Goal: Transaction & Acquisition: Purchase product/service

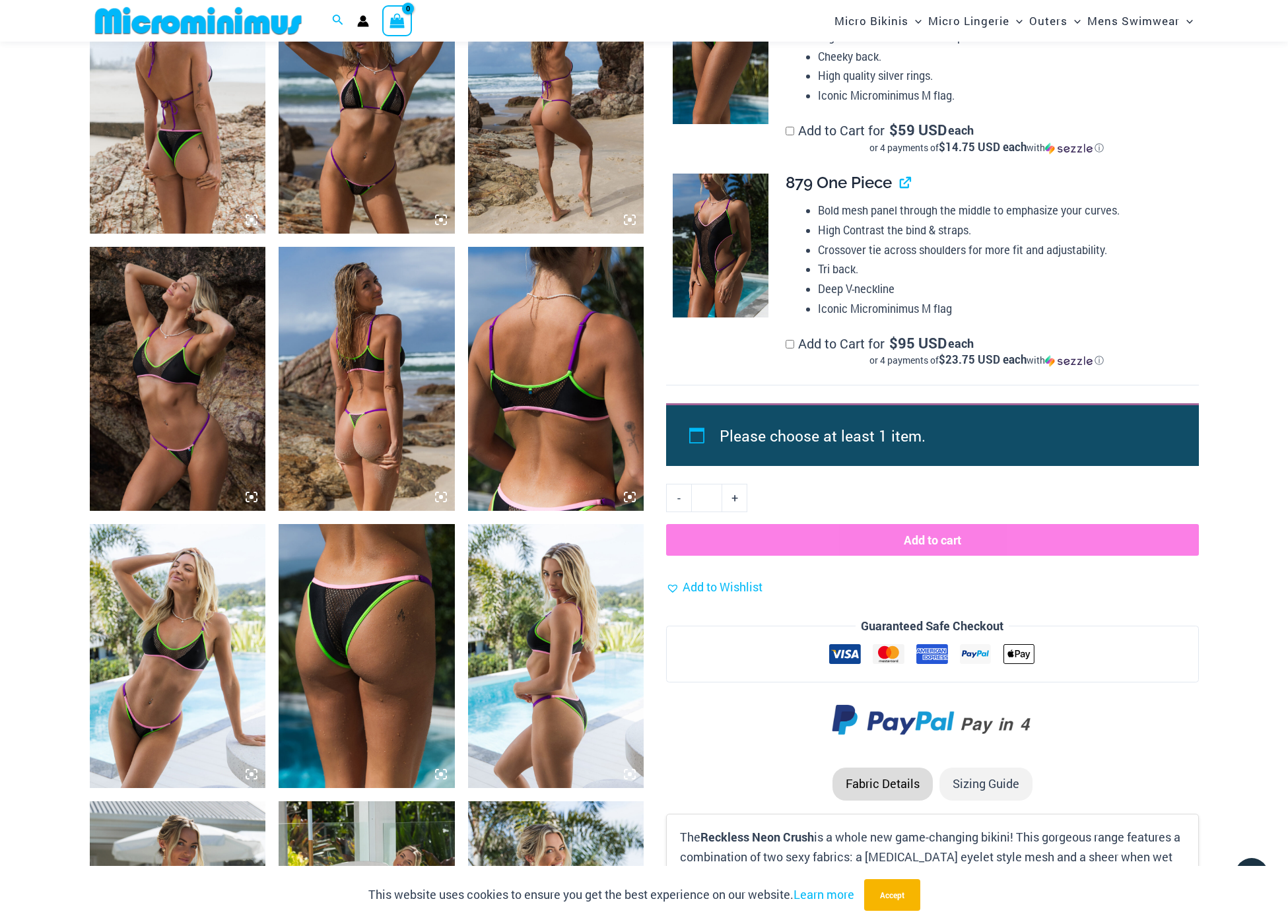
scroll to position [1255, 0]
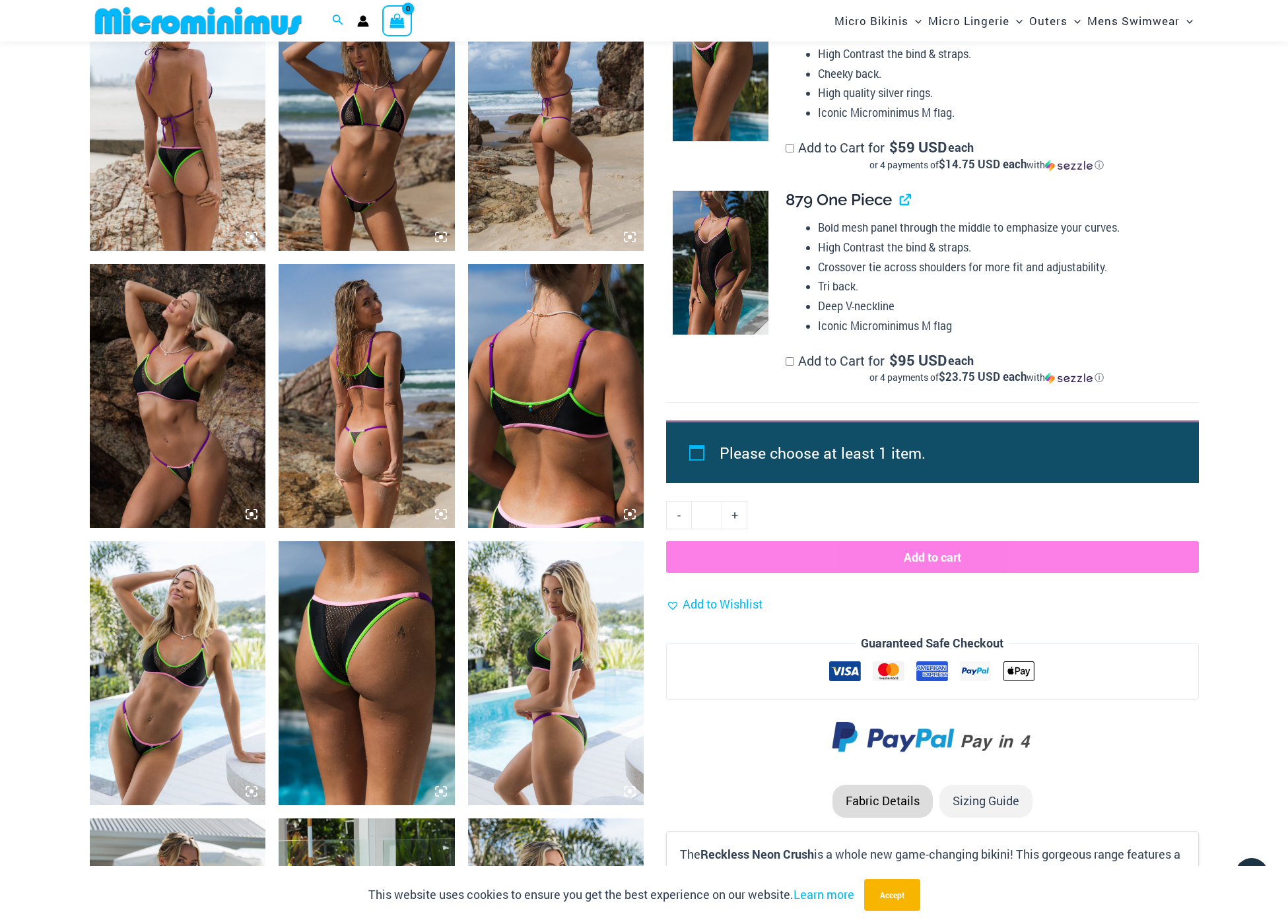
click at [423, 398] on img at bounding box center [366, 396] width 176 height 264
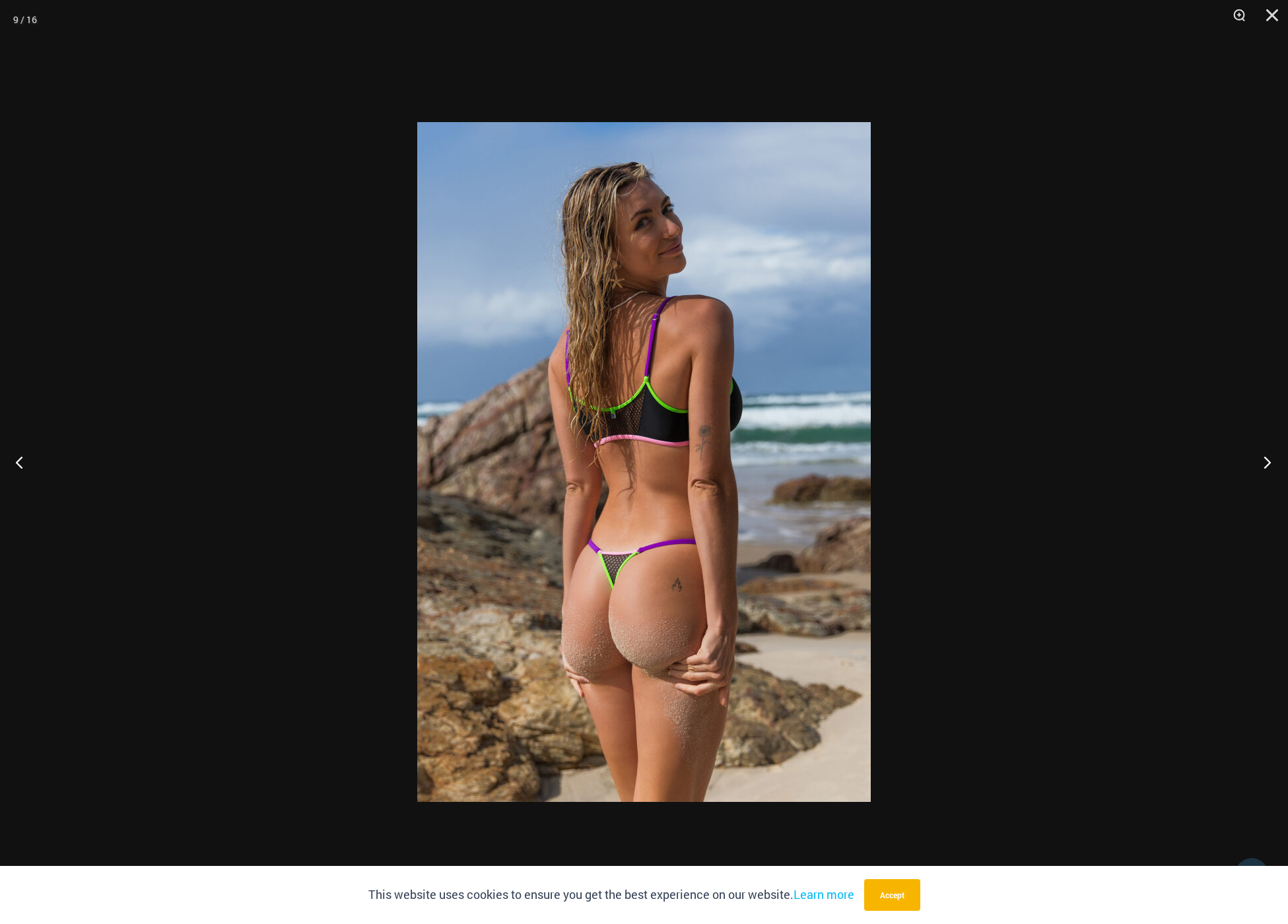
click at [1267, 464] on button "Next" at bounding box center [1263, 462] width 50 height 66
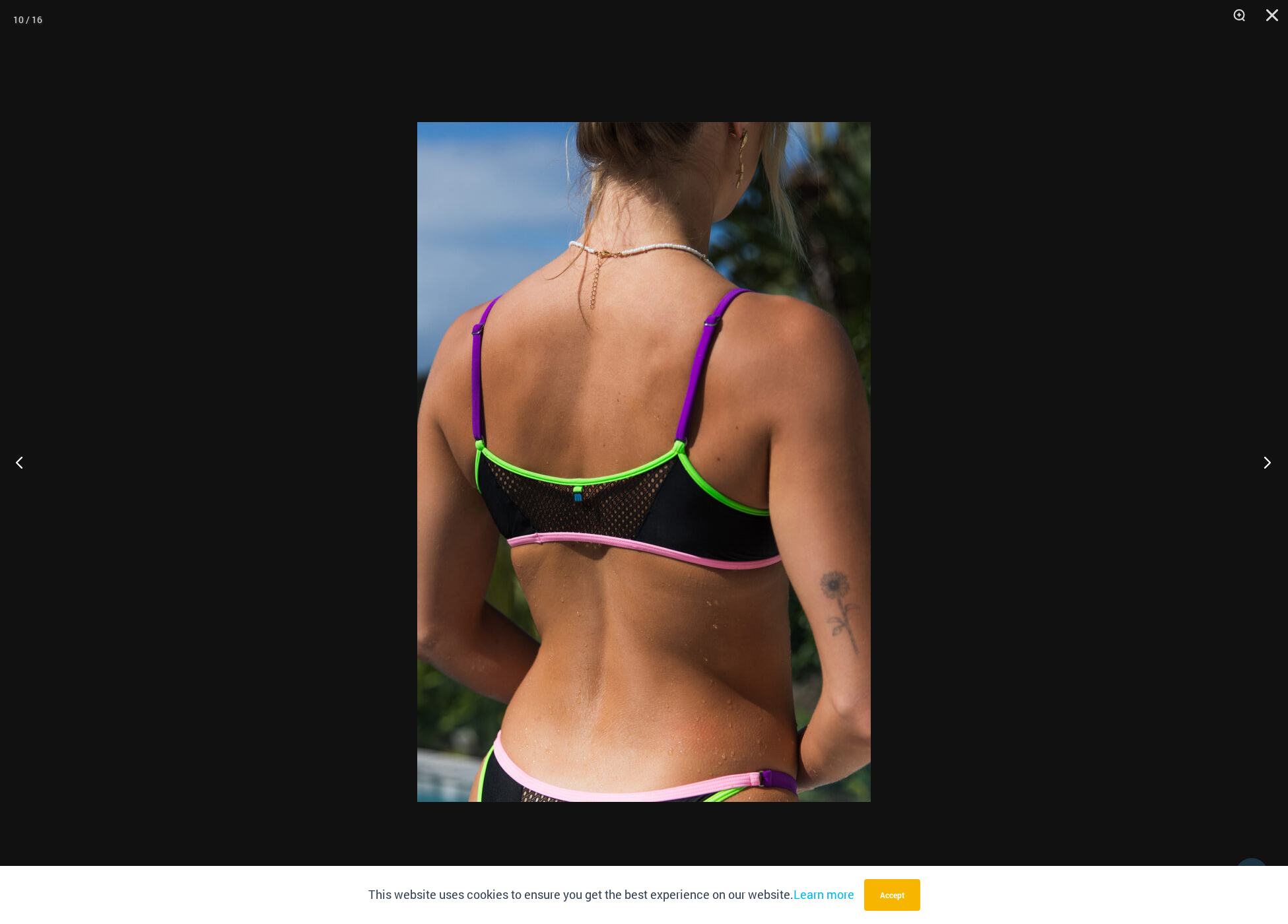
click at [1267, 464] on button "Next" at bounding box center [1263, 462] width 50 height 66
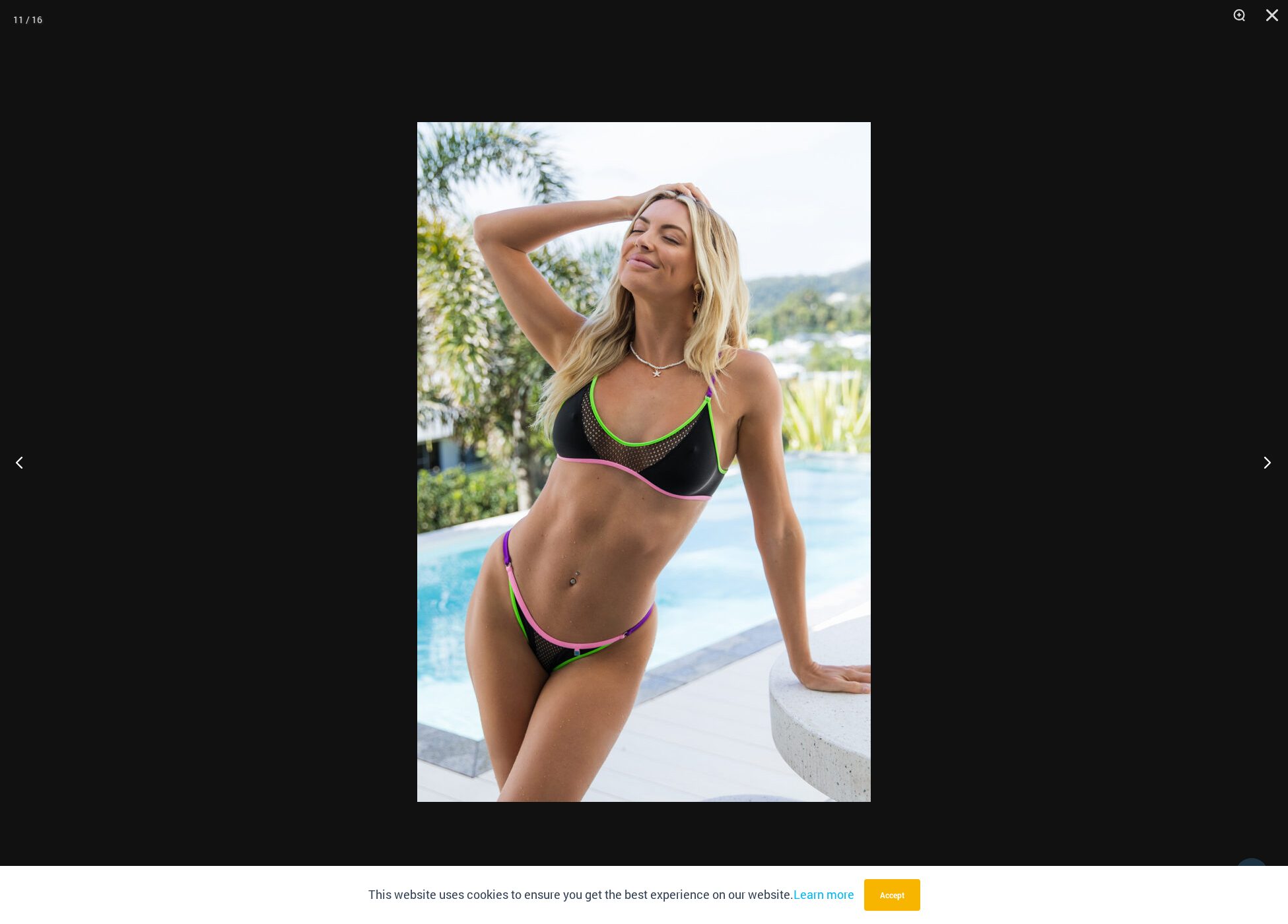
click at [1267, 464] on button "Next" at bounding box center [1263, 462] width 50 height 66
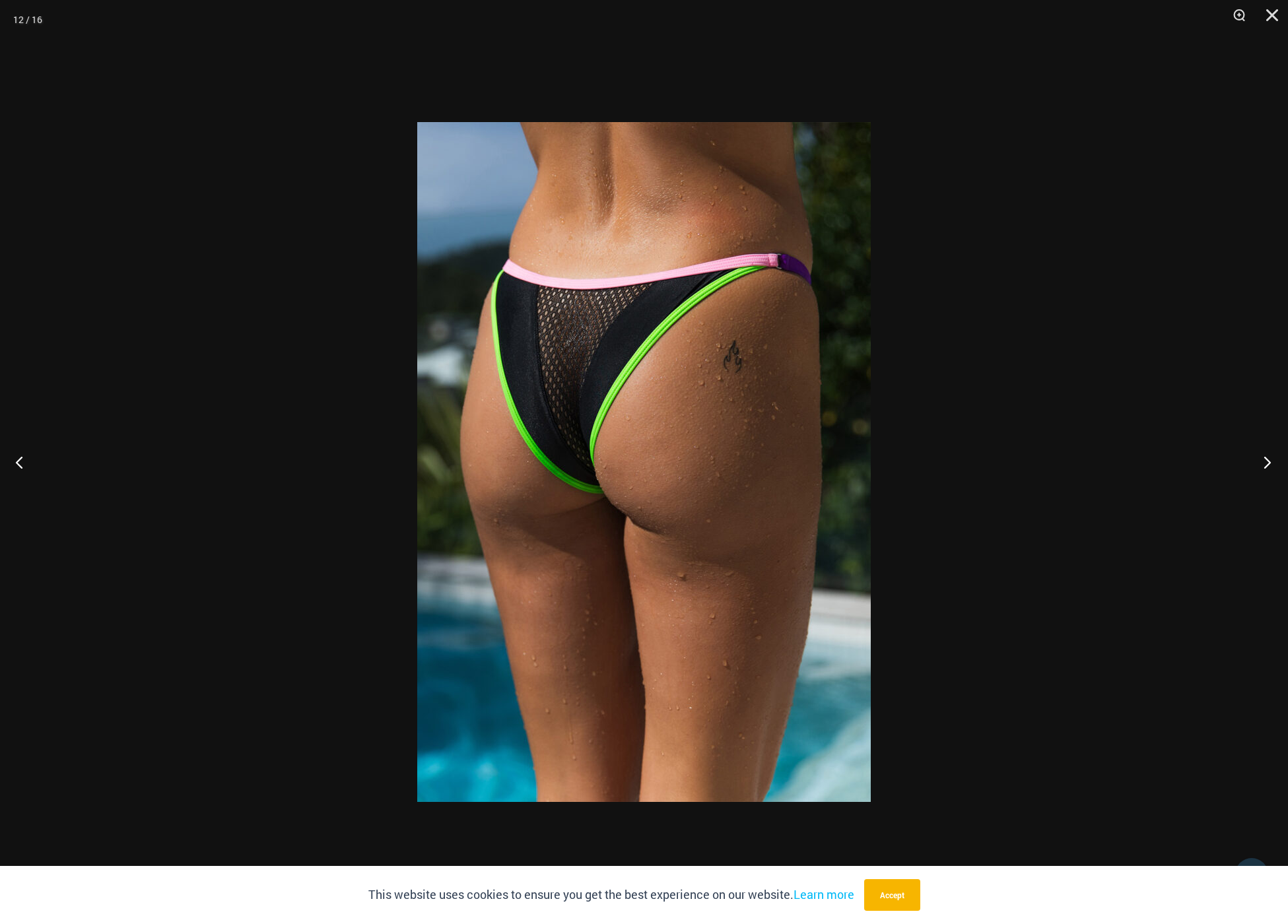
click at [1267, 464] on button "Next" at bounding box center [1263, 462] width 50 height 66
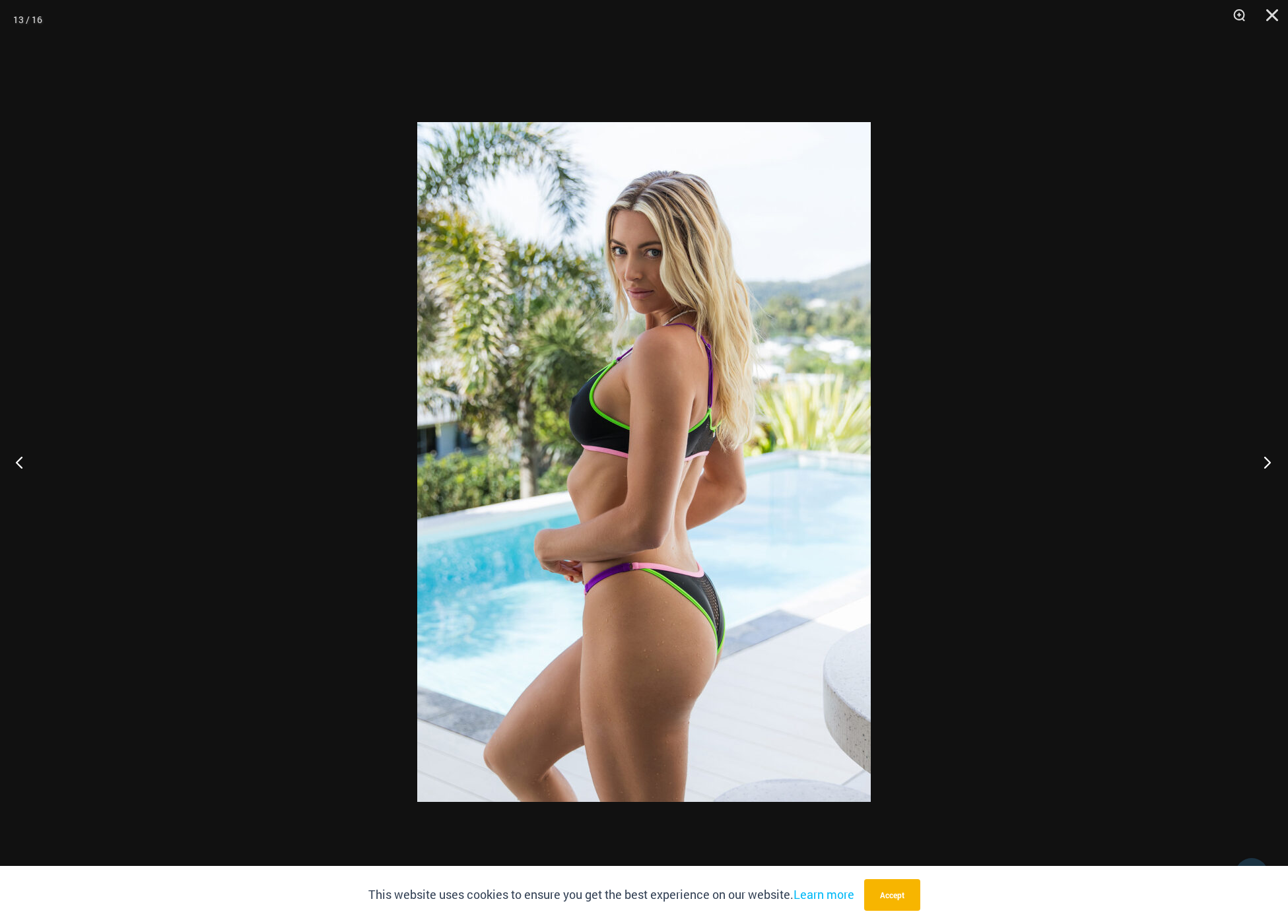
click at [1267, 464] on button "Next" at bounding box center [1263, 462] width 50 height 66
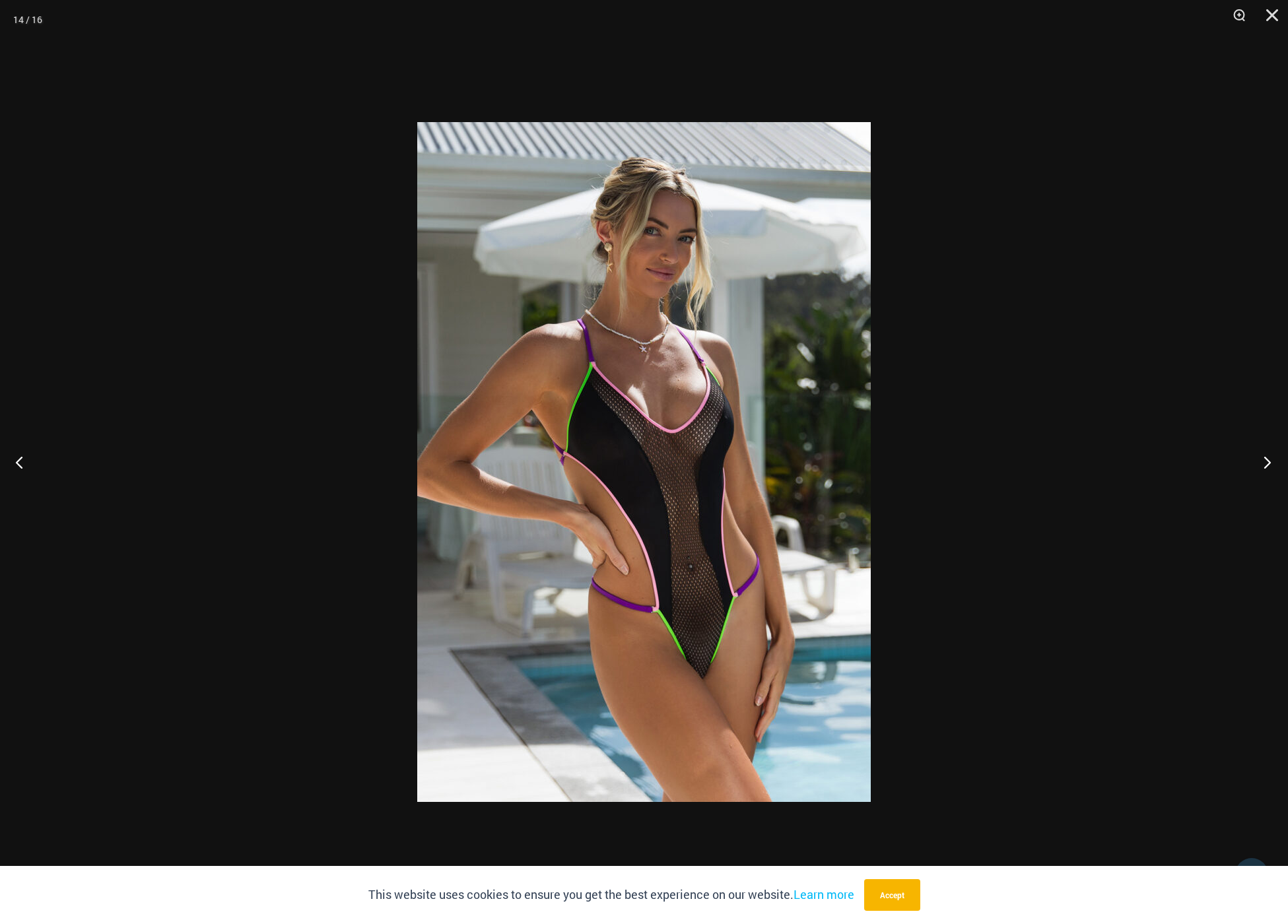
click at [1267, 464] on button "Next" at bounding box center [1263, 462] width 50 height 66
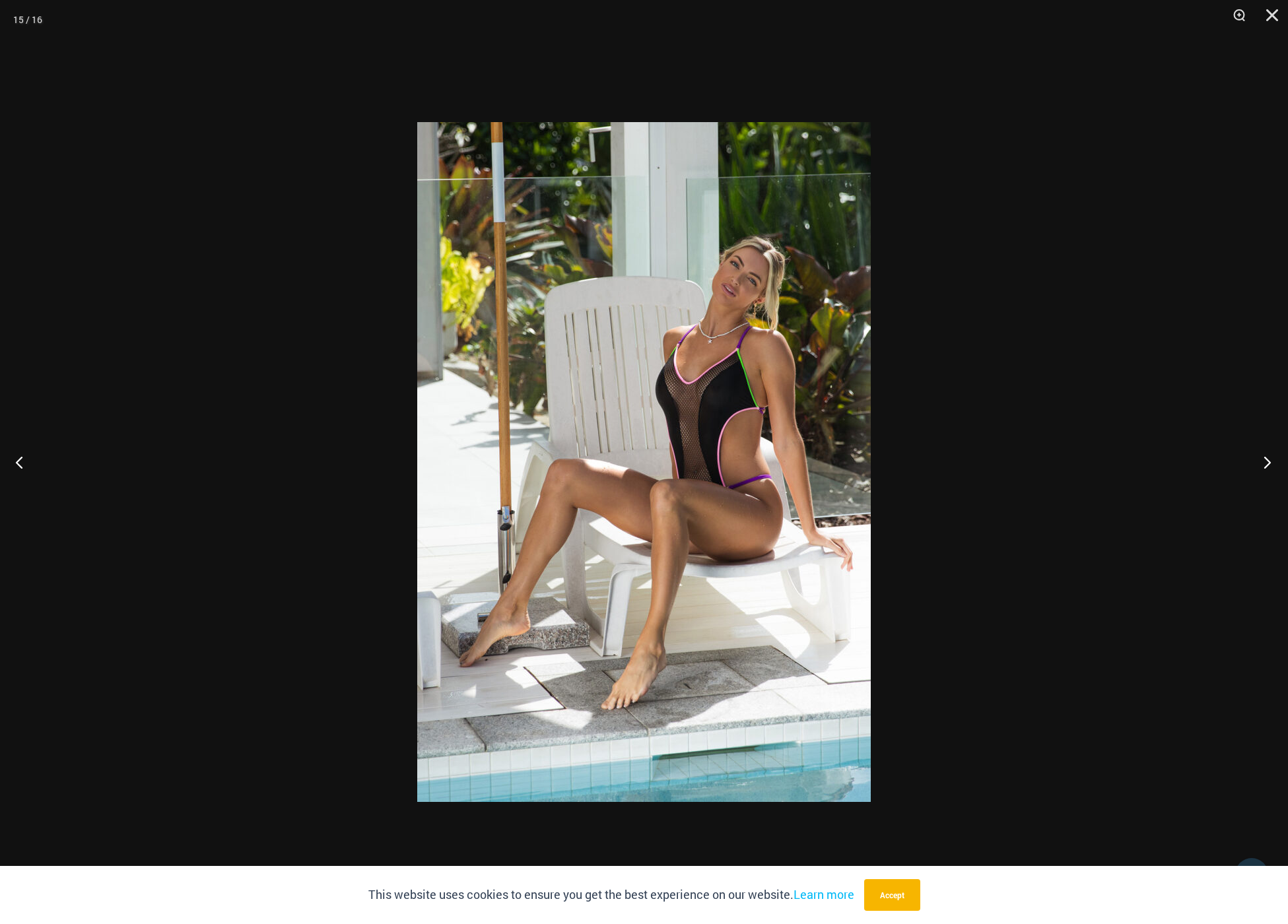
click at [1267, 464] on button "Next" at bounding box center [1263, 462] width 50 height 66
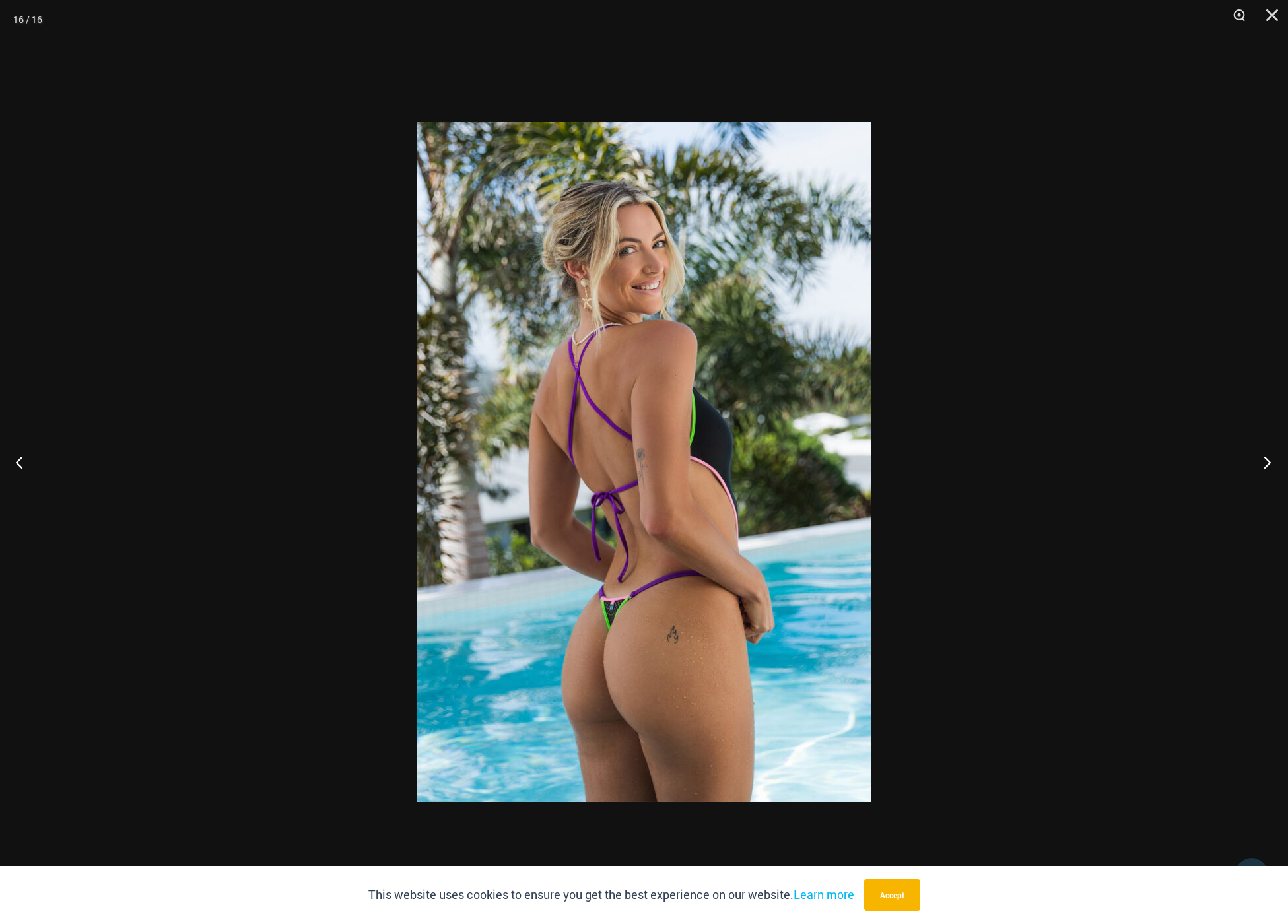
click at [1267, 464] on button "Next" at bounding box center [1263, 462] width 50 height 66
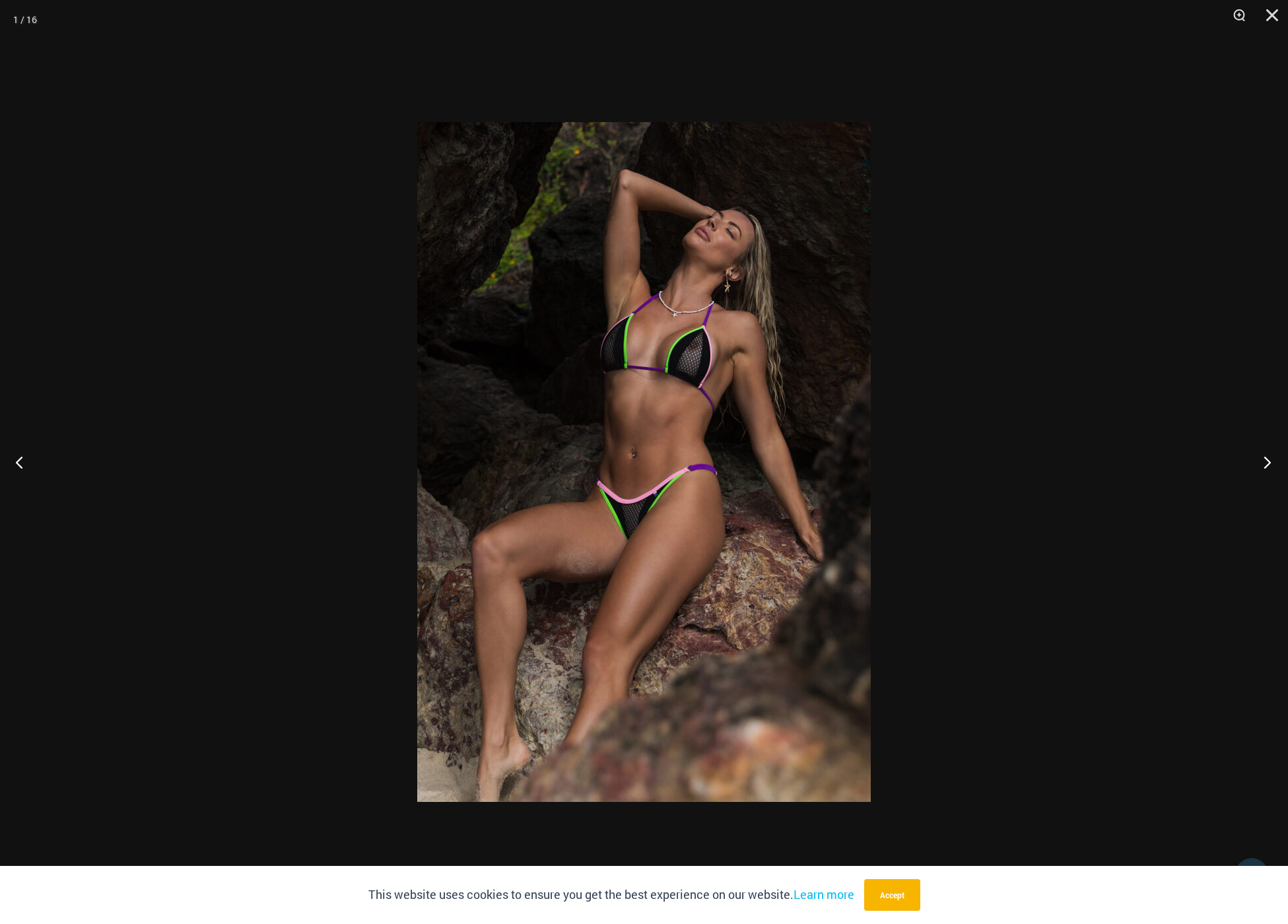
click at [1267, 464] on button "Next" at bounding box center [1263, 462] width 50 height 66
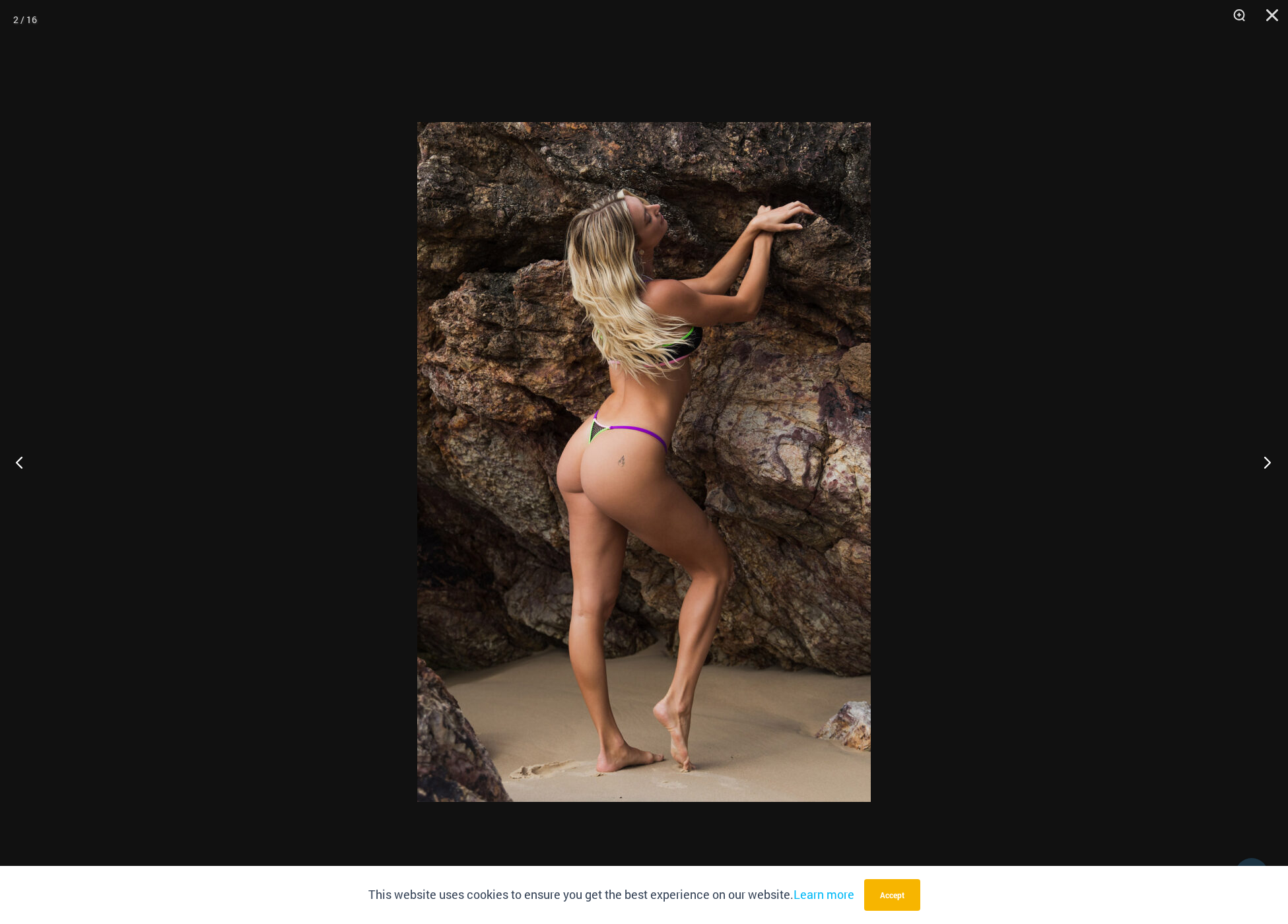
click at [1267, 464] on button "Next" at bounding box center [1263, 462] width 50 height 66
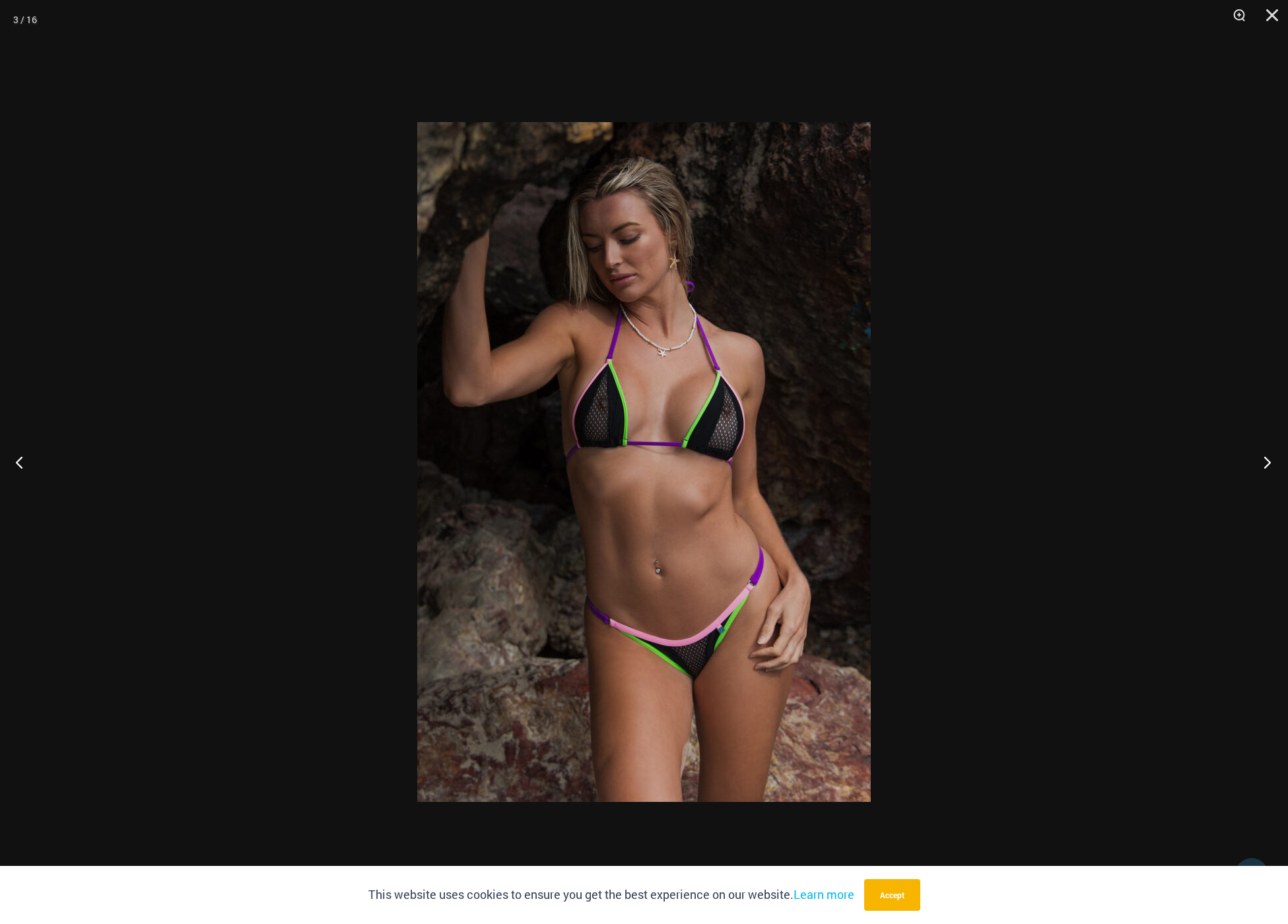
click at [1267, 464] on button "Next" at bounding box center [1263, 462] width 50 height 66
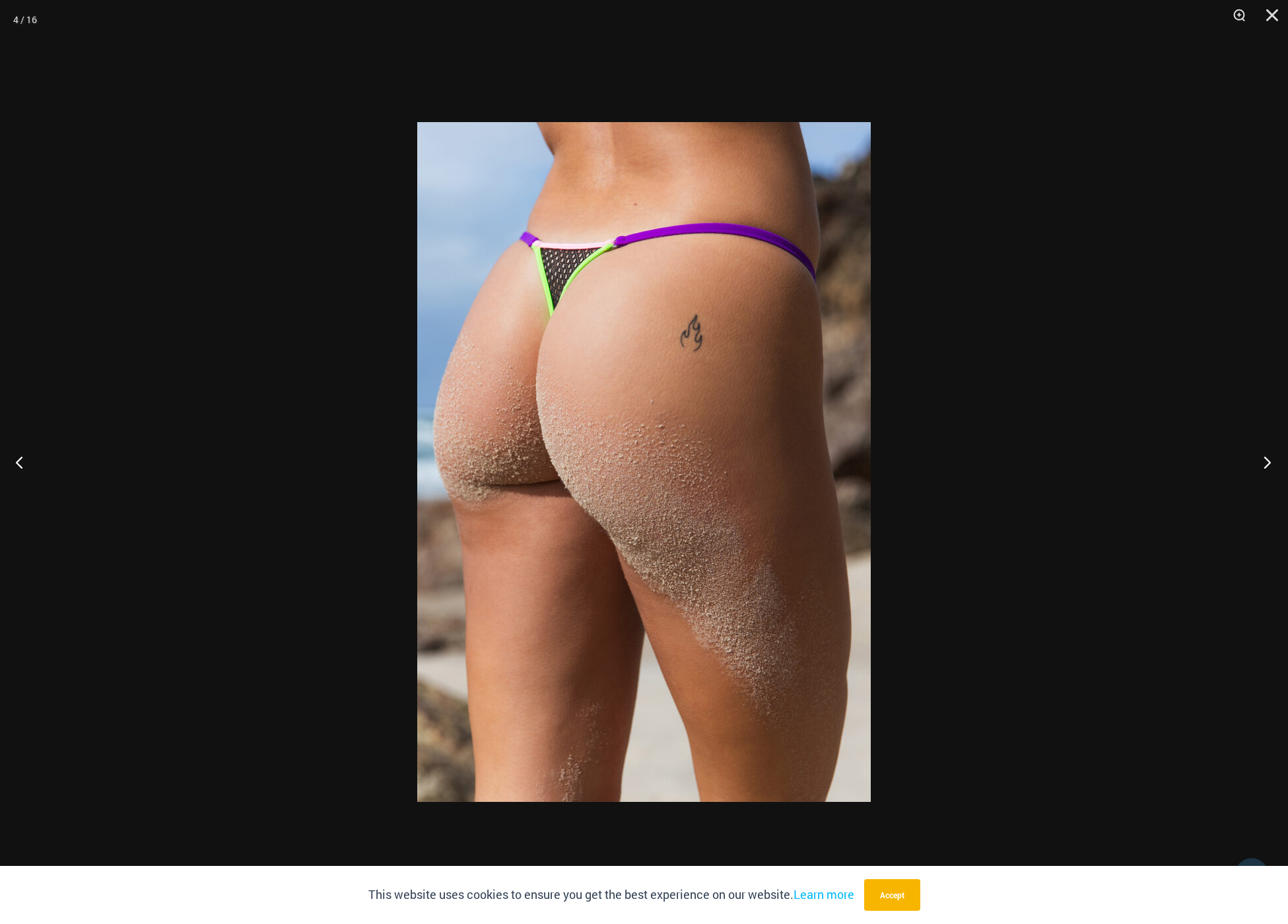
click at [1267, 464] on button "Next" at bounding box center [1263, 462] width 50 height 66
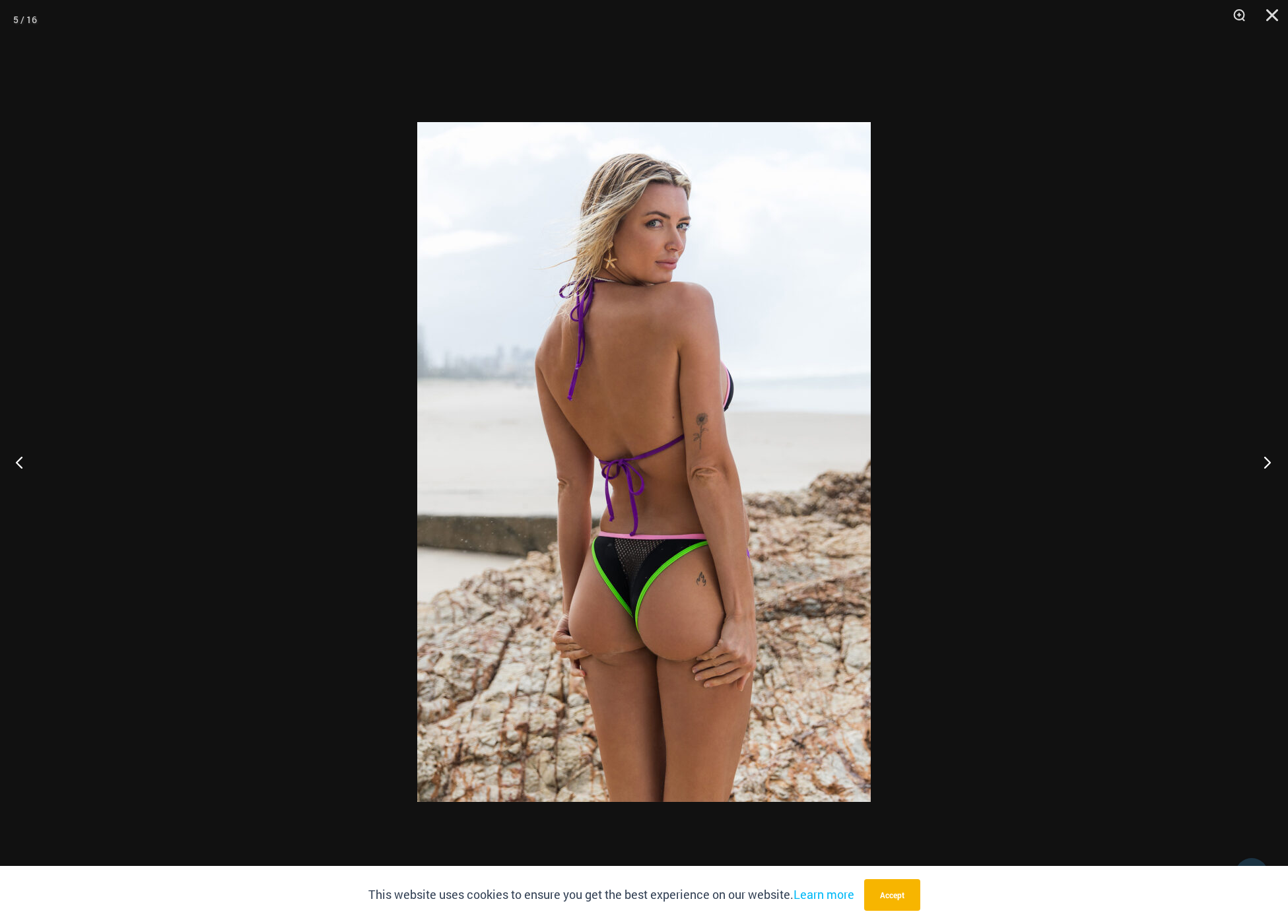
click at [1267, 464] on button "Next" at bounding box center [1263, 462] width 50 height 66
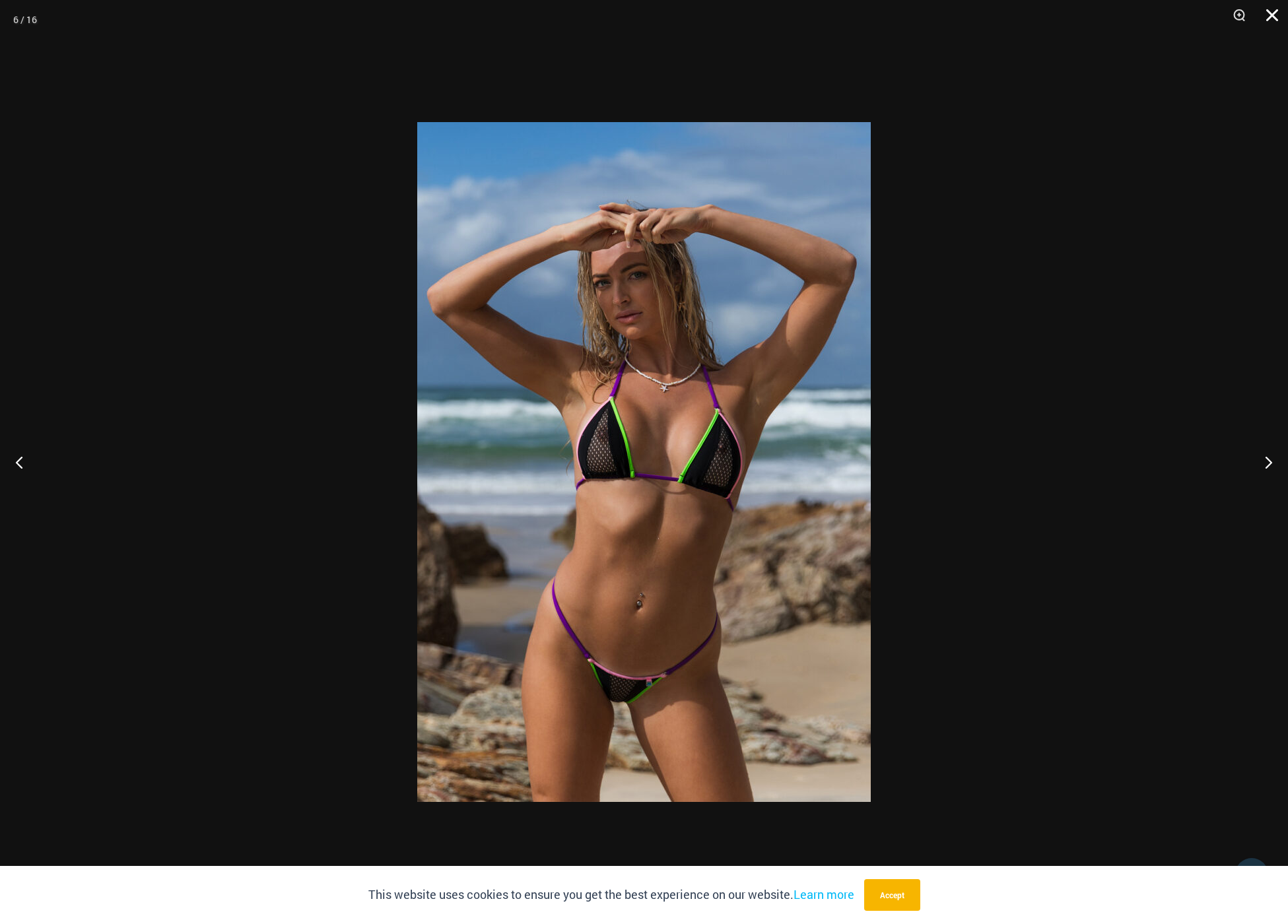
click at [1278, 18] on button "Close" at bounding box center [1267, 20] width 33 height 40
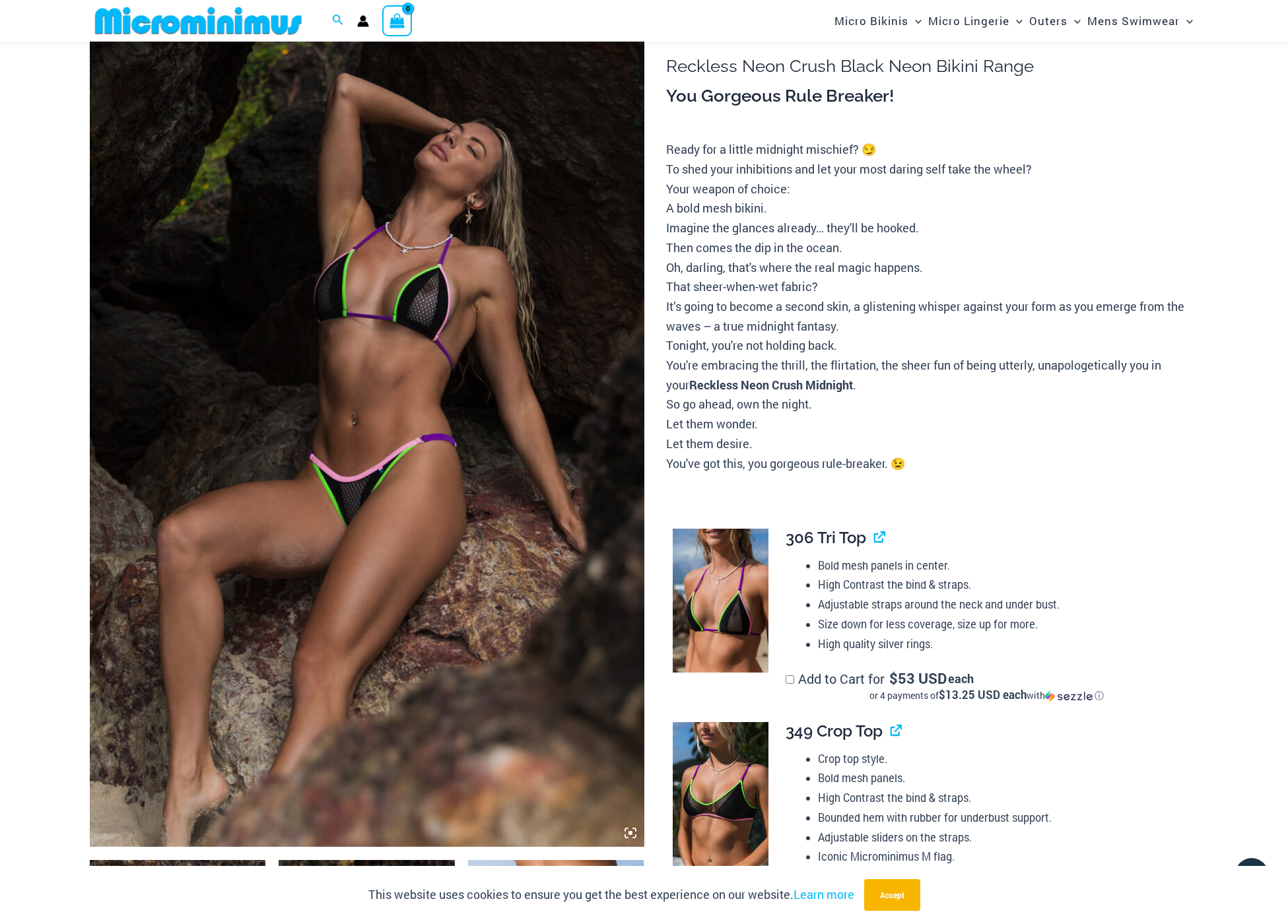
scroll to position [0, 0]
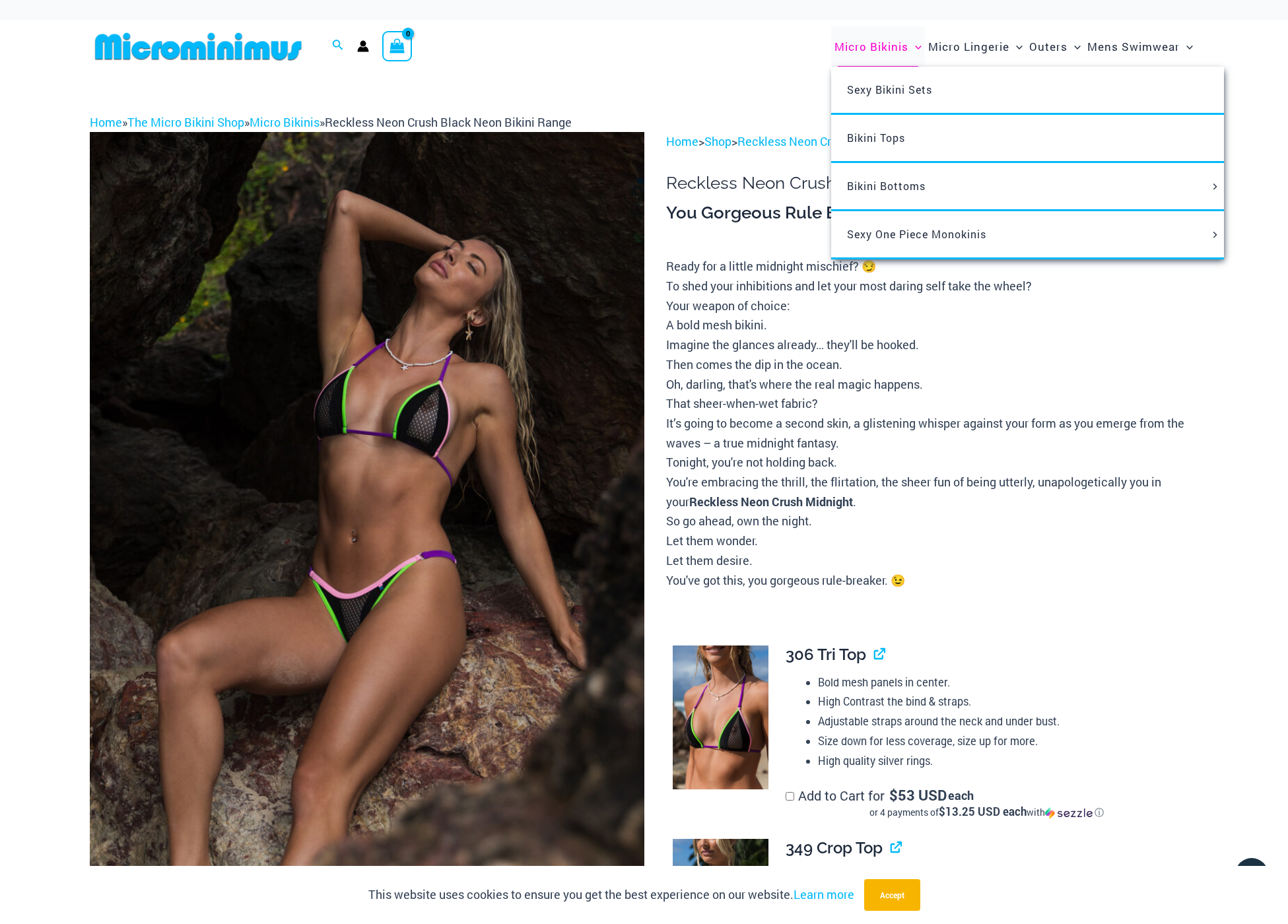
click at [844, 46] on span "Micro Bikinis" at bounding box center [871, 47] width 74 height 34
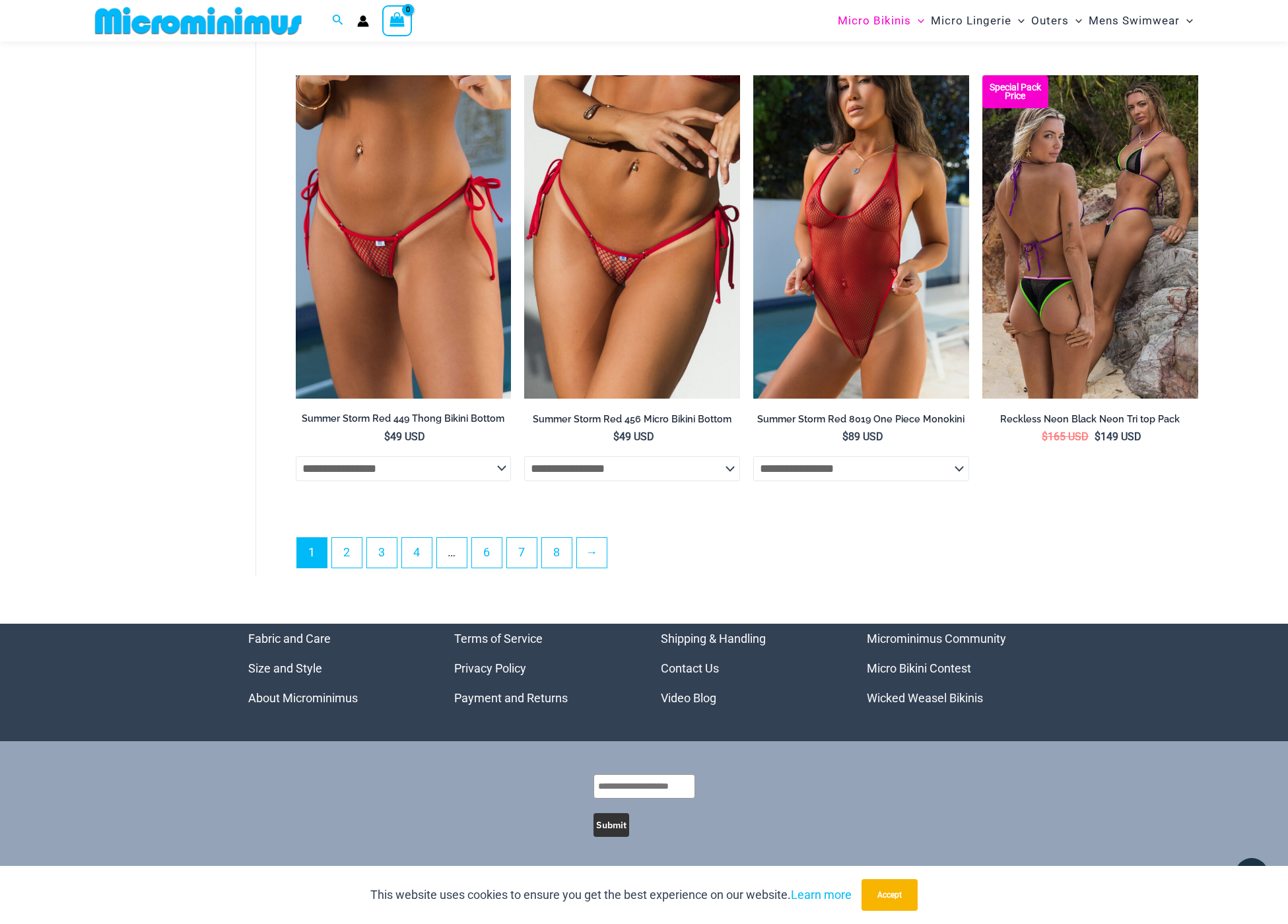
scroll to position [3503, 0]
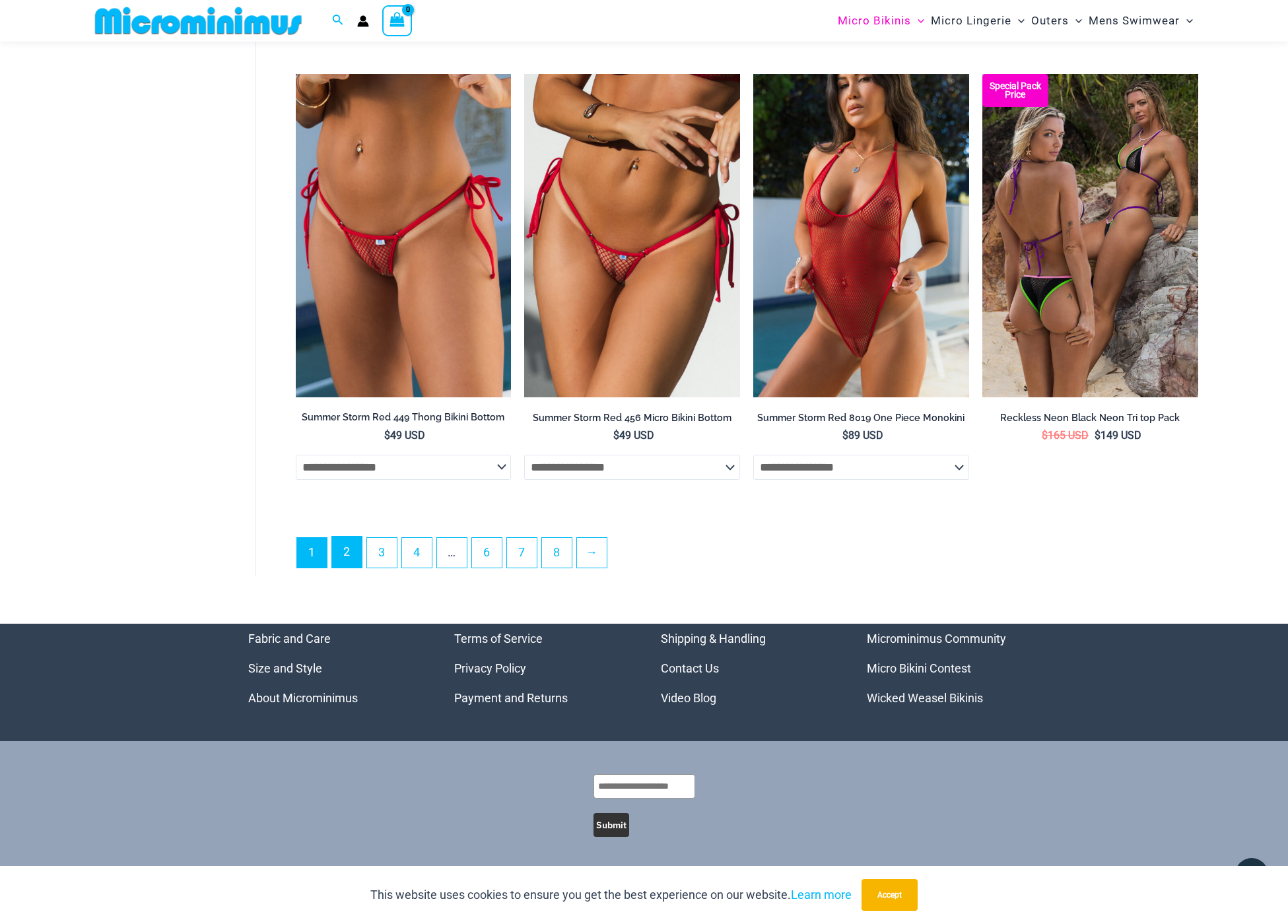
click at [342, 546] on link "2" at bounding box center [347, 551] width 30 height 31
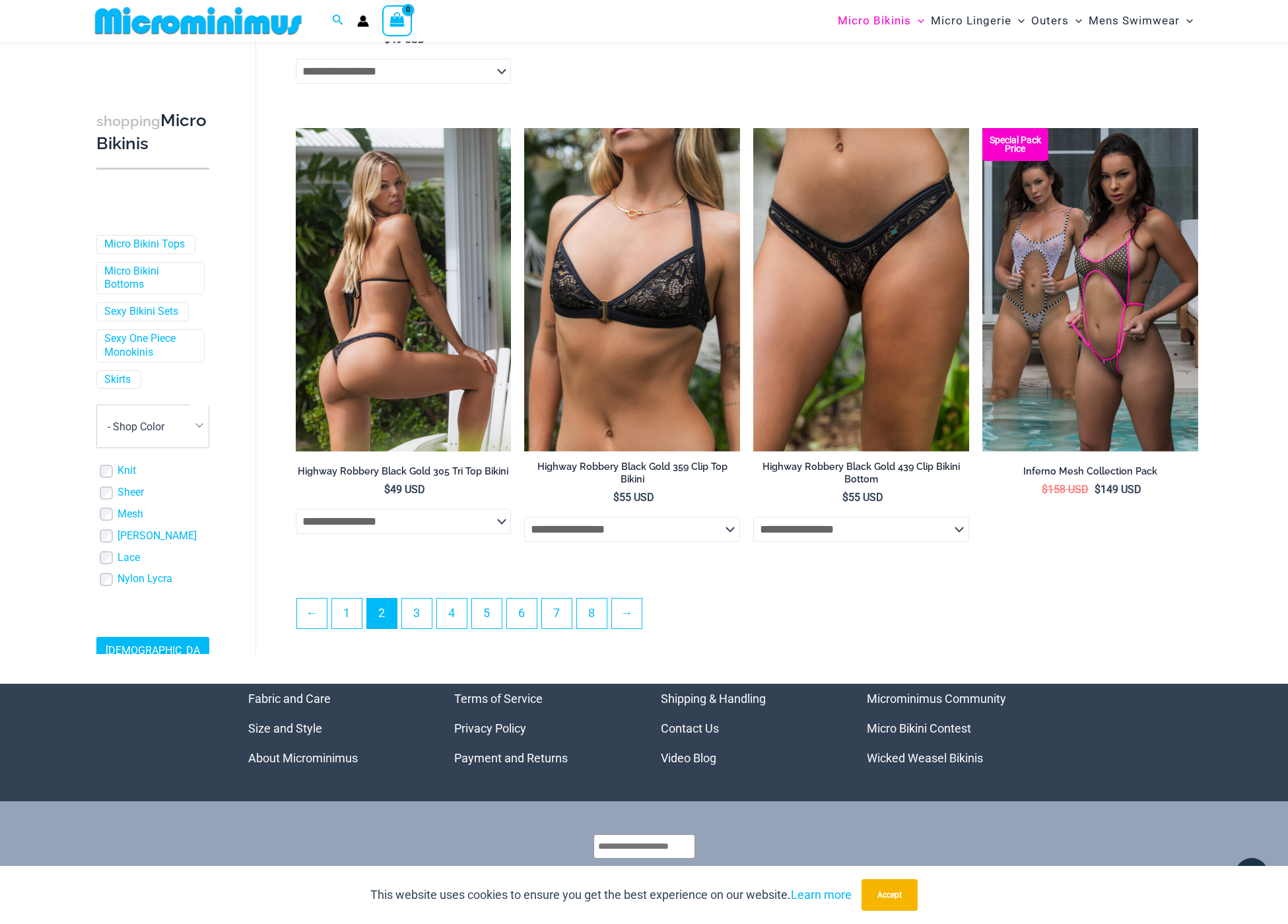
scroll to position [3116, 0]
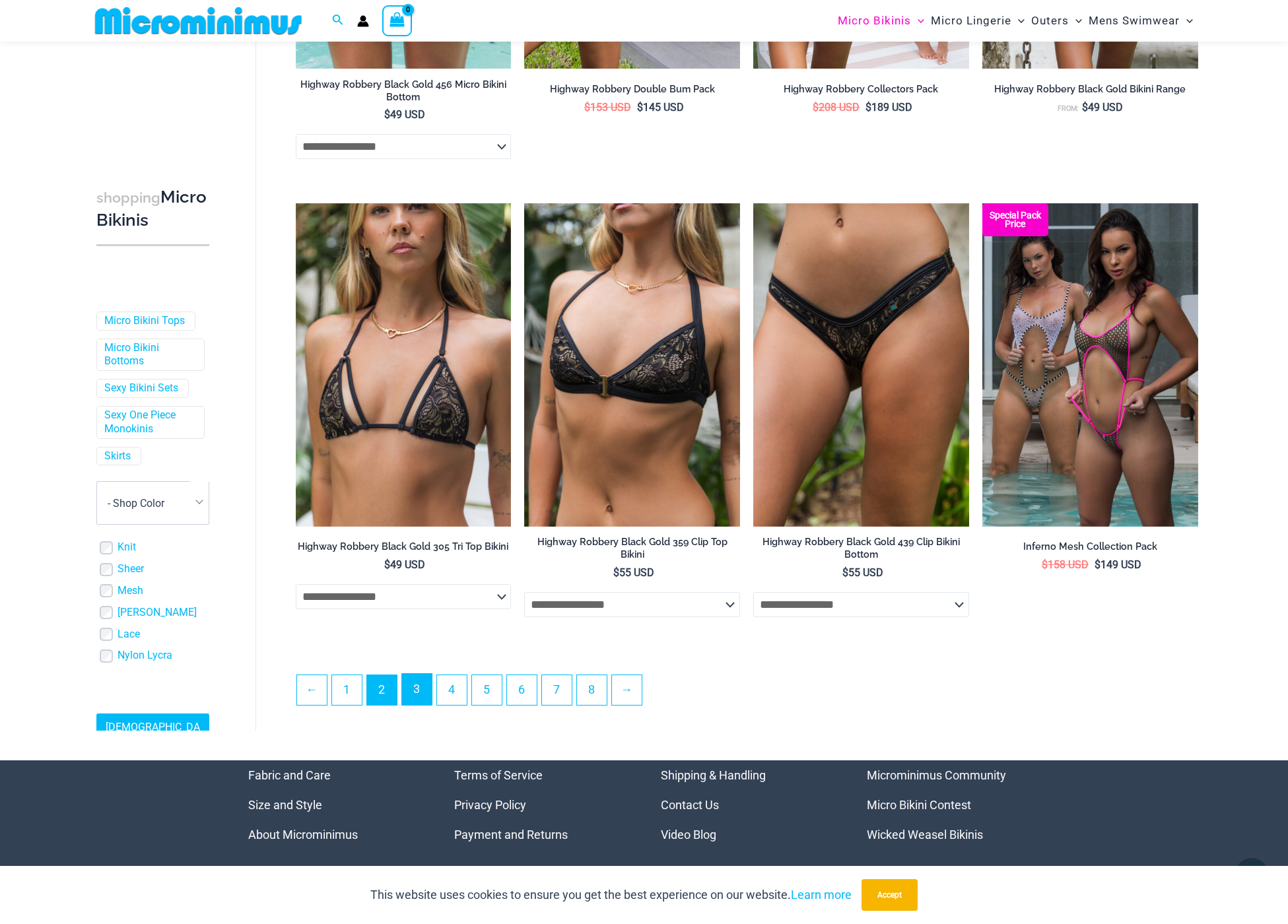
click at [429, 691] on link "3" at bounding box center [417, 689] width 30 height 31
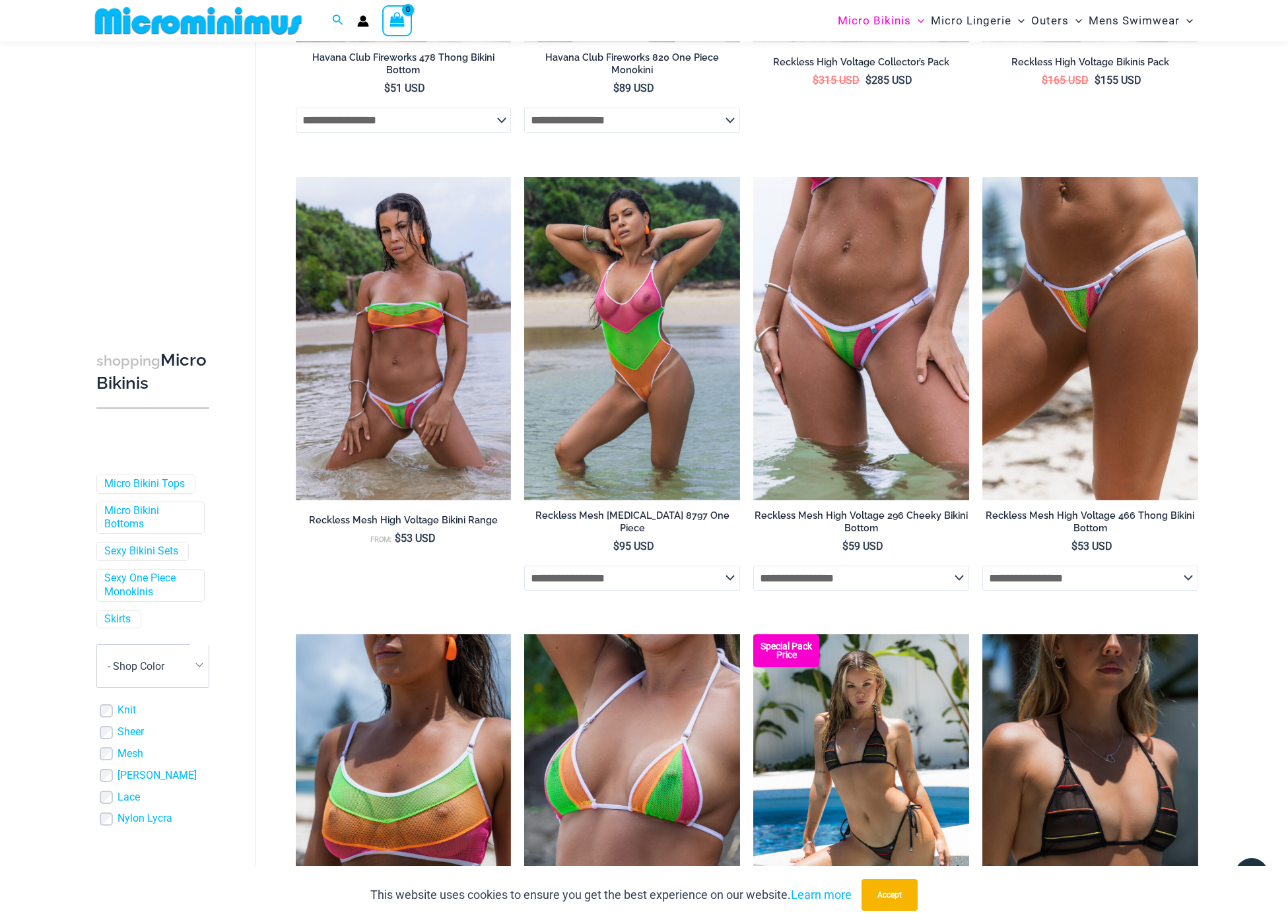
scroll to position [3248, 0]
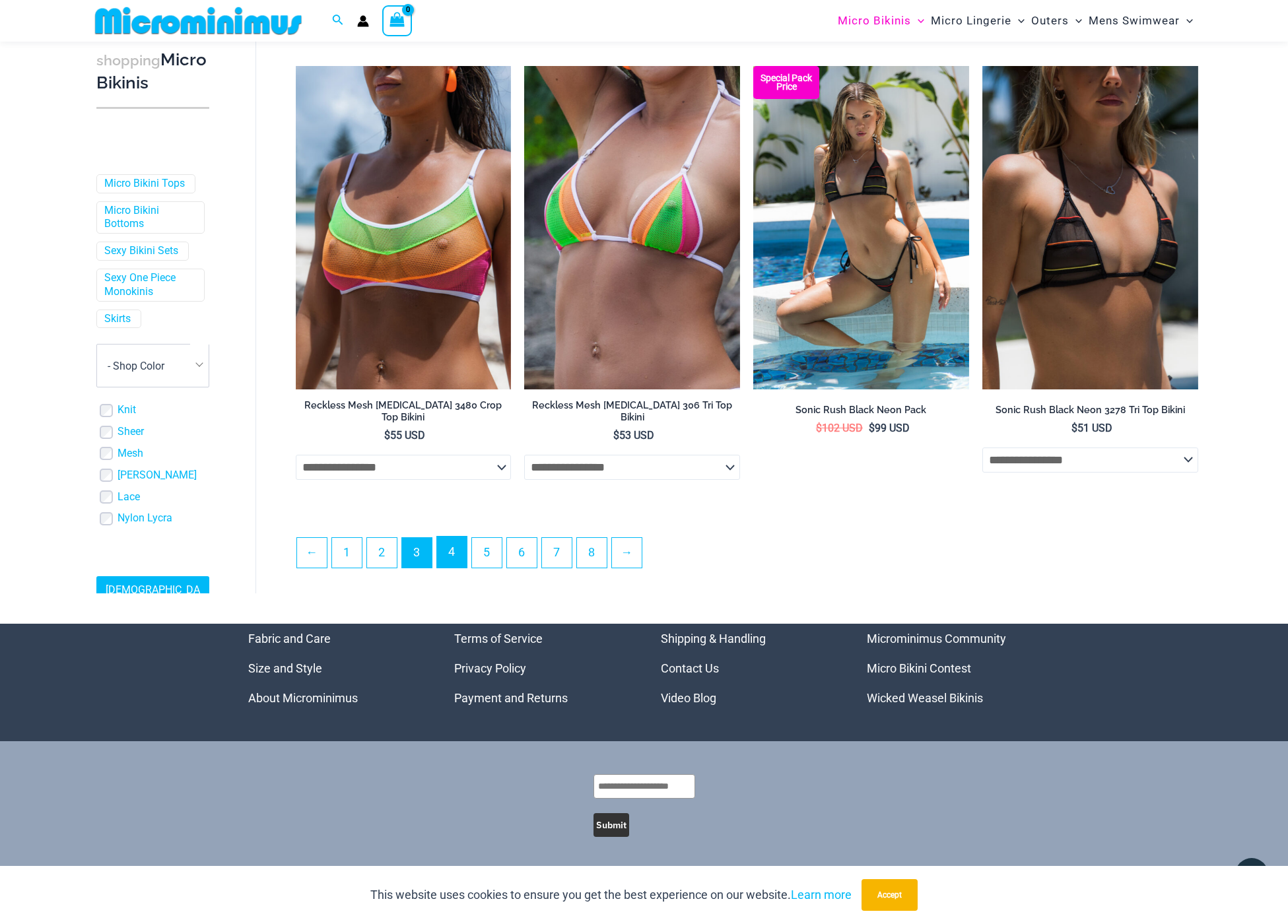
click at [462, 564] on link "4" at bounding box center [452, 551] width 30 height 31
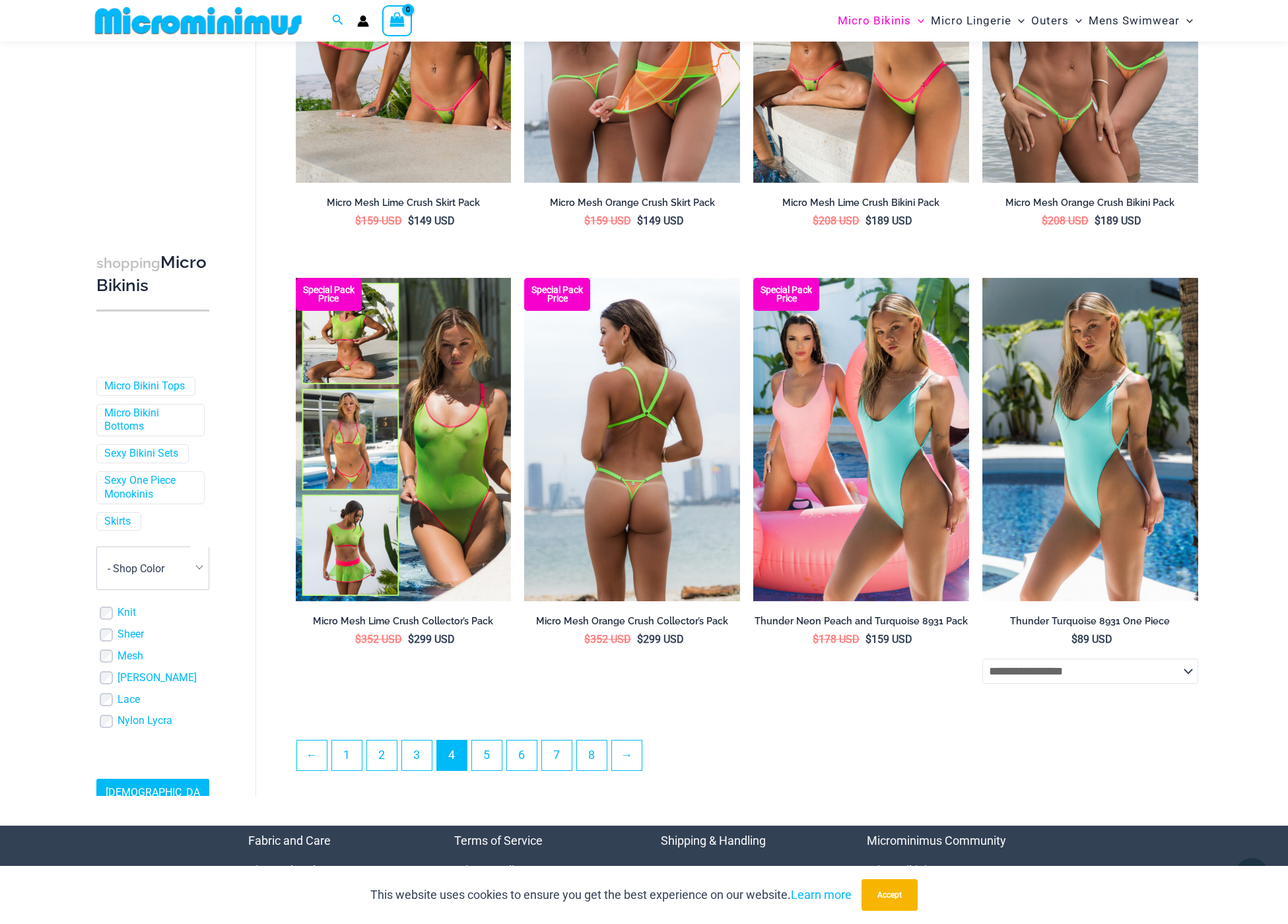
scroll to position [3154, 0]
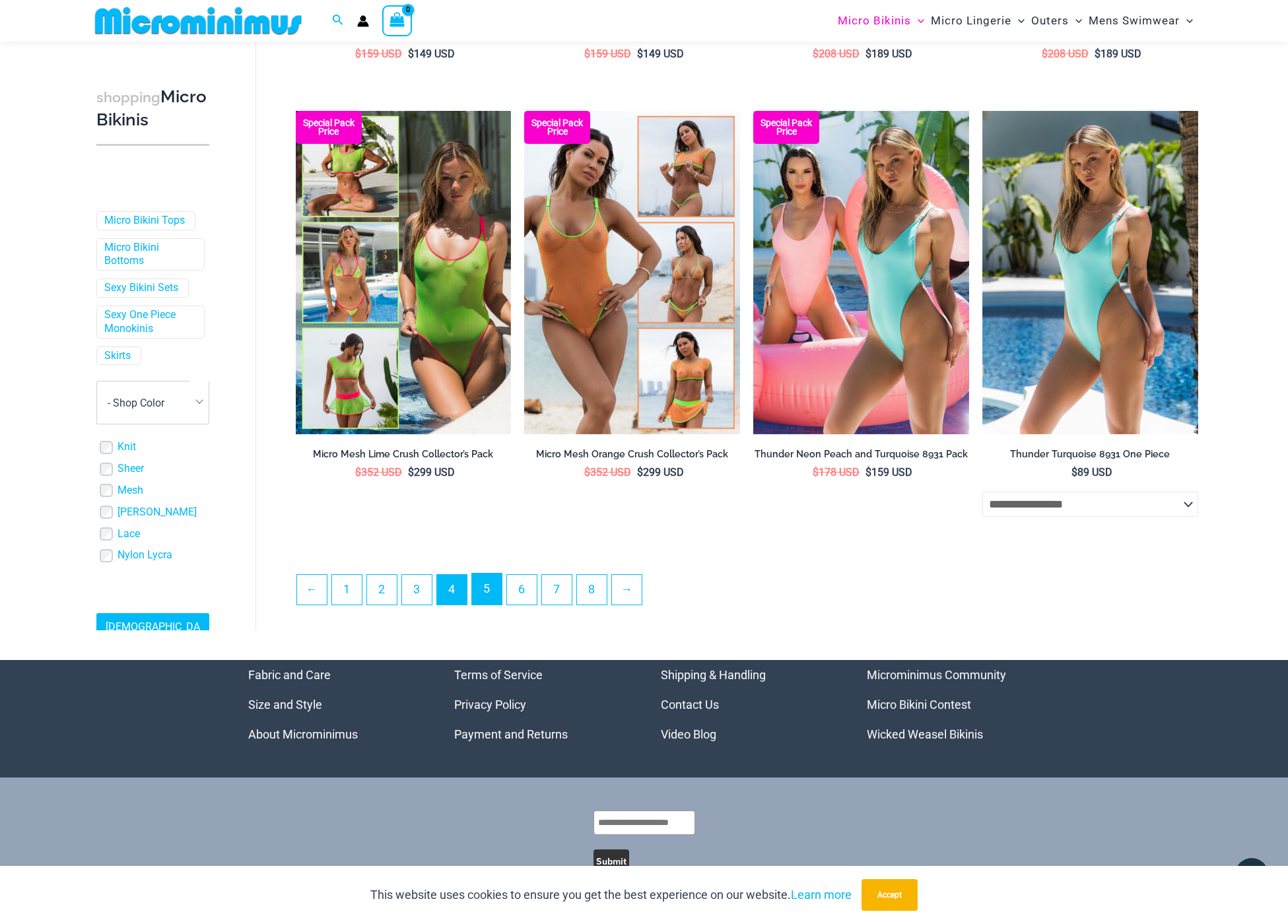
click at [495, 604] on link "5" at bounding box center [486, 588] width 30 height 31
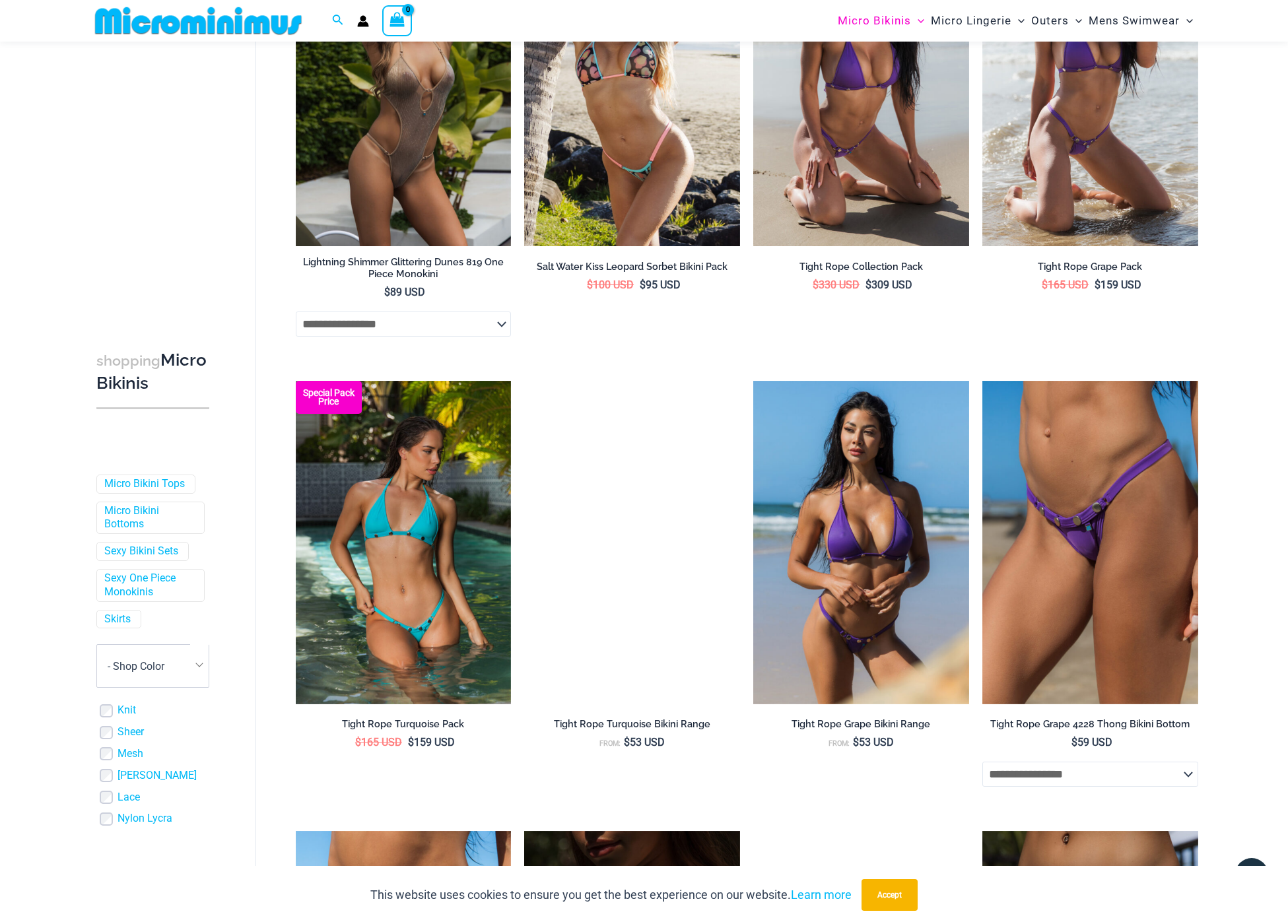
scroll to position [2176, 0]
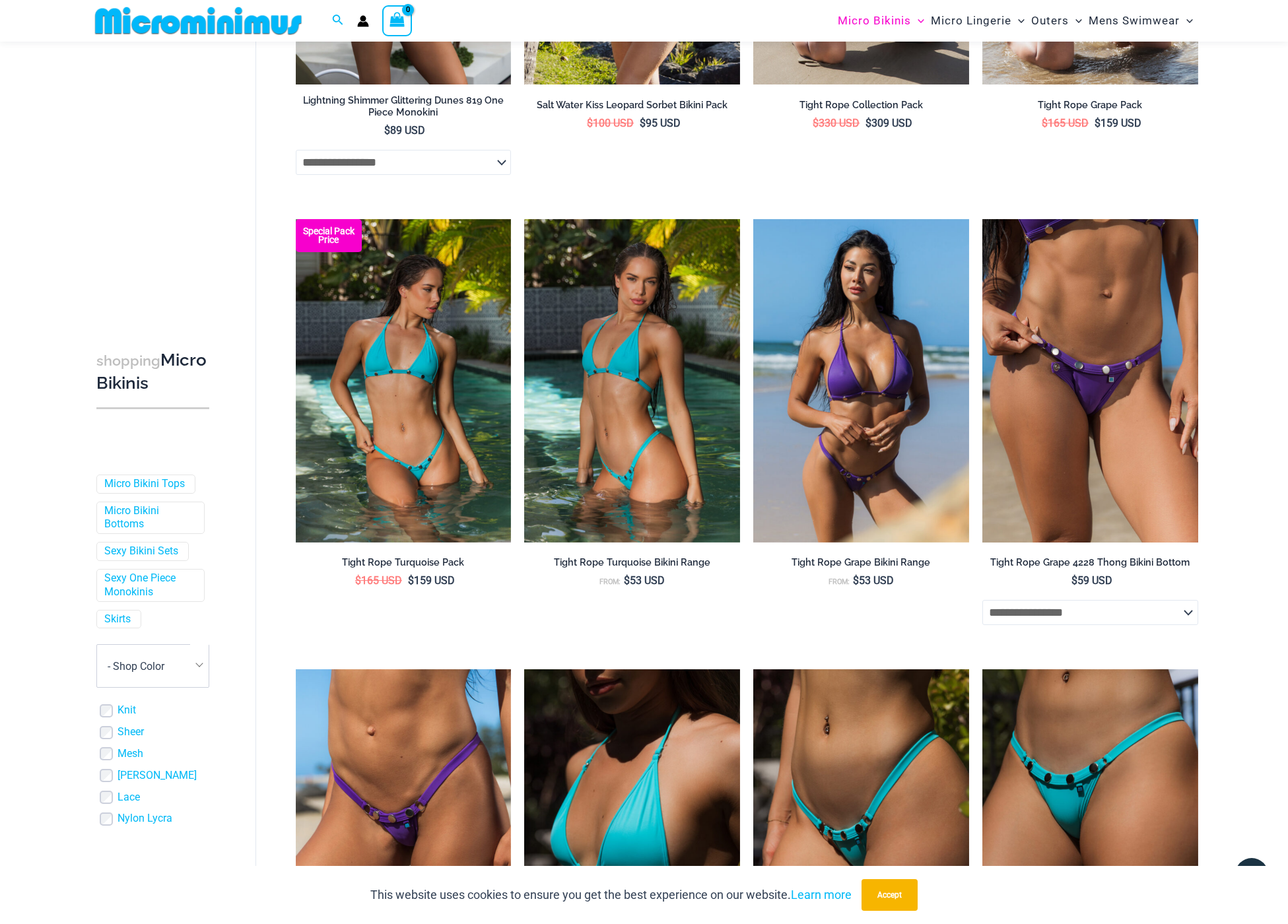
click at [1121, 449] on img at bounding box center [1090, 381] width 215 height 323
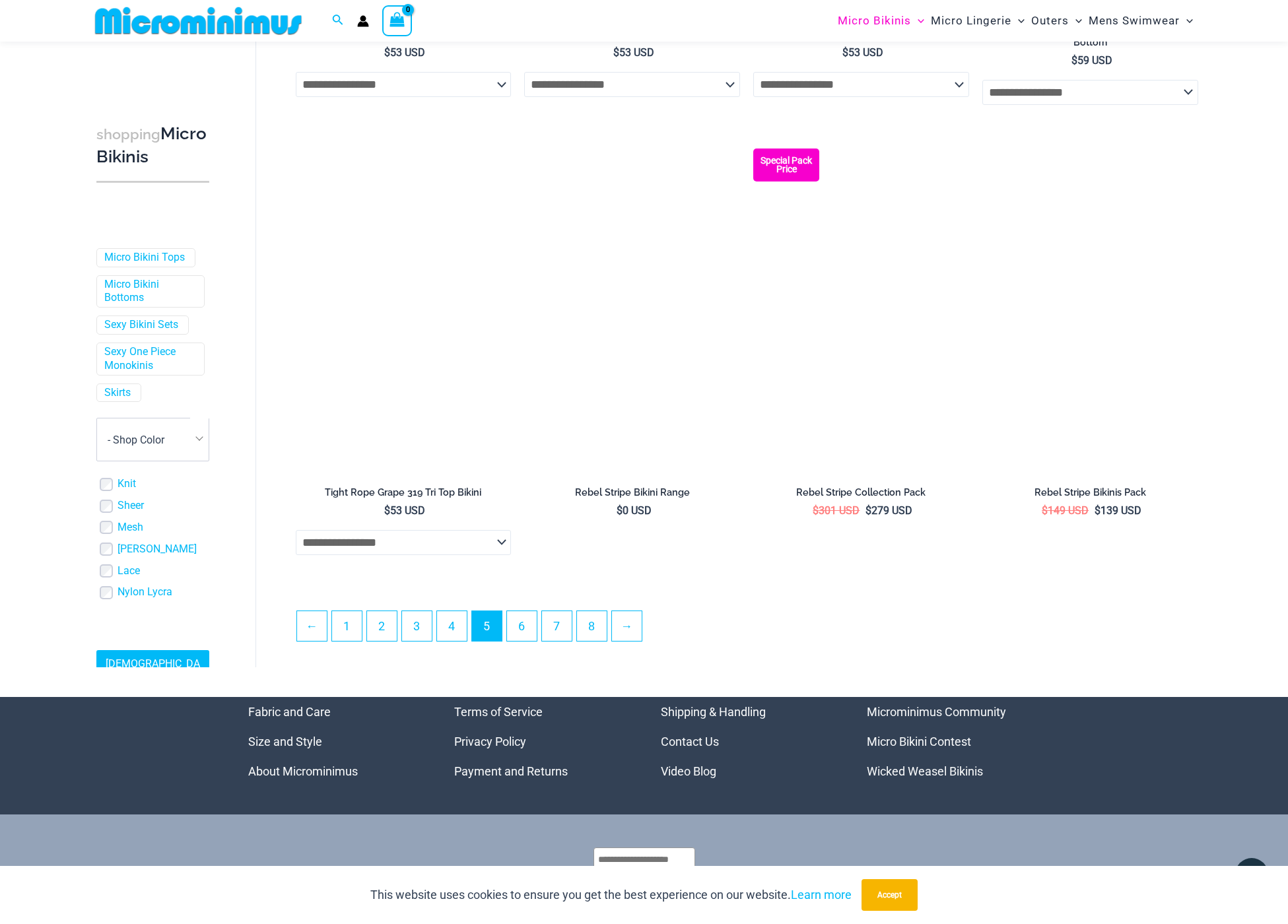
scroll to position [3231, 0]
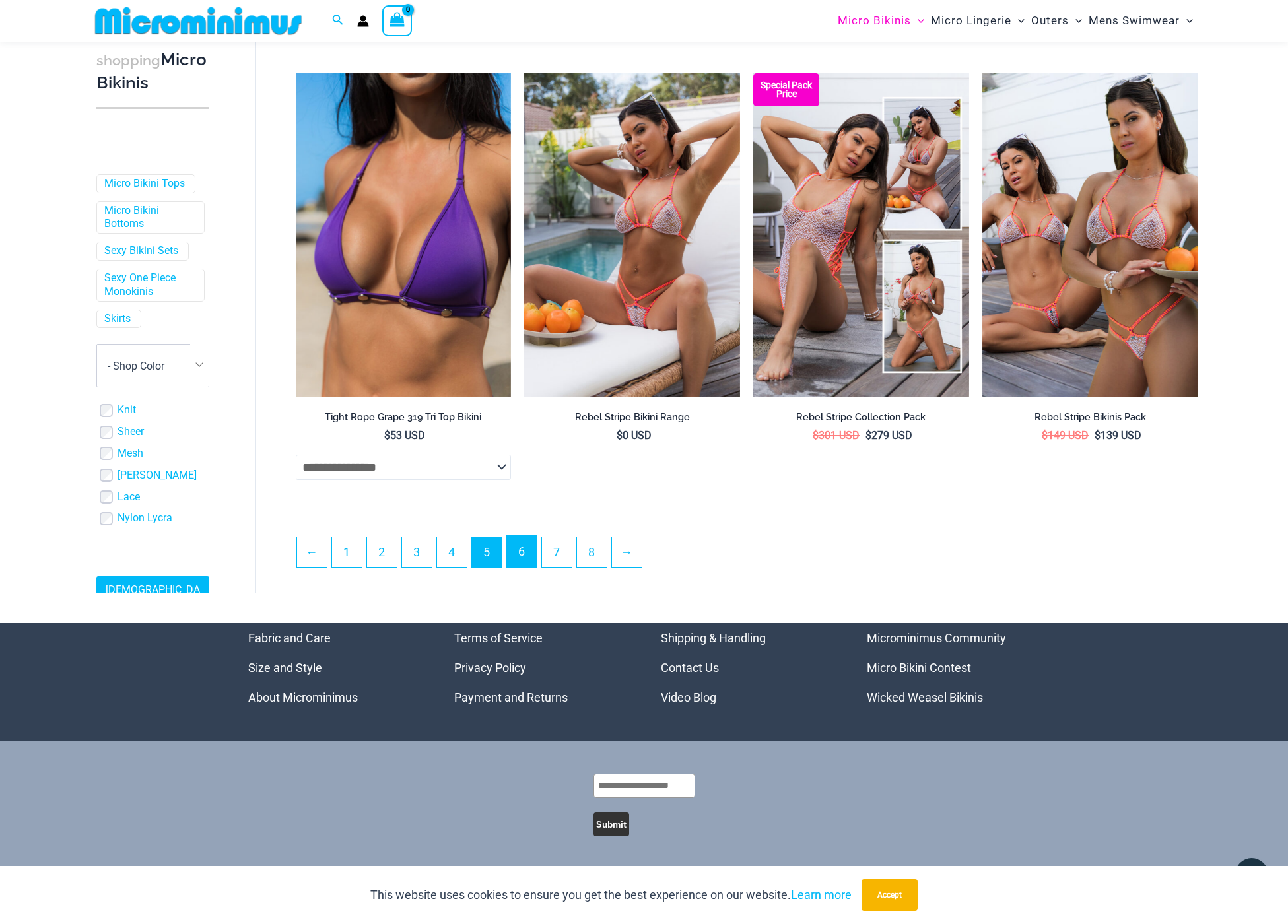
click at [526, 548] on link "6" at bounding box center [521, 551] width 30 height 31
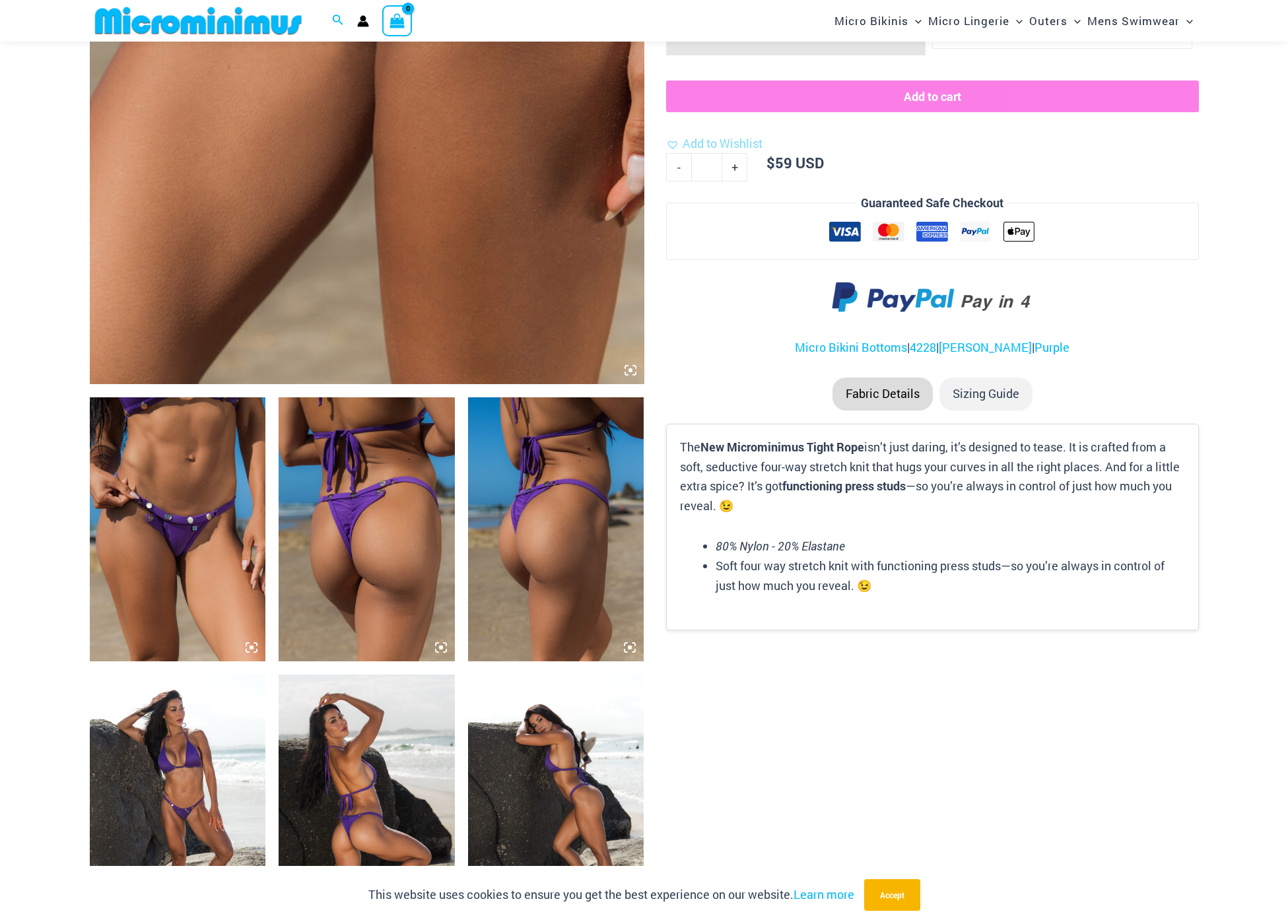
scroll to position [667, 0]
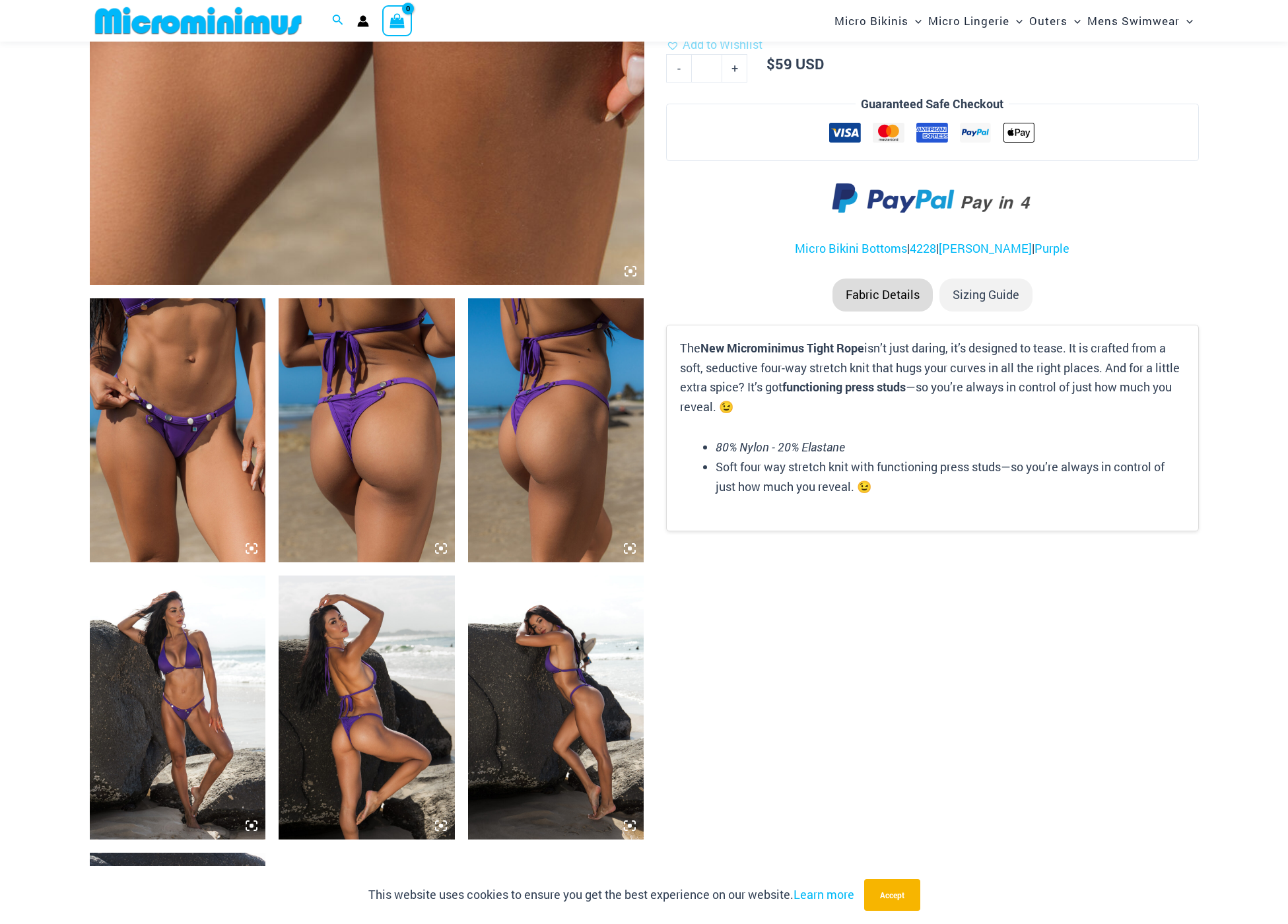
click at [170, 480] on img at bounding box center [177, 430] width 176 height 264
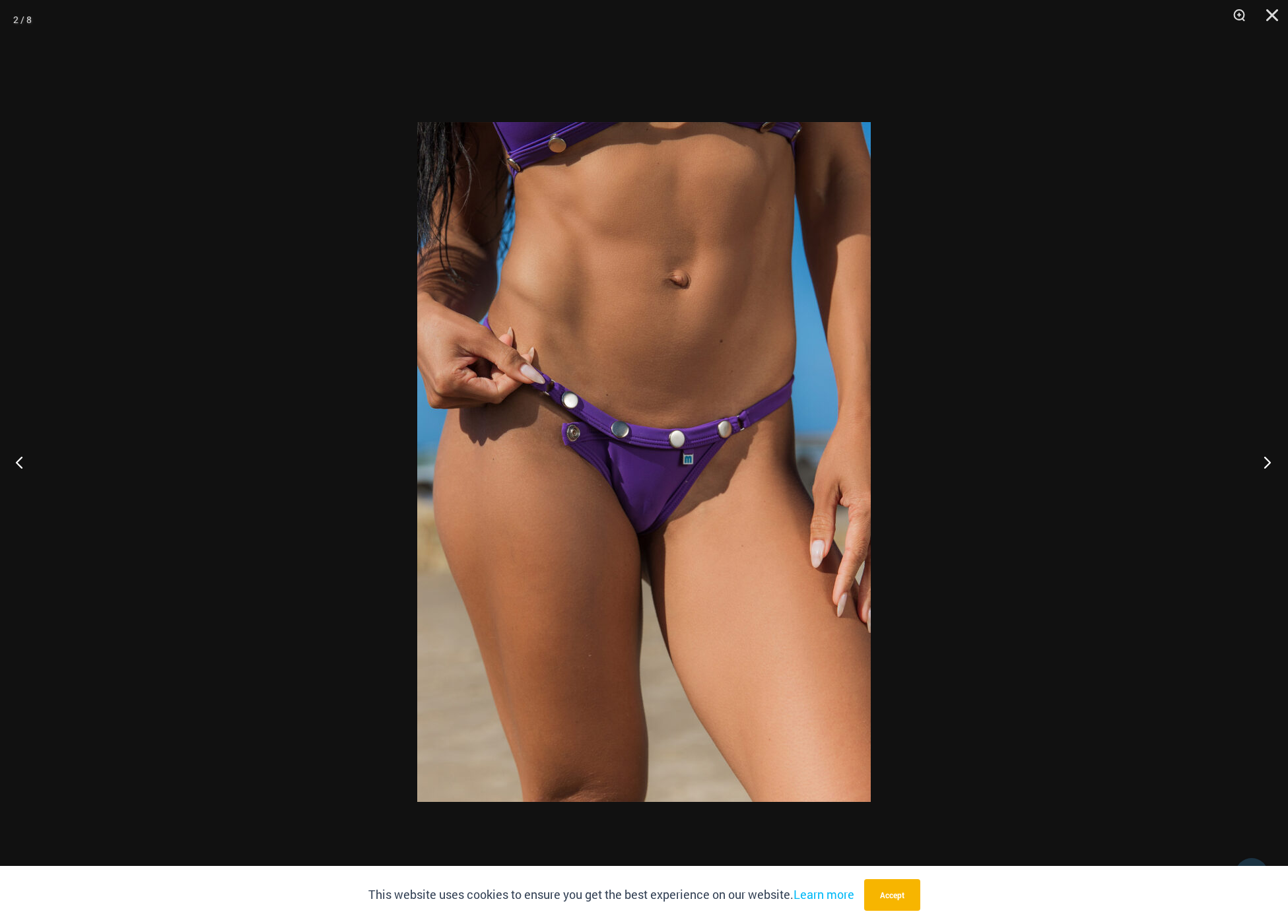
click at [1266, 460] on button "Next" at bounding box center [1263, 462] width 50 height 66
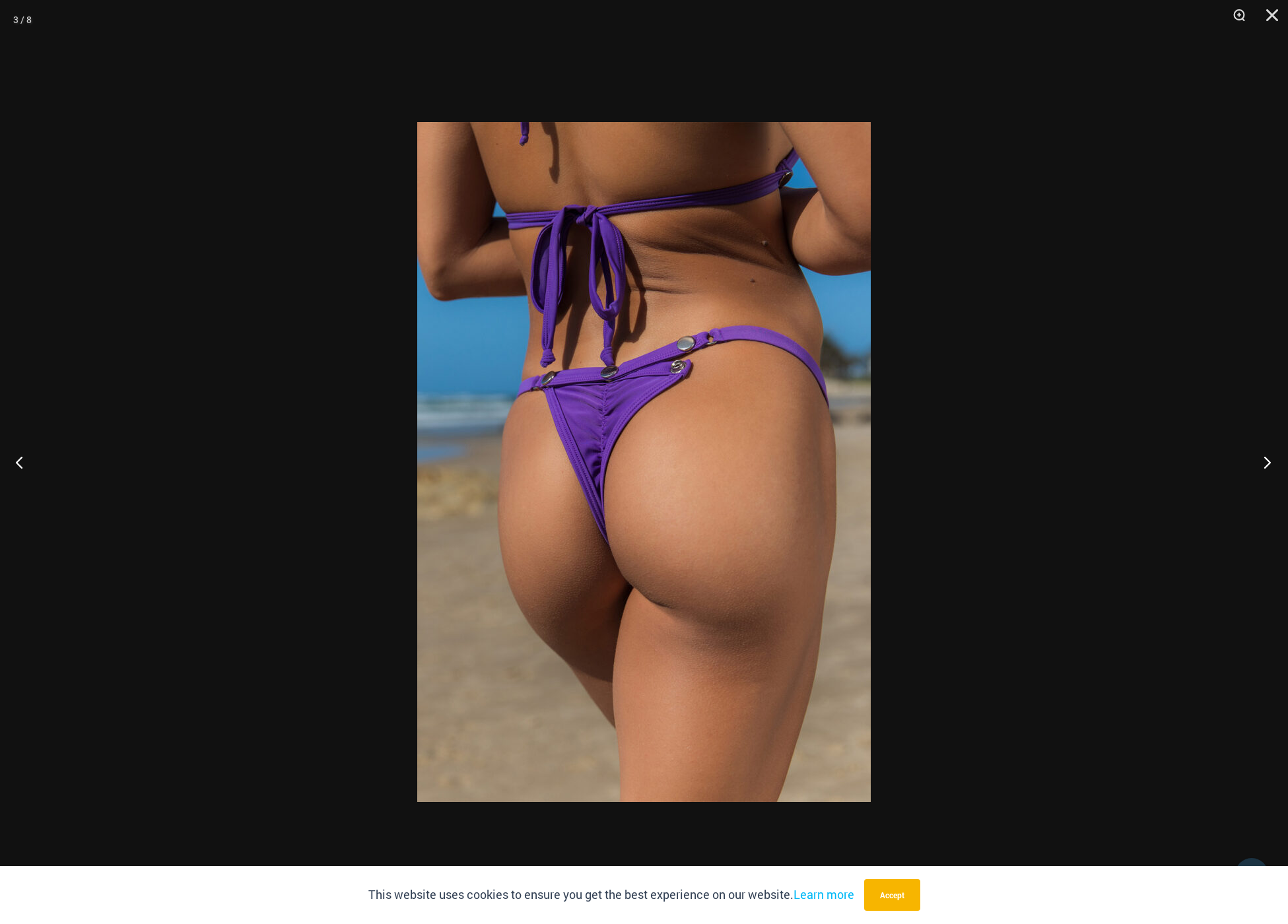
click at [1266, 460] on button "Next" at bounding box center [1263, 462] width 50 height 66
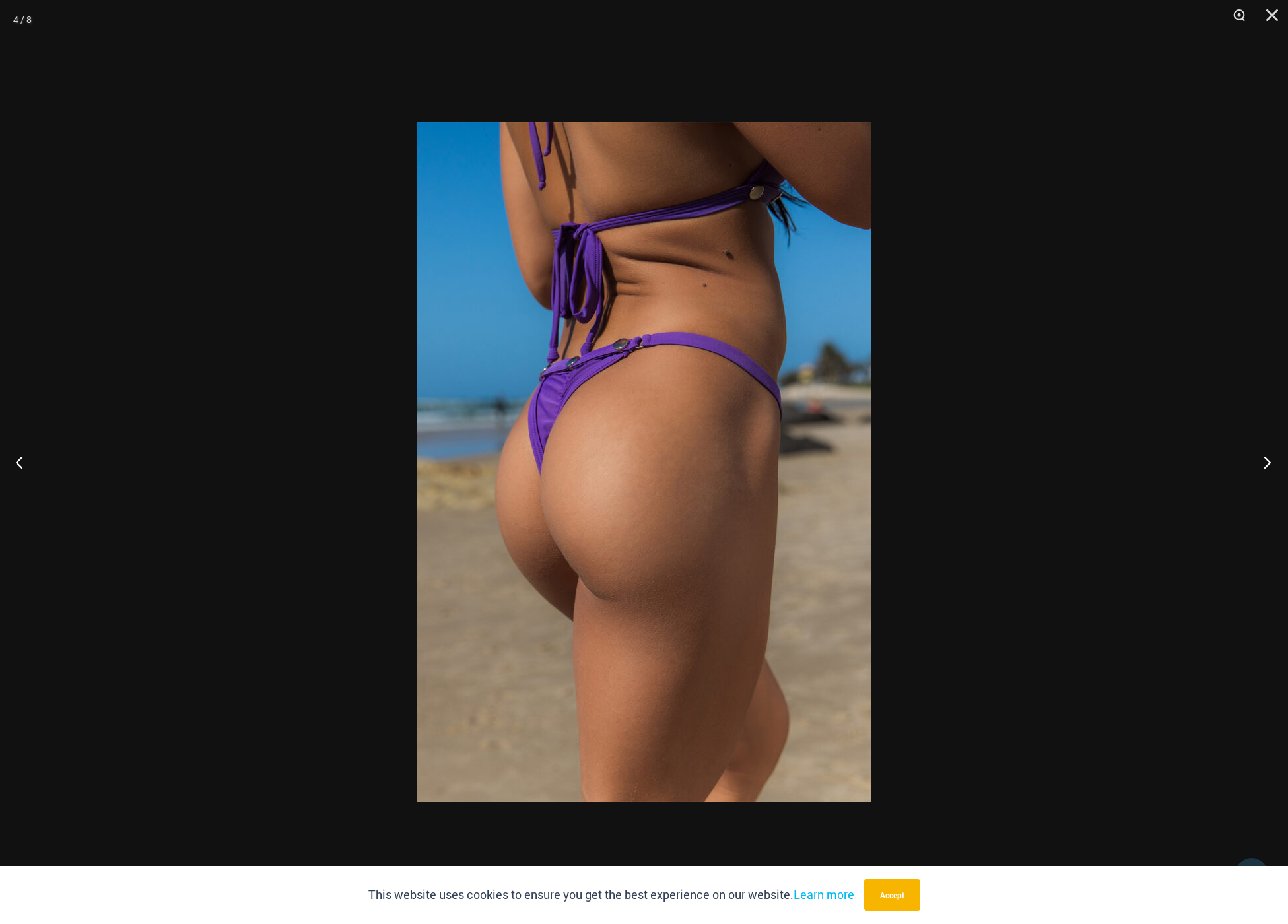
click at [1266, 460] on button "Next" at bounding box center [1263, 462] width 50 height 66
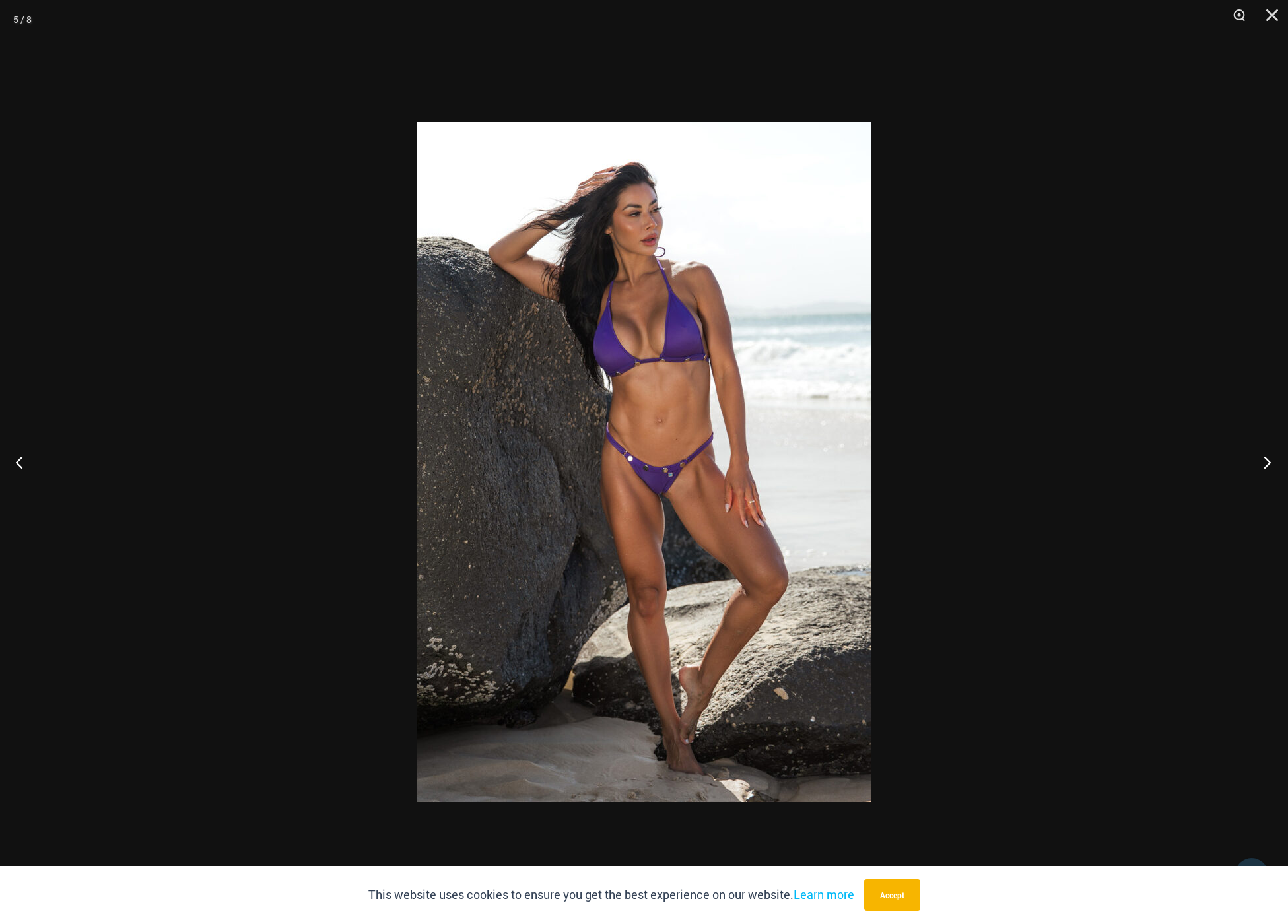
click at [1266, 460] on button "Next" at bounding box center [1263, 462] width 50 height 66
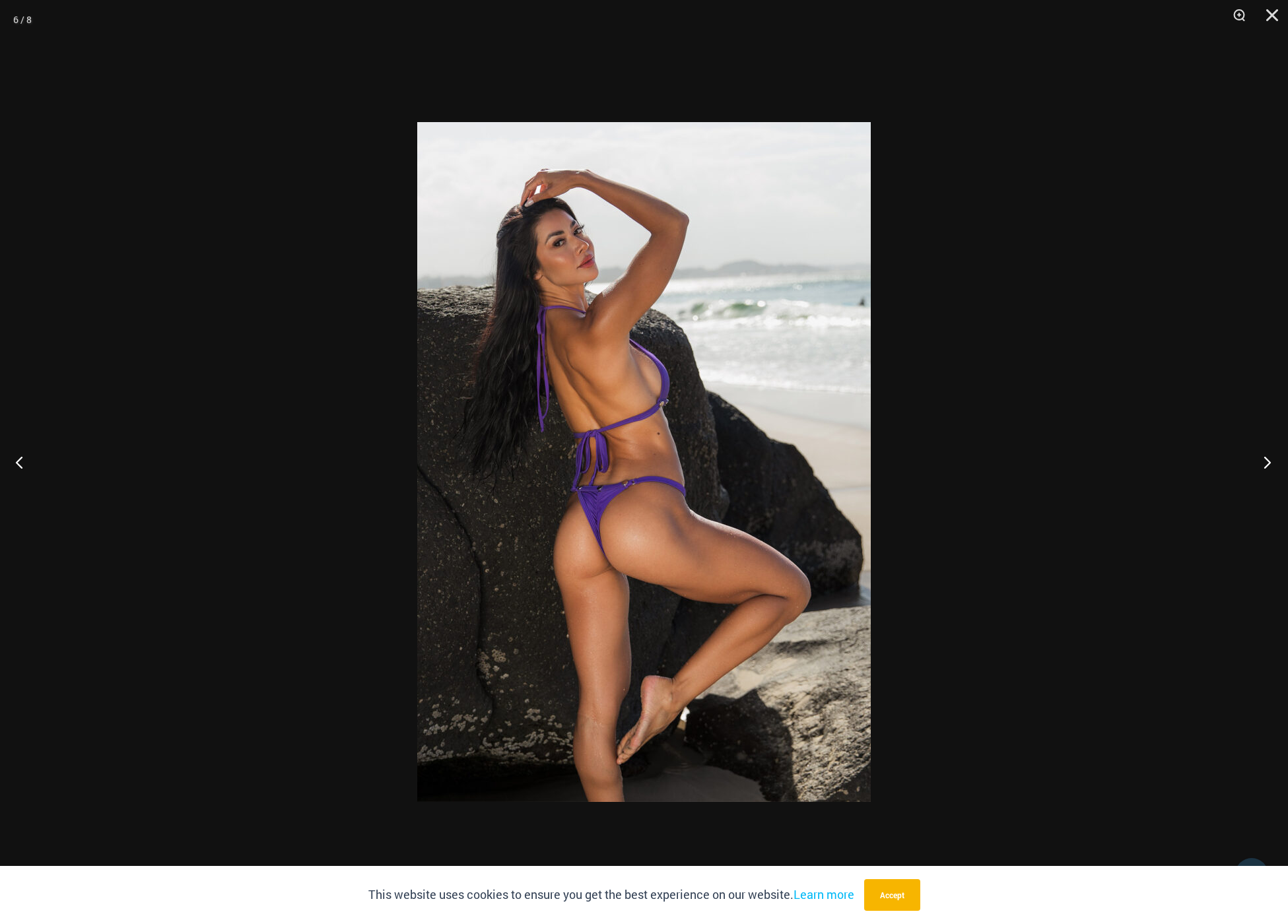
click at [1266, 460] on button "Next" at bounding box center [1263, 462] width 50 height 66
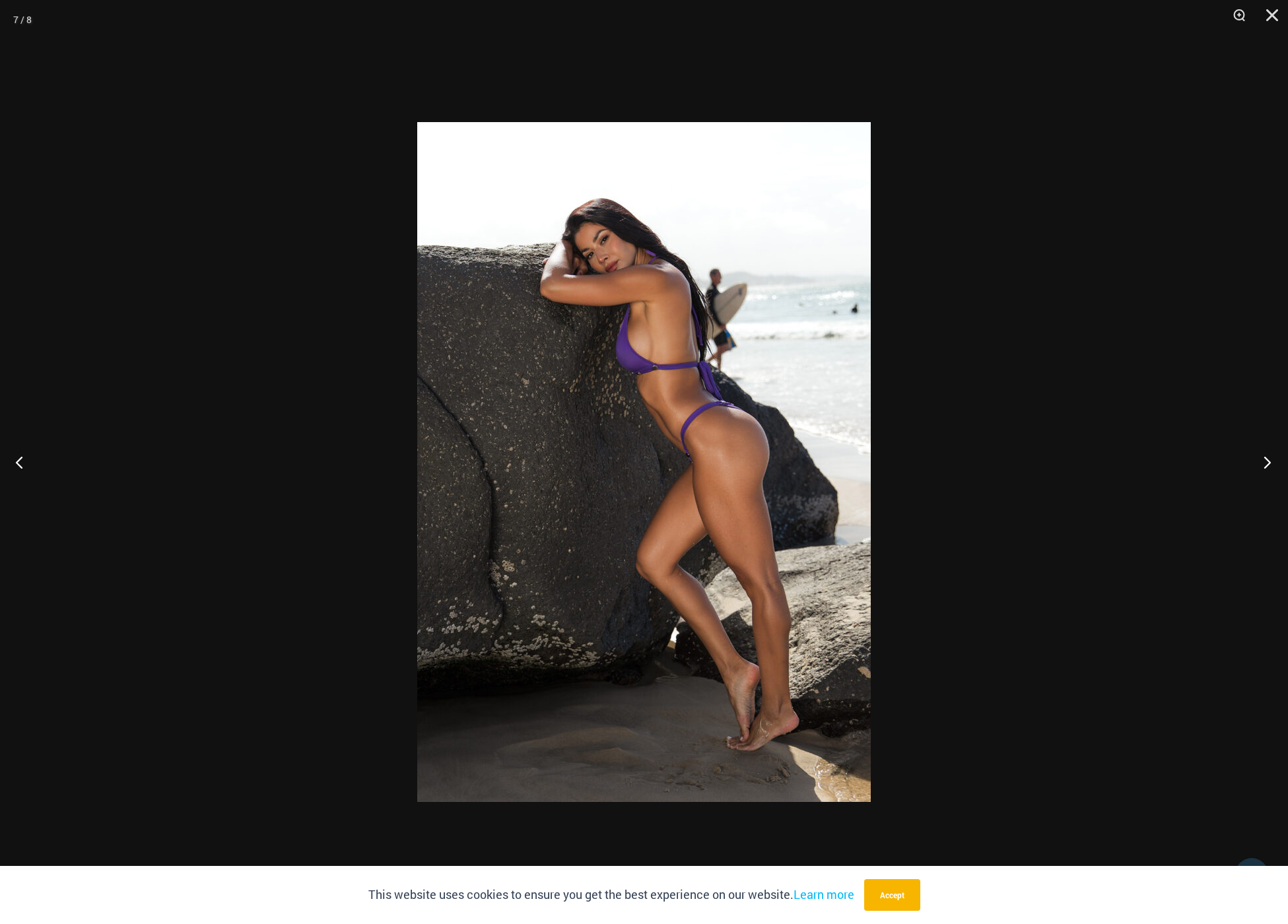
click at [1266, 460] on button "Next" at bounding box center [1263, 462] width 50 height 66
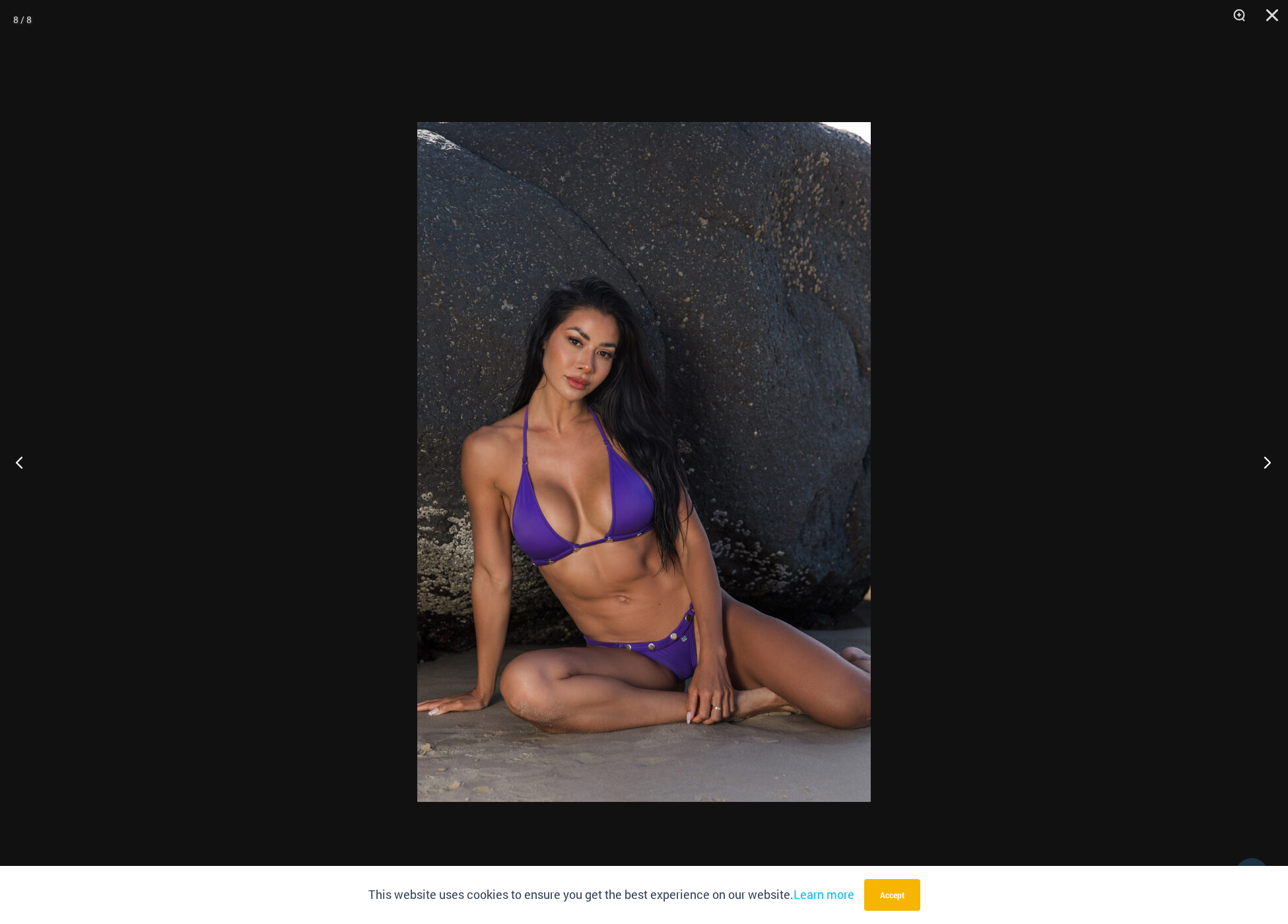
click at [1266, 460] on button "Next" at bounding box center [1263, 462] width 50 height 66
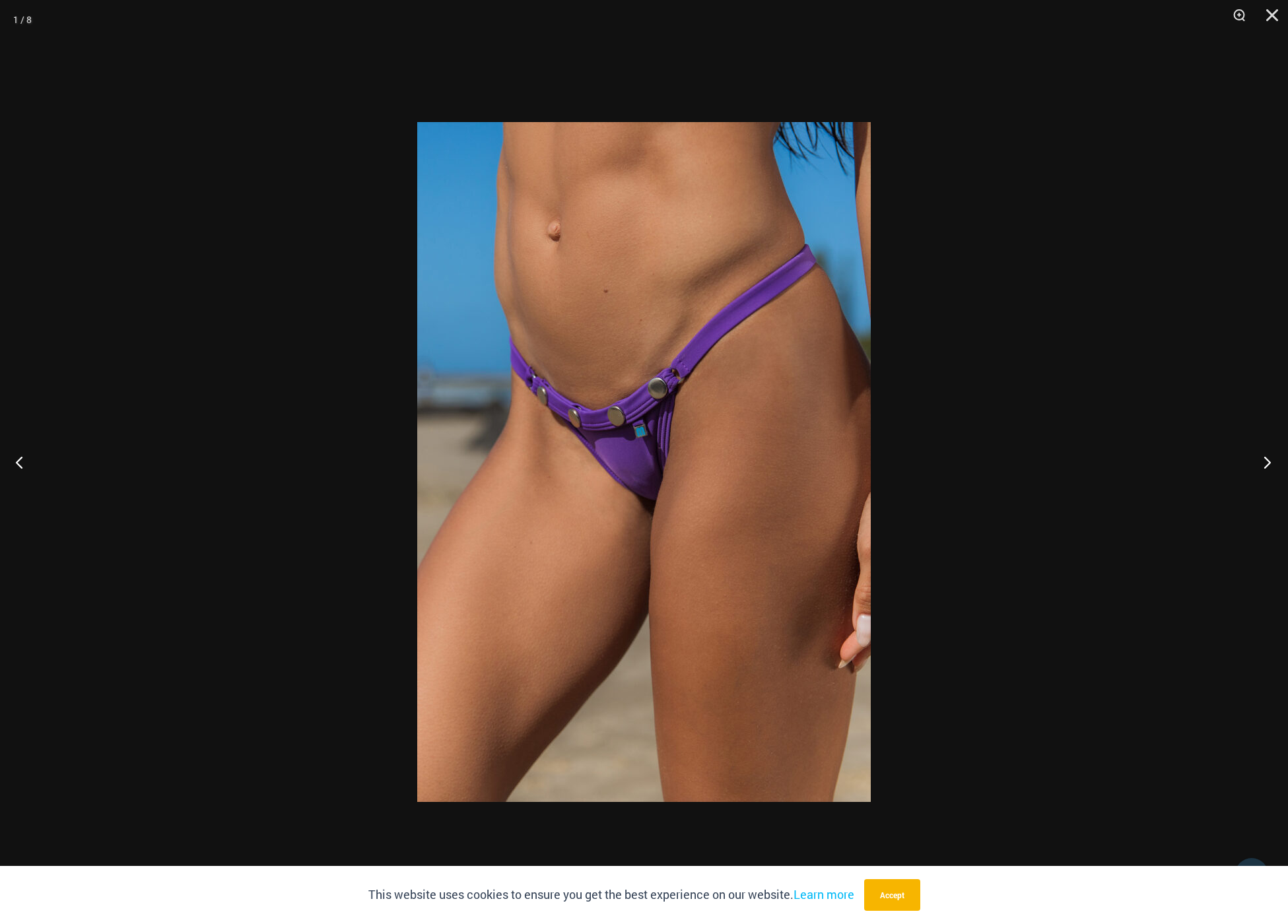
click at [1266, 460] on button "Next" at bounding box center [1263, 462] width 50 height 66
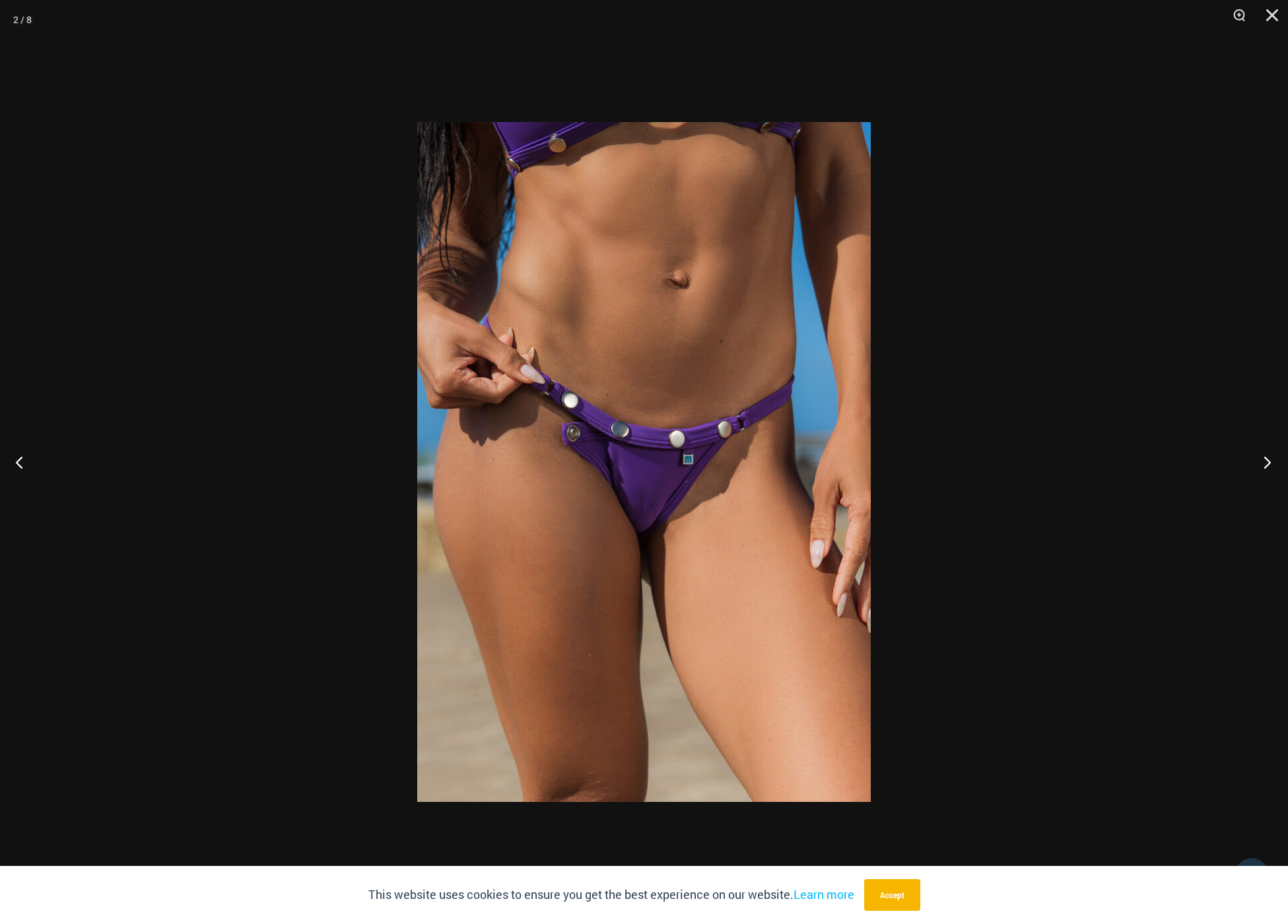
click at [1266, 460] on button "Next" at bounding box center [1263, 462] width 50 height 66
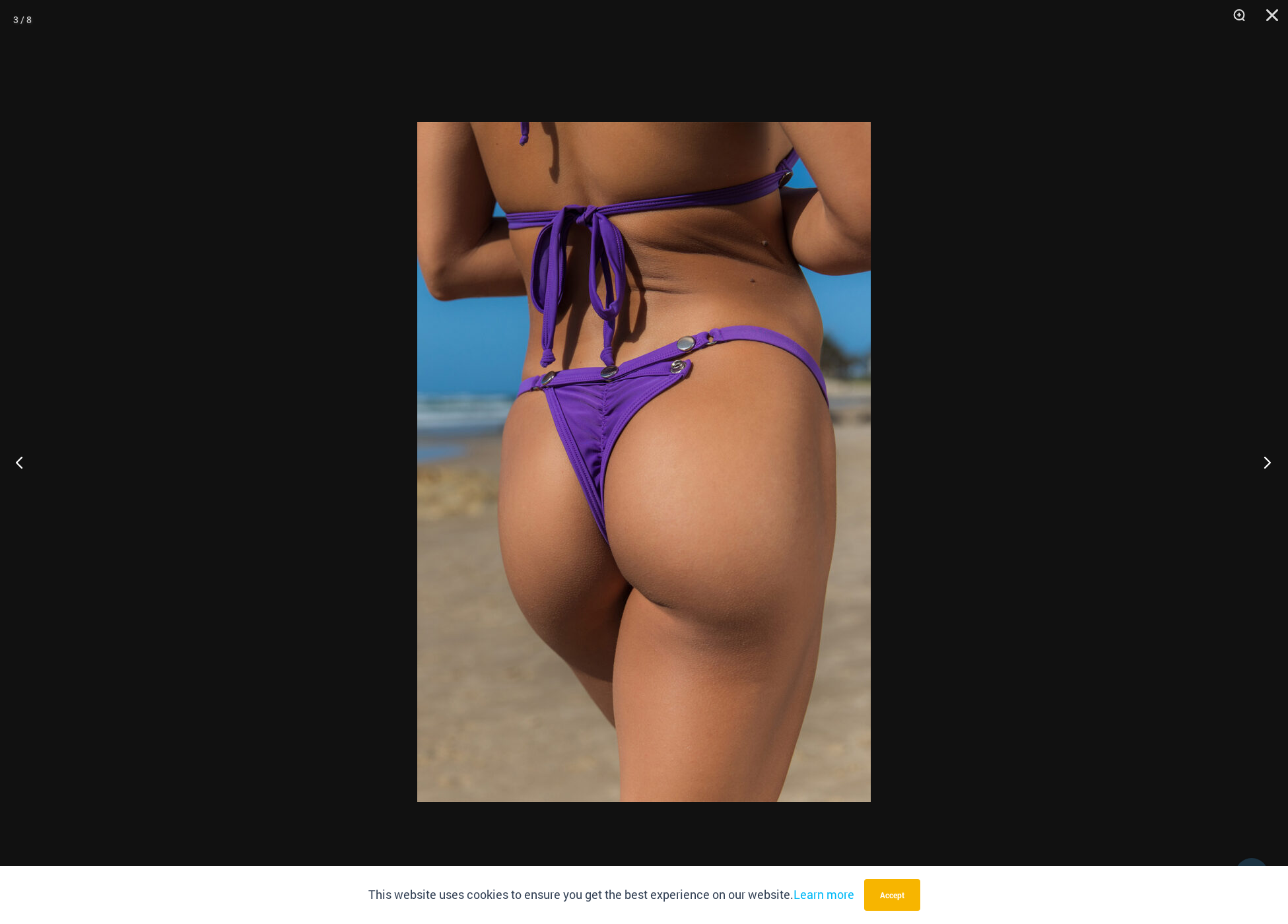
click at [1266, 460] on button "Next" at bounding box center [1263, 462] width 50 height 66
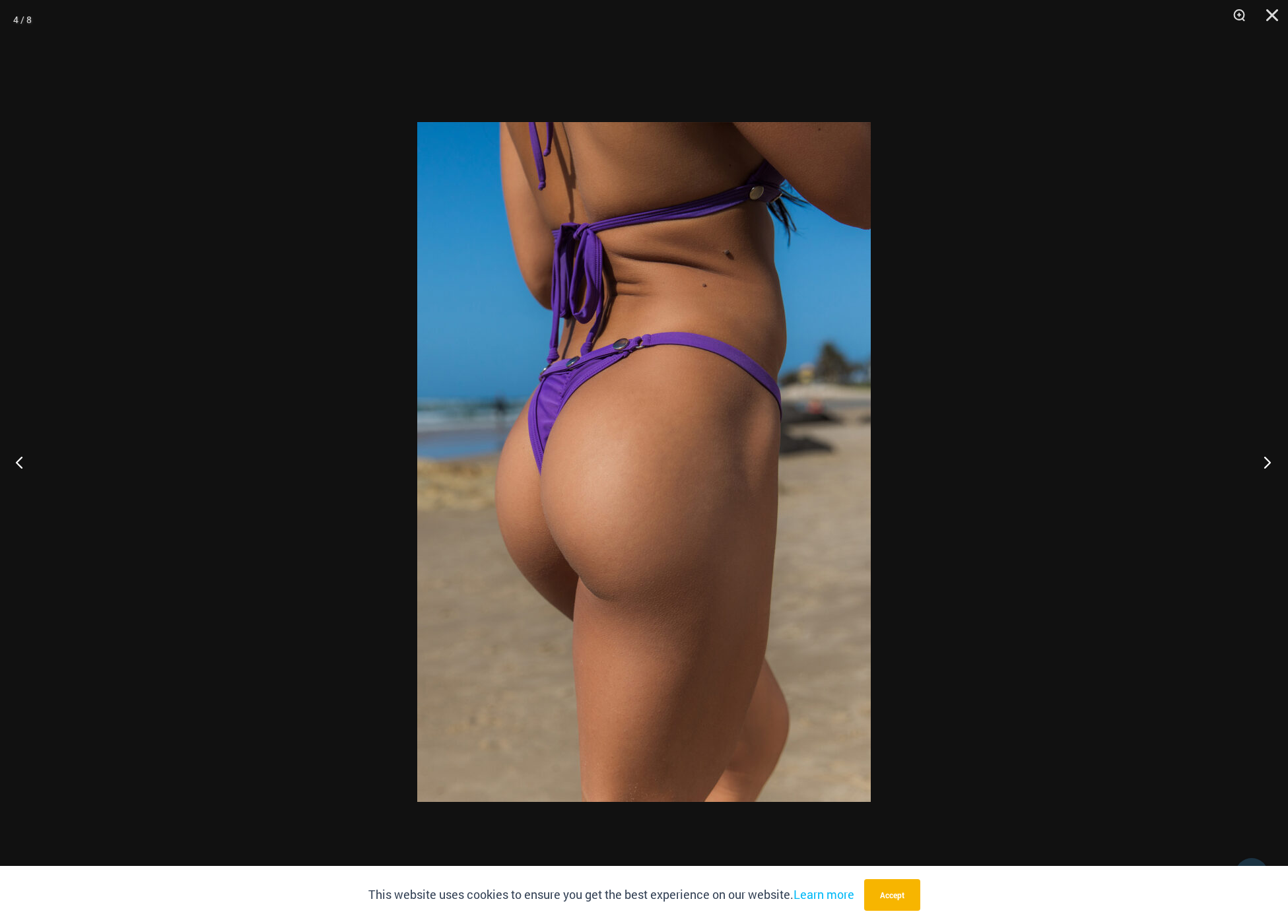
click at [1266, 460] on button "Next" at bounding box center [1263, 462] width 50 height 66
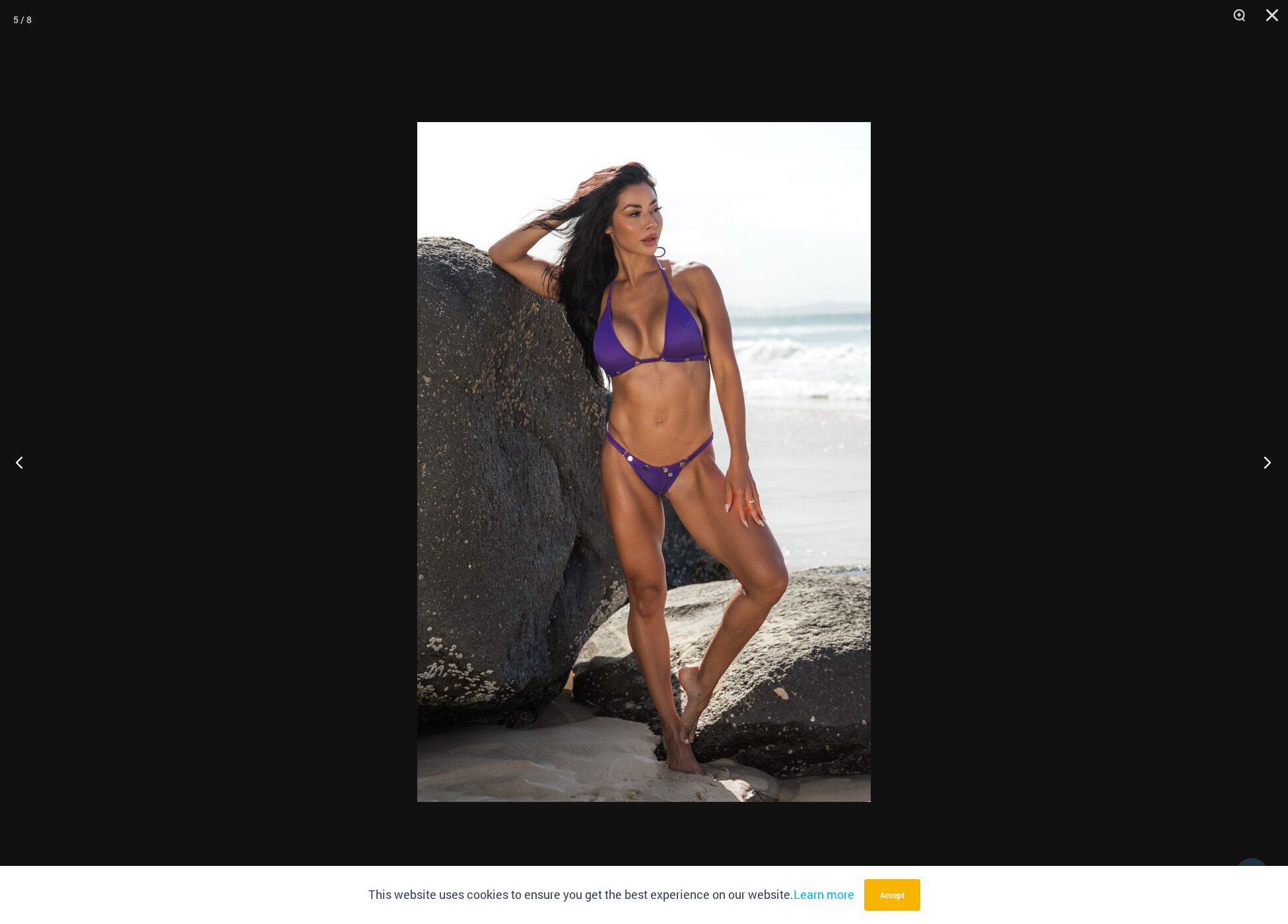
click at [1266, 460] on button "Next" at bounding box center [1263, 462] width 50 height 66
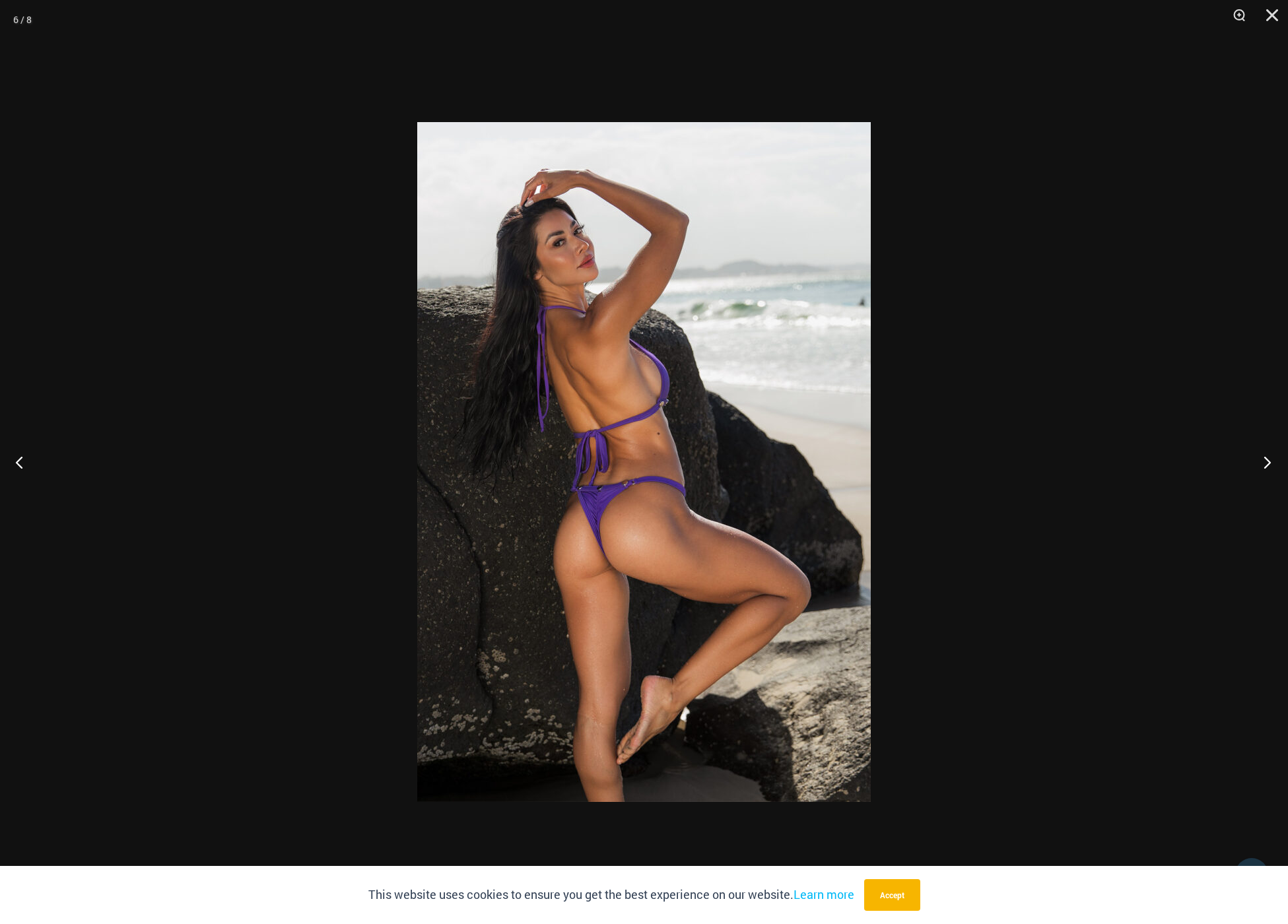
click at [1266, 460] on button "Next" at bounding box center [1263, 462] width 50 height 66
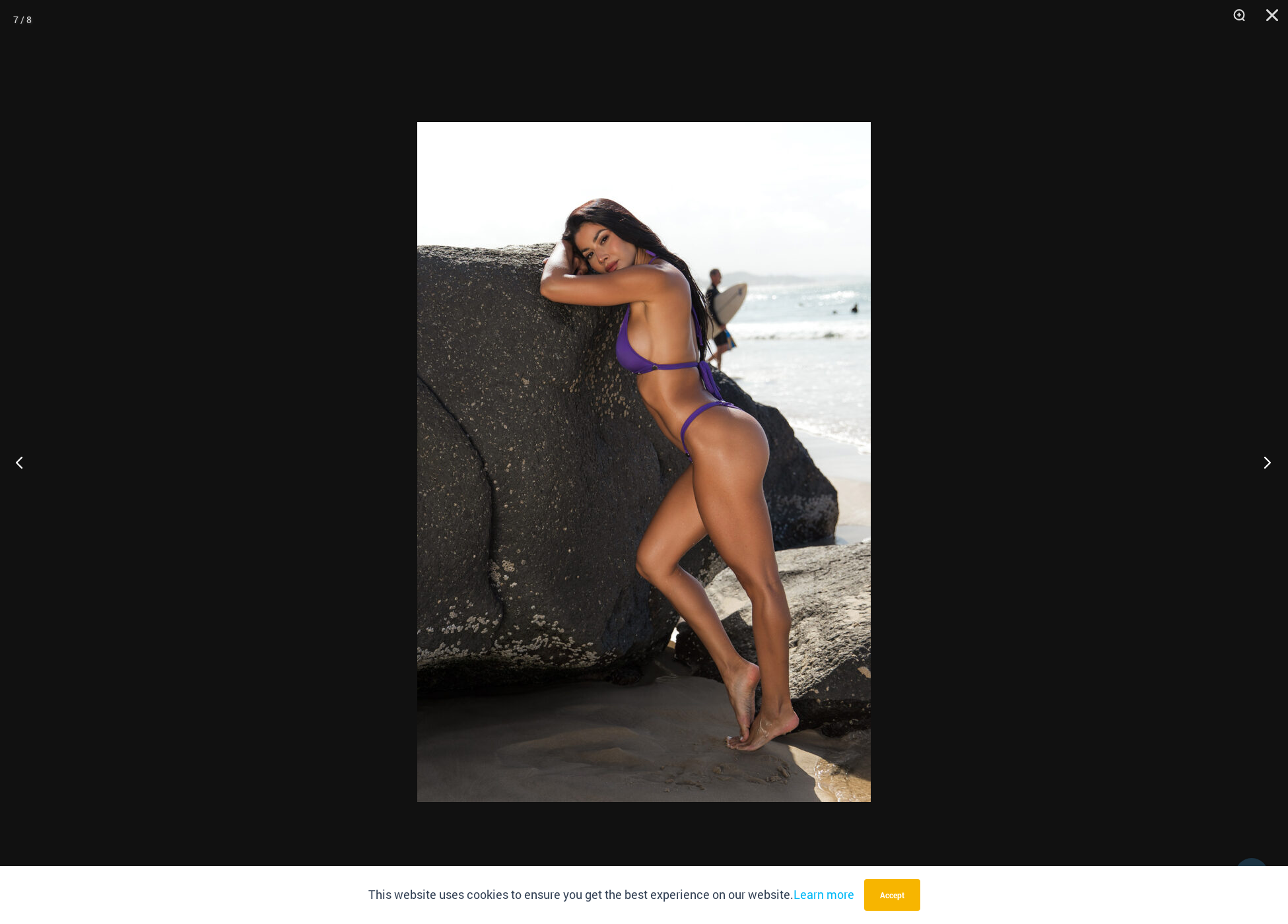
click at [1266, 460] on button "Next" at bounding box center [1263, 462] width 50 height 66
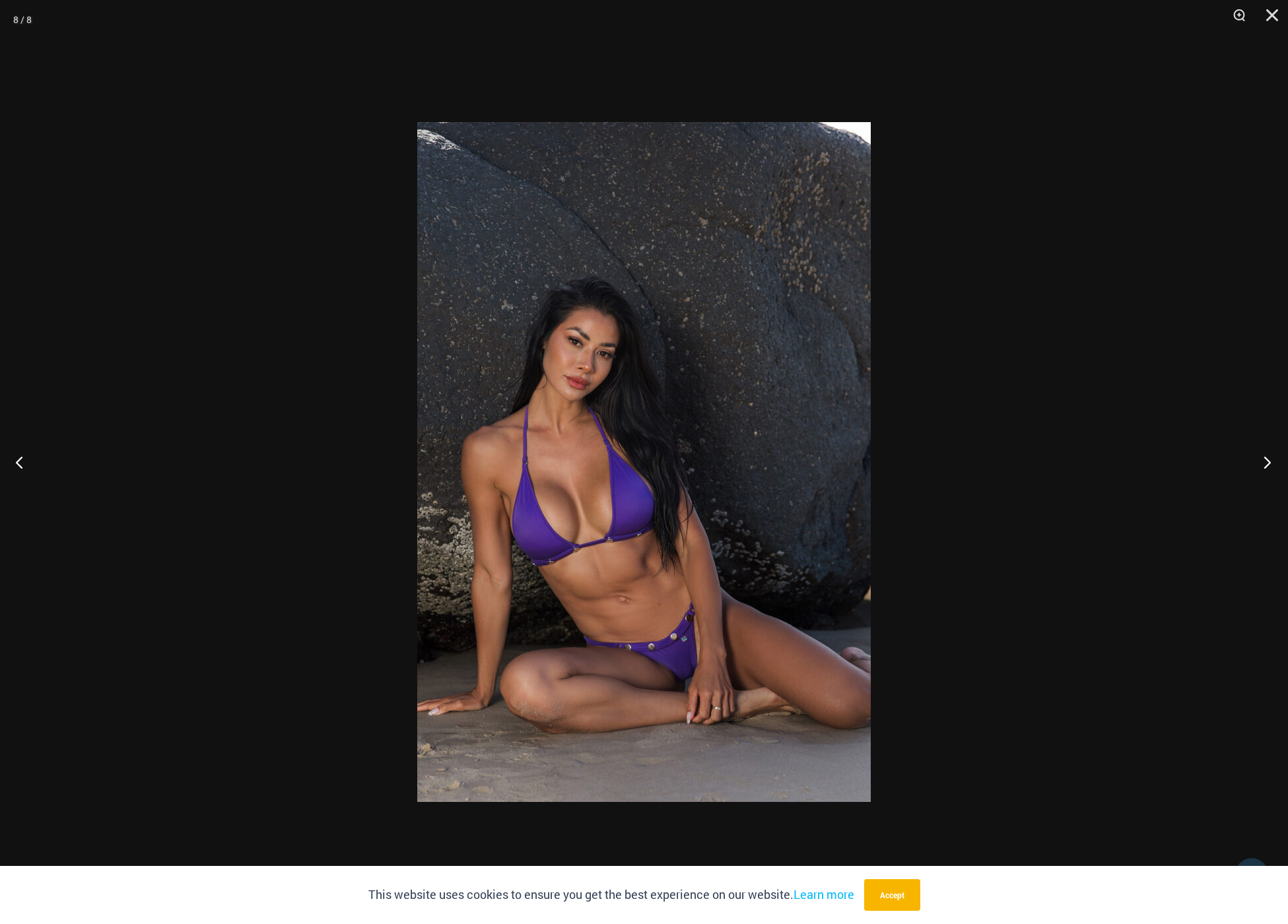
click at [1266, 460] on button "Next" at bounding box center [1263, 462] width 50 height 66
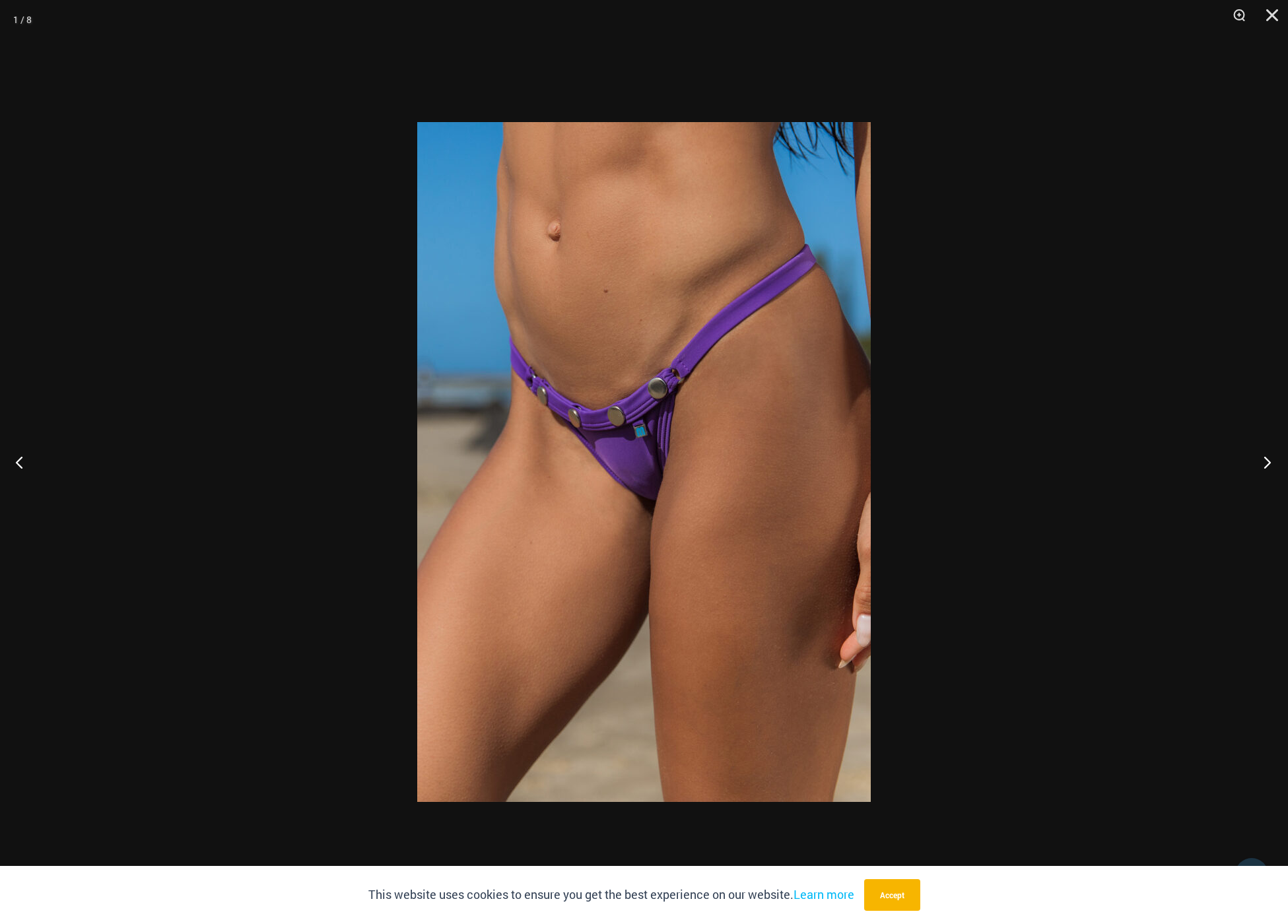
click at [1266, 460] on button "Next" at bounding box center [1263, 462] width 50 height 66
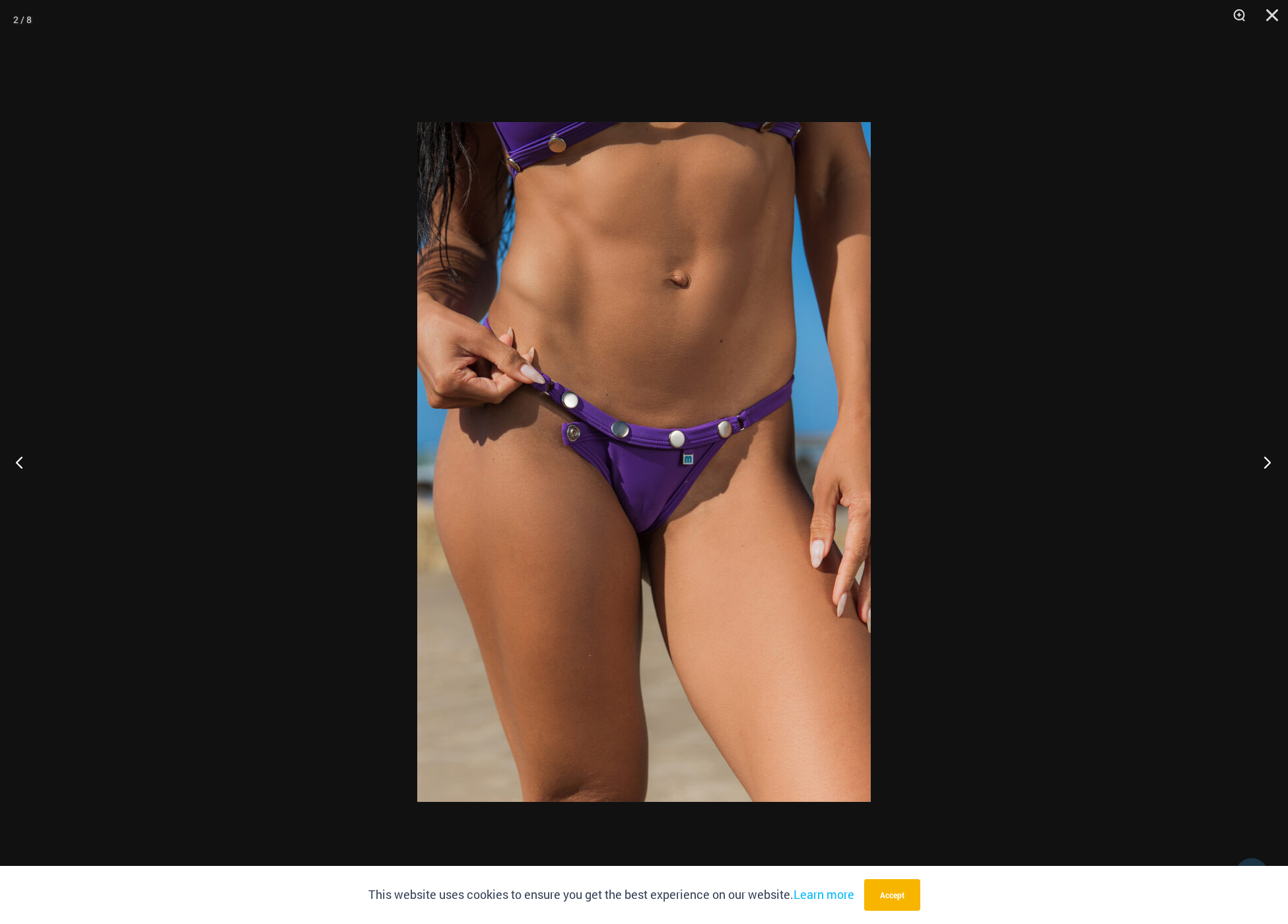
click at [1266, 460] on button "Next" at bounding box center [1263, 462] width 50 height 66
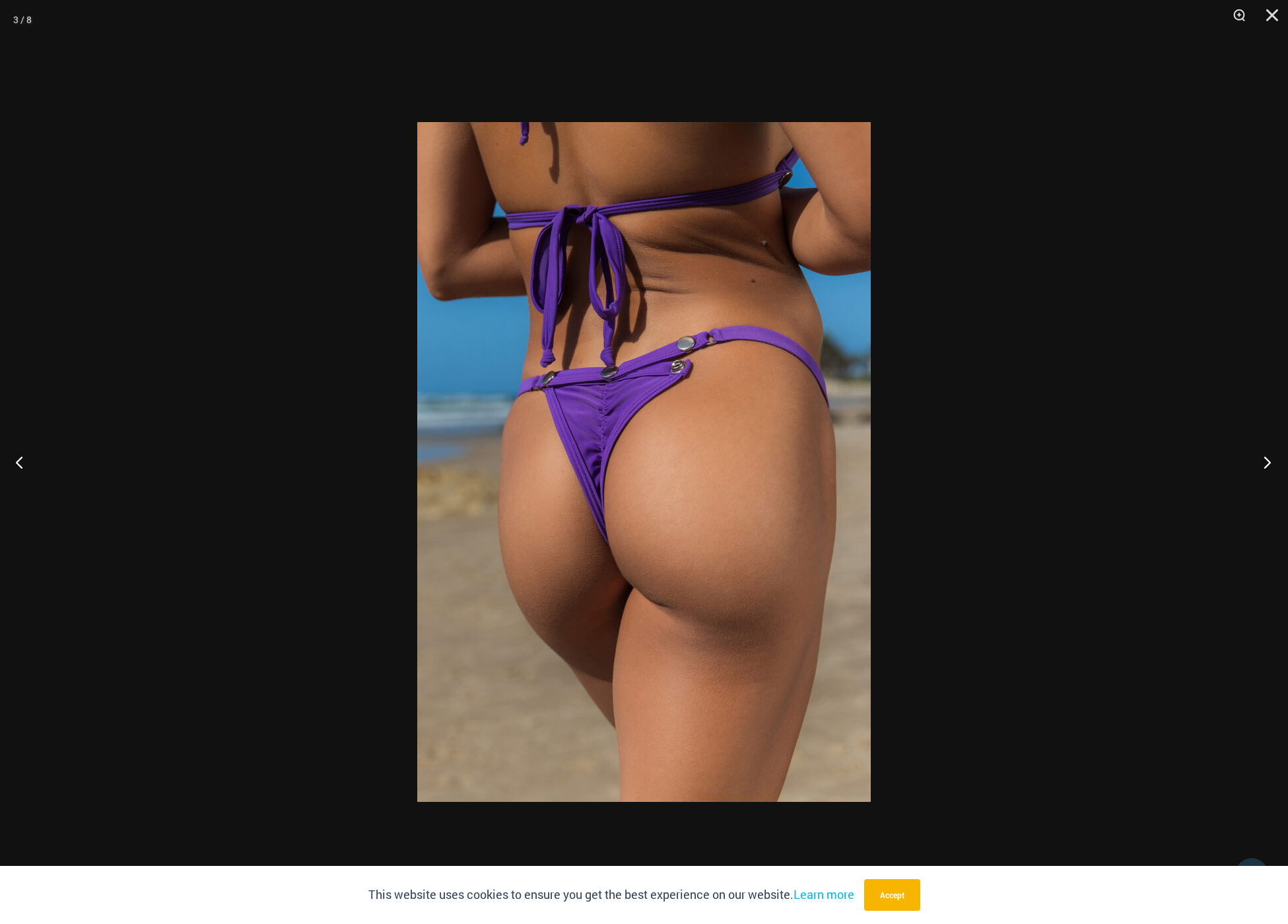
click at [1266, 460] on button "Next" at bounding box center [1263, 462] width 50 height 66
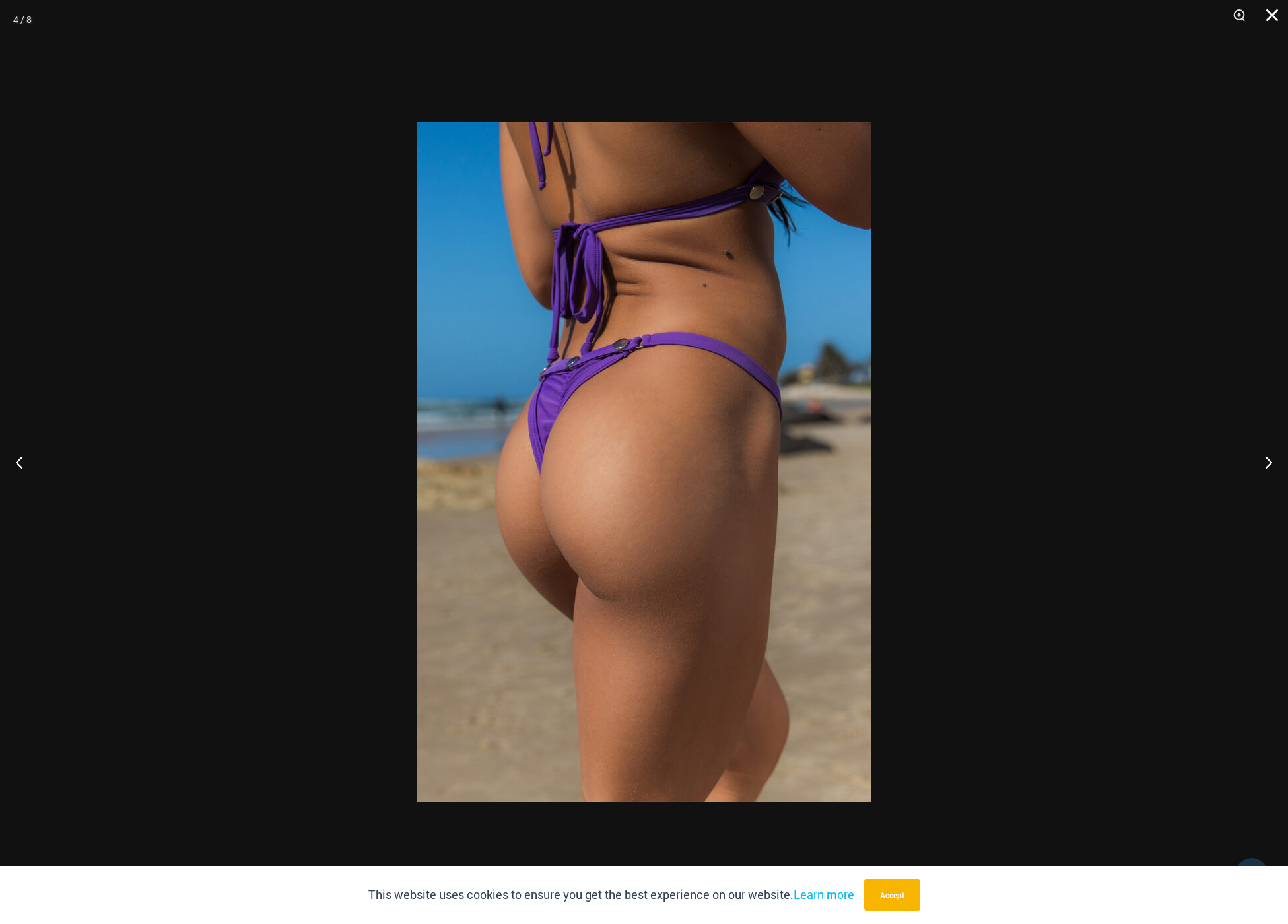
click at [1277, 17] on button "Close" at bounding box center [1267, 20] width 33 height 40
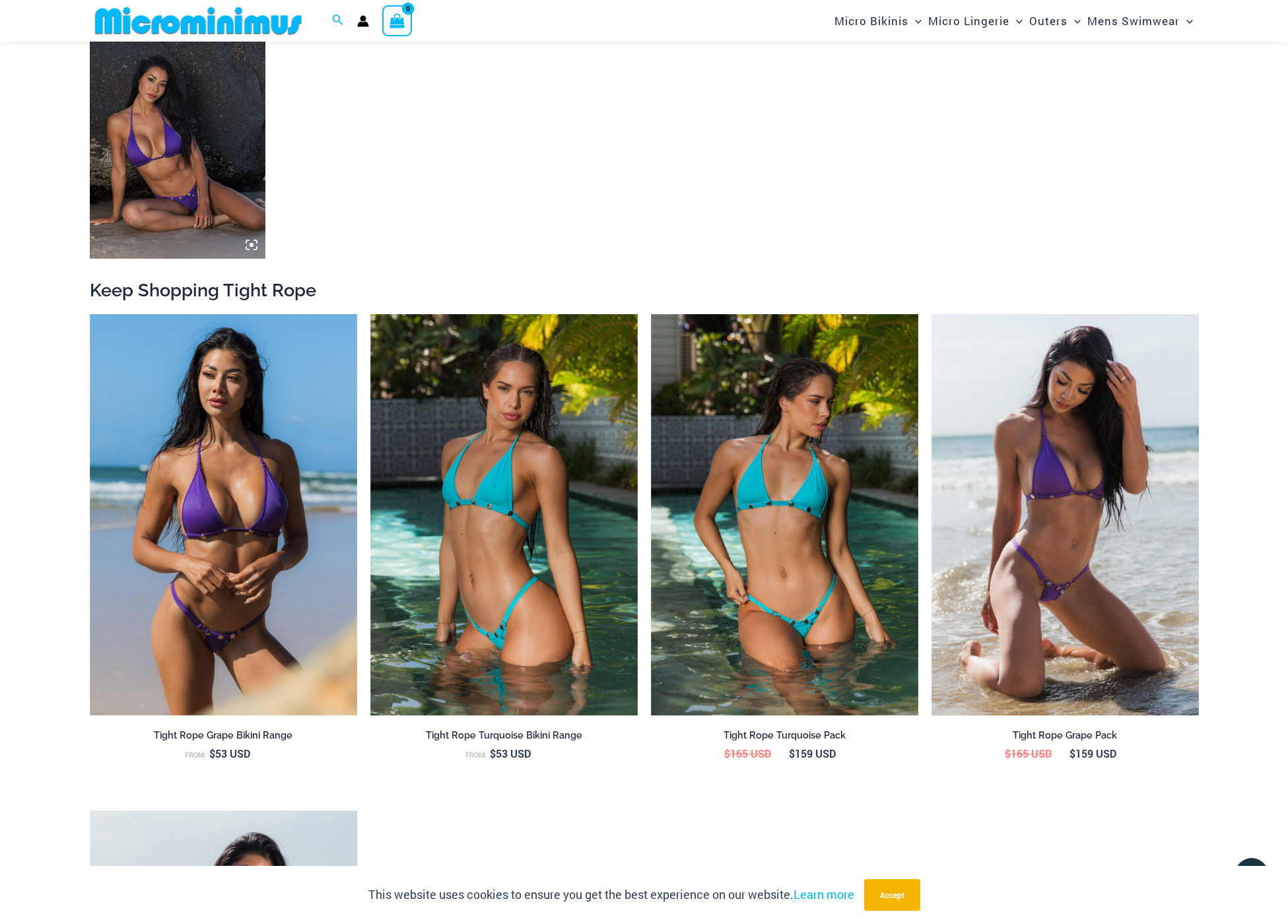
scroll to position [2349, 0]
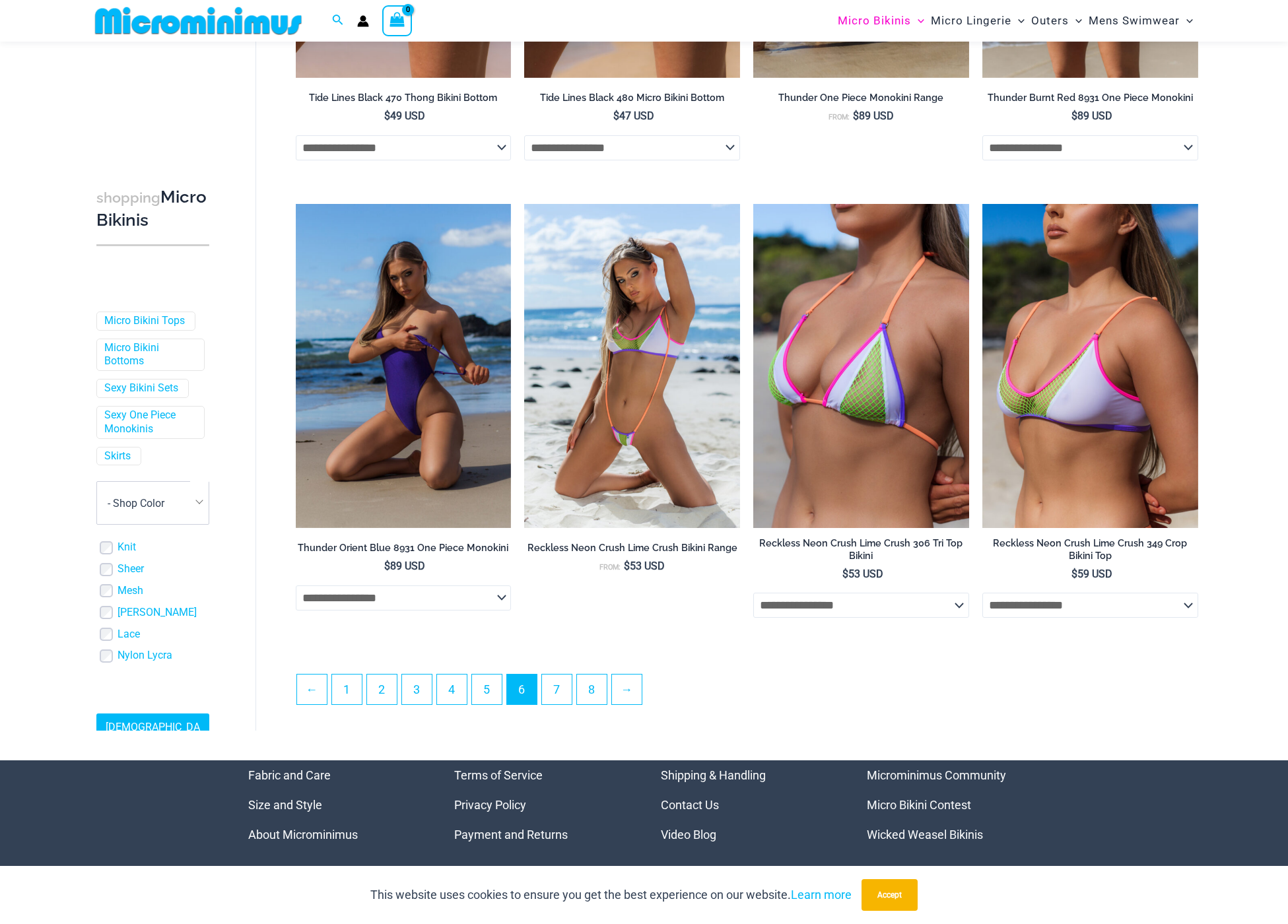
scroll to position [3231, 0]
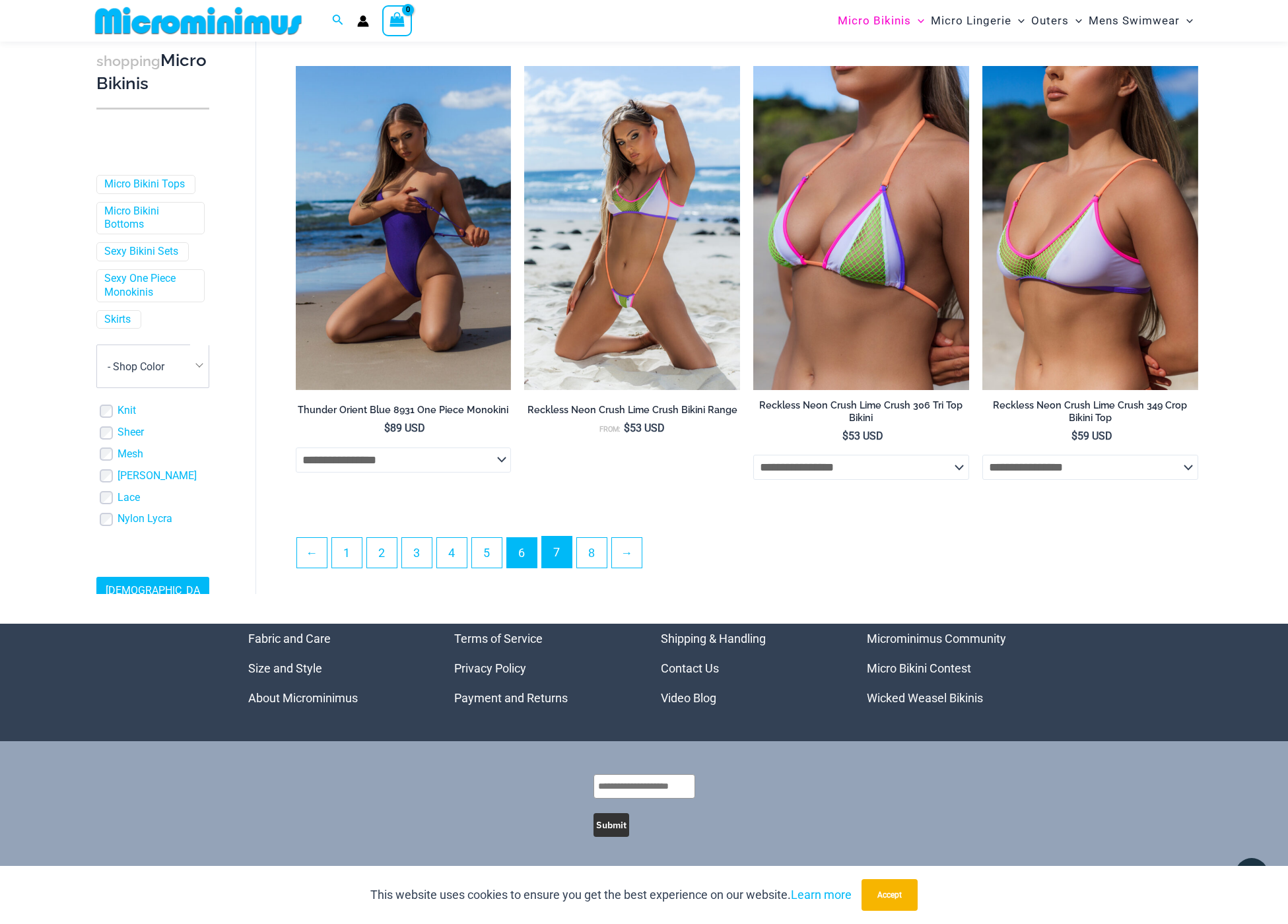
click at [571, 565] on link "7" at bounding box center [557, 551] width 30 height 31
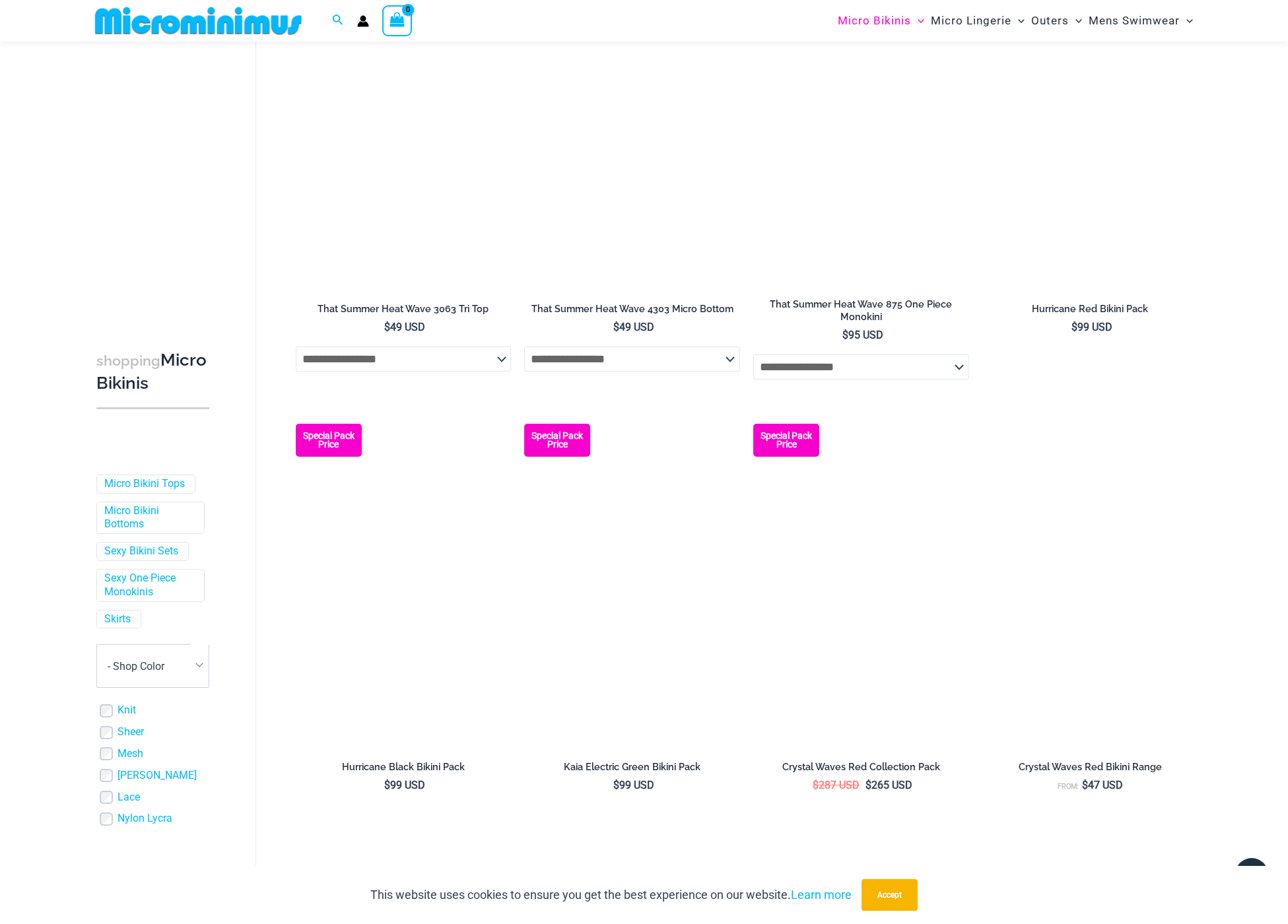
scroll to position [2086, 0]
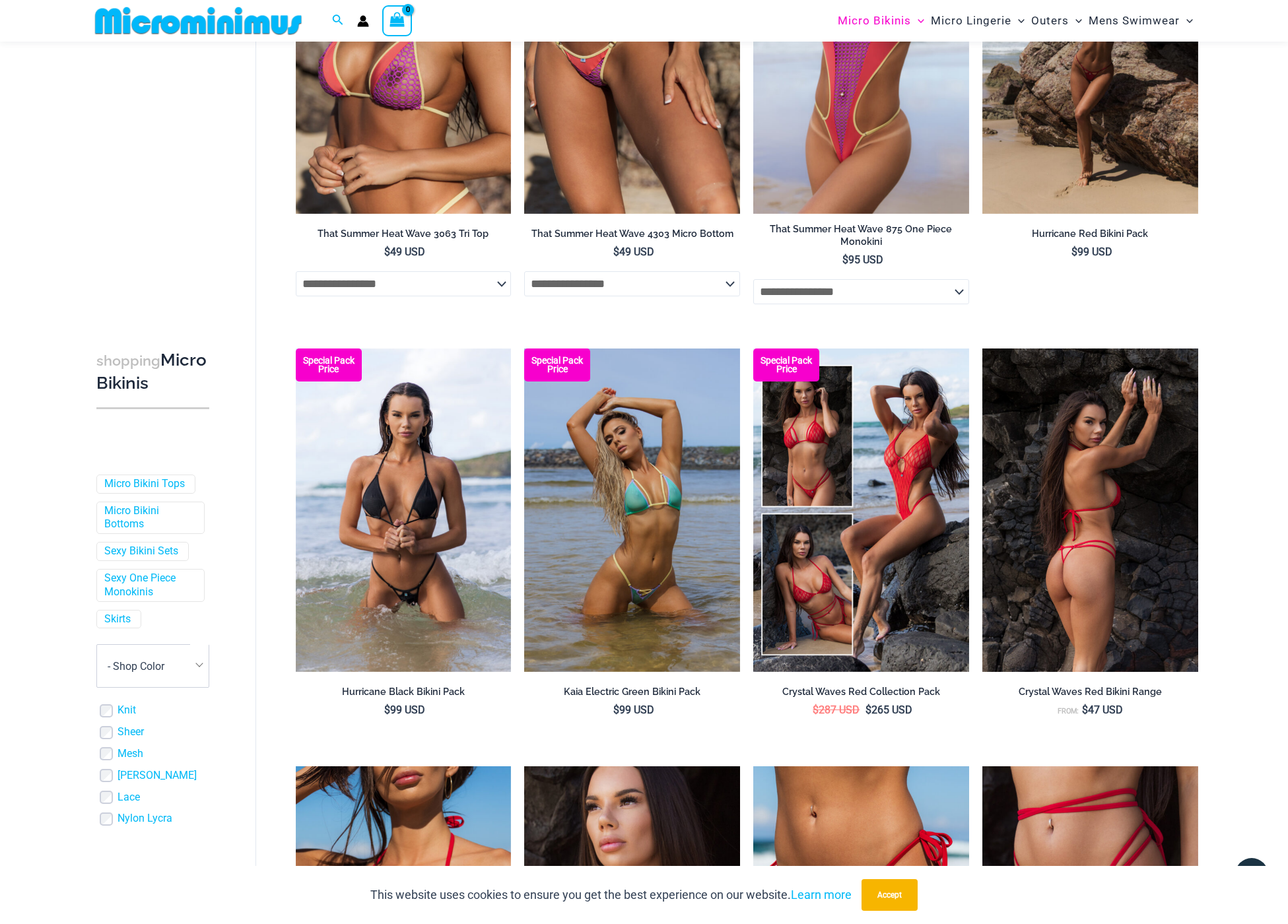
click at [1109, 520] on img at bounding box center [1090, 510] width 215 height 323
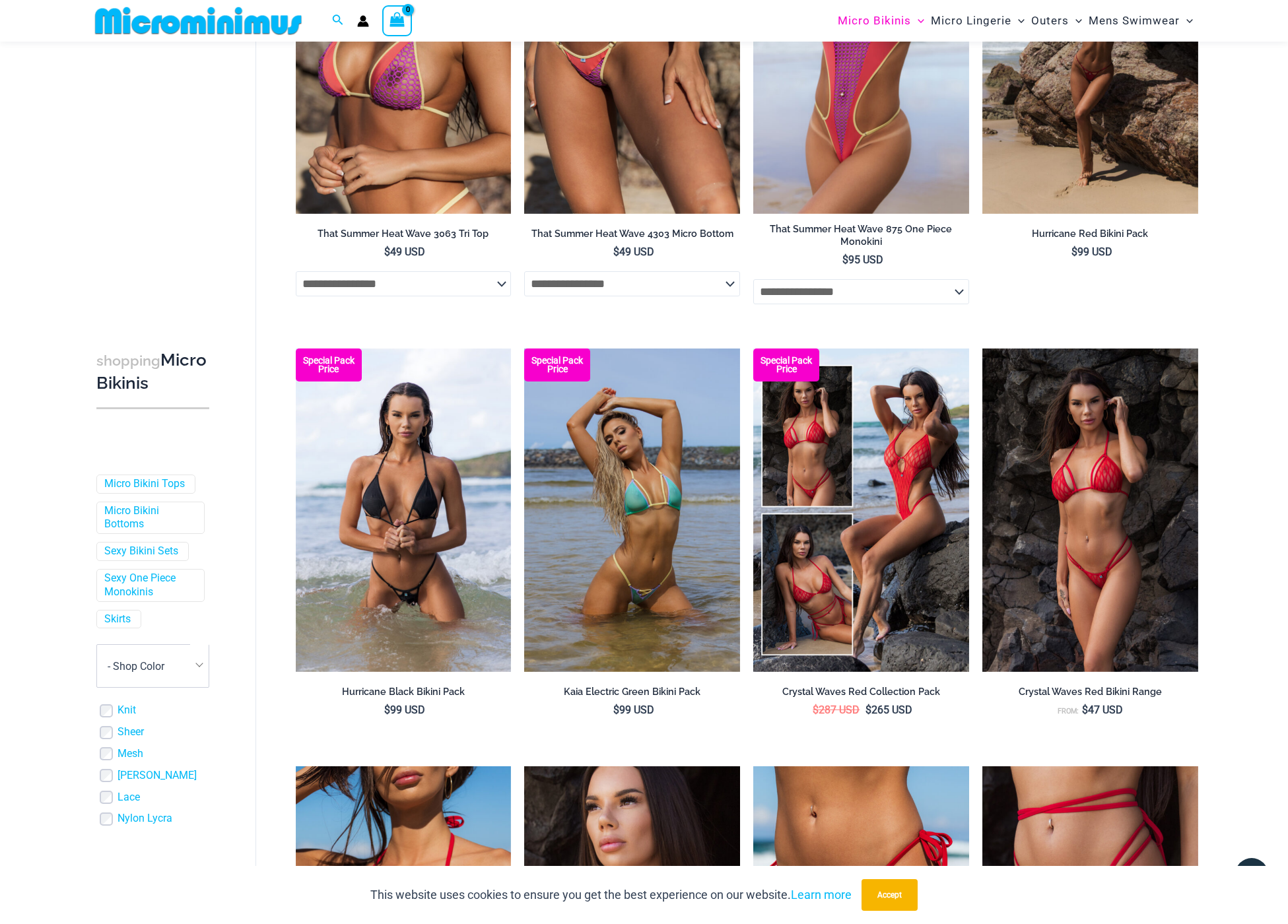
scroll to position [2224, 0]
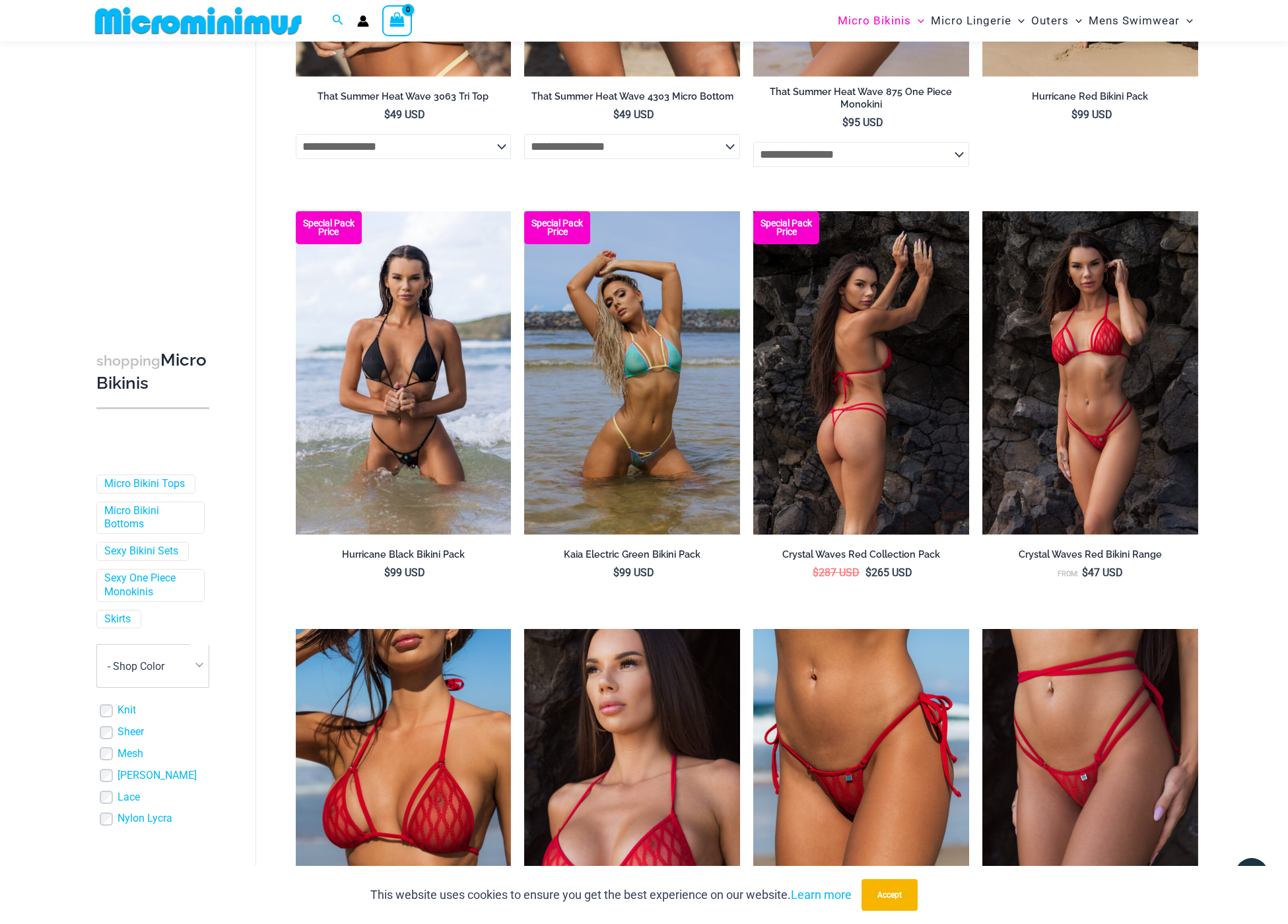
click at [924, 378] on img at bounding box center [860, 373] width 215 height 323
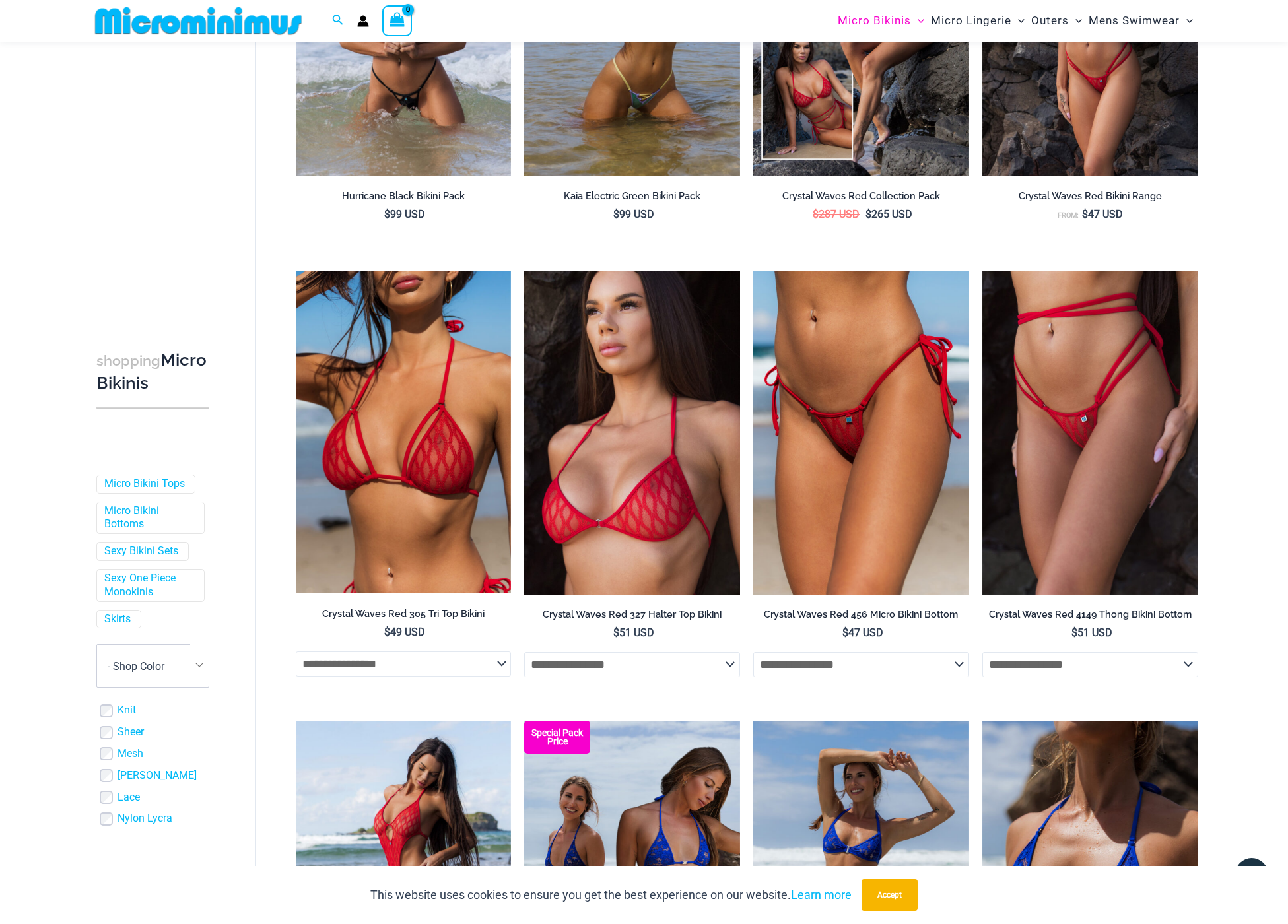
scroll to position [3238, 0]
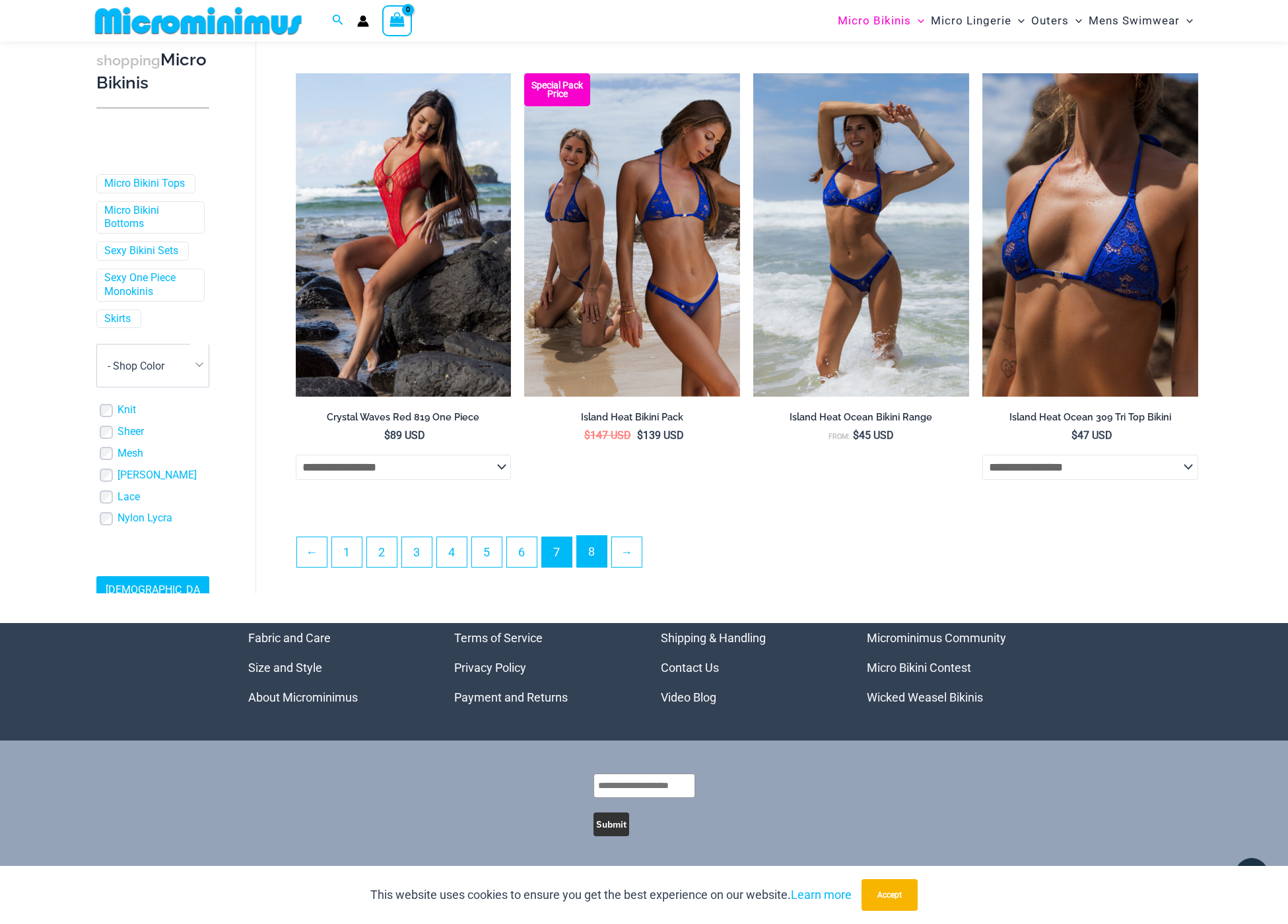
click at [606, 555] on link "8" at bounding box center [592, 551] width 30 height 31
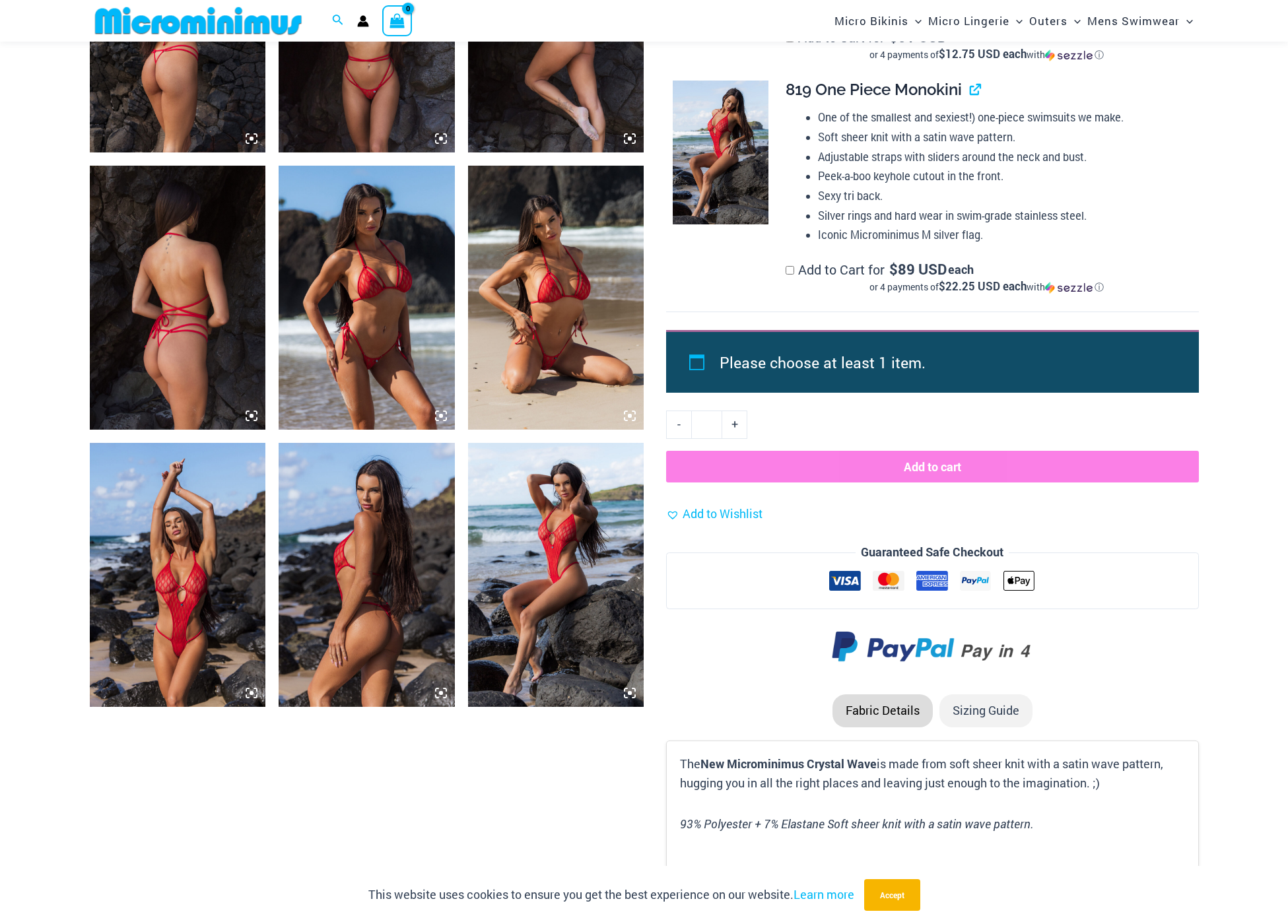
scroll to position [954, 0]
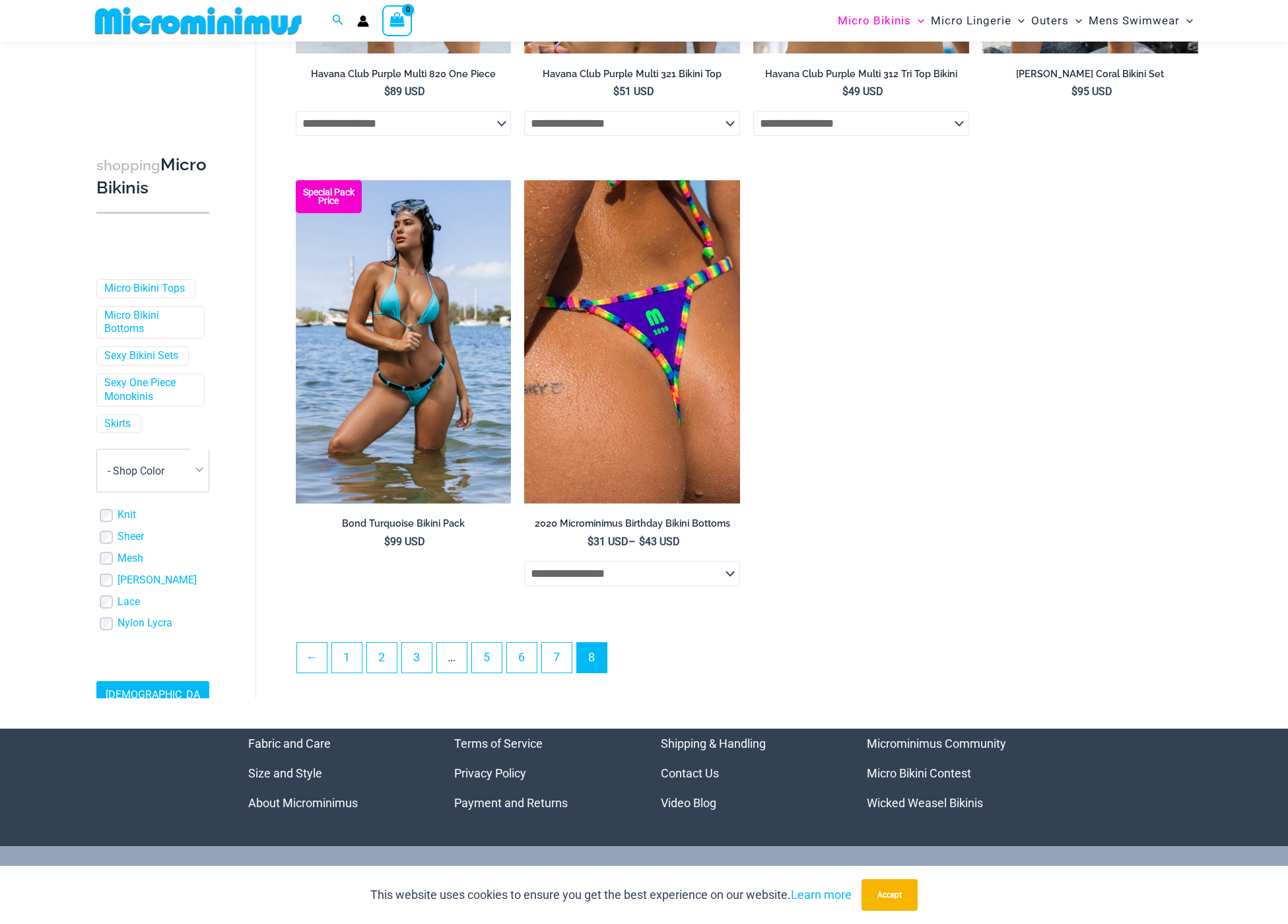
scroll to position [2330, 0]
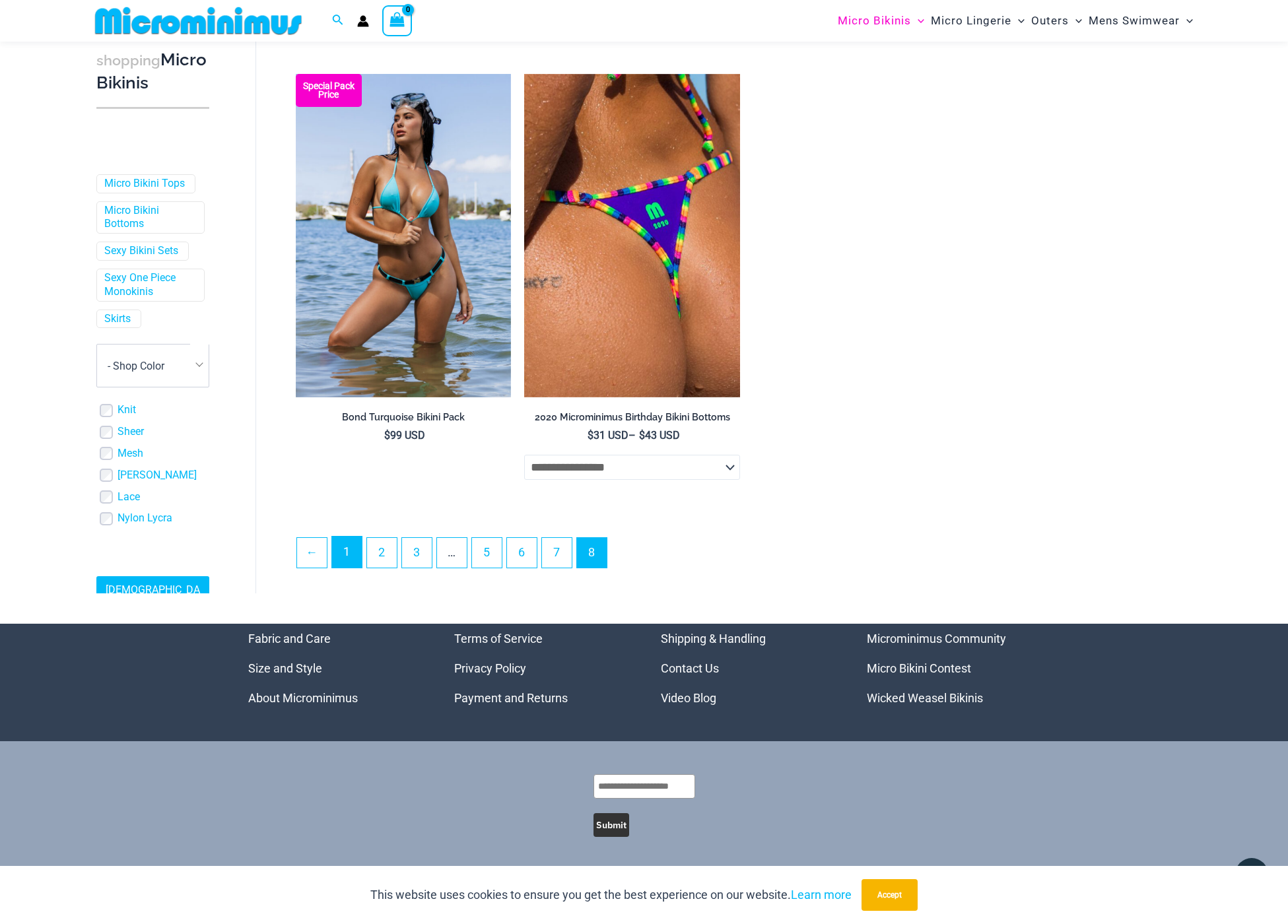
click at [347, 552] on link "1" at bounding box center [347, 551] width 30 height 31
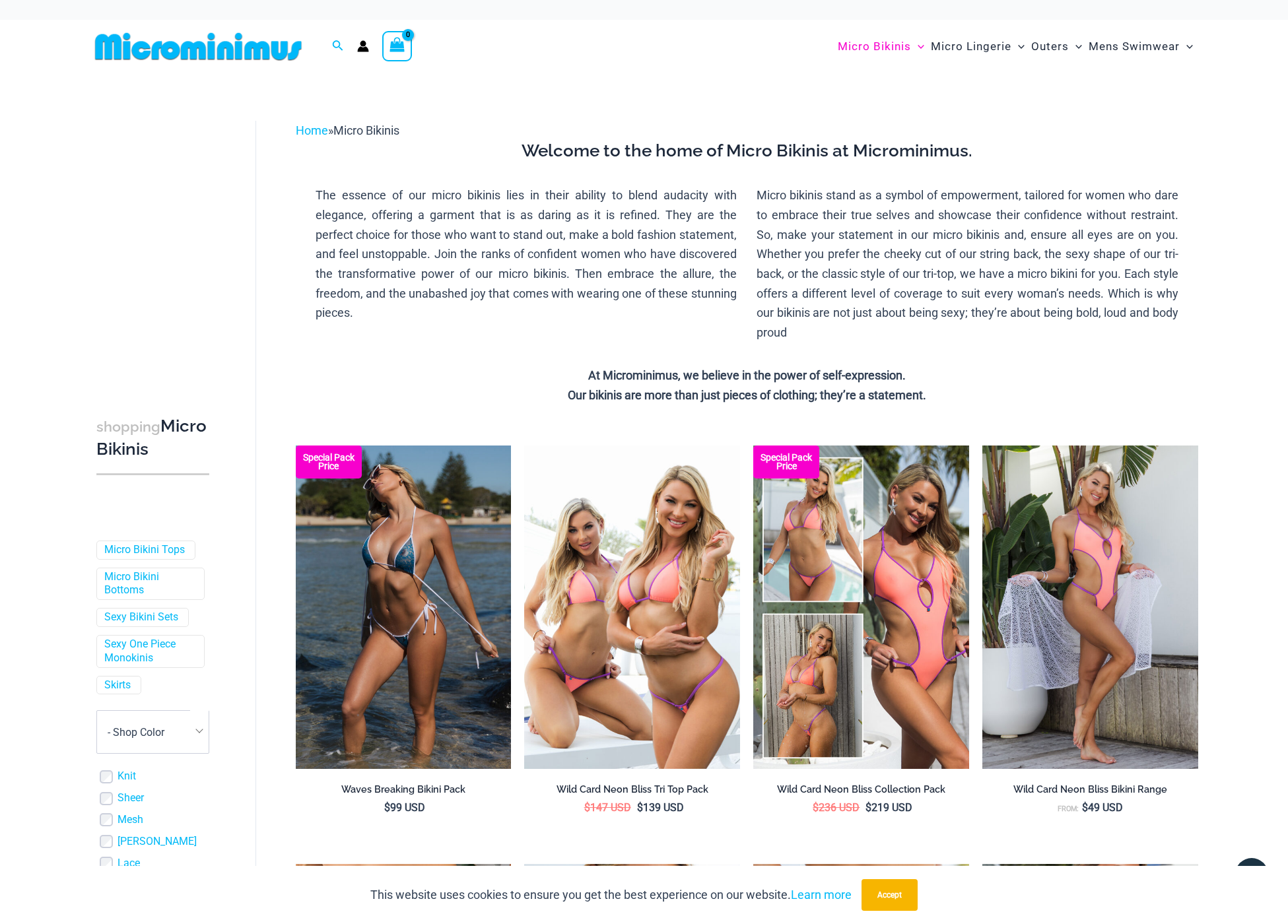
click at [330, 381] on p "At Microminimus, we believe in the power of self-expression. Our bikinis are mo…" at bounding box center [747, 385] width 882 height 39
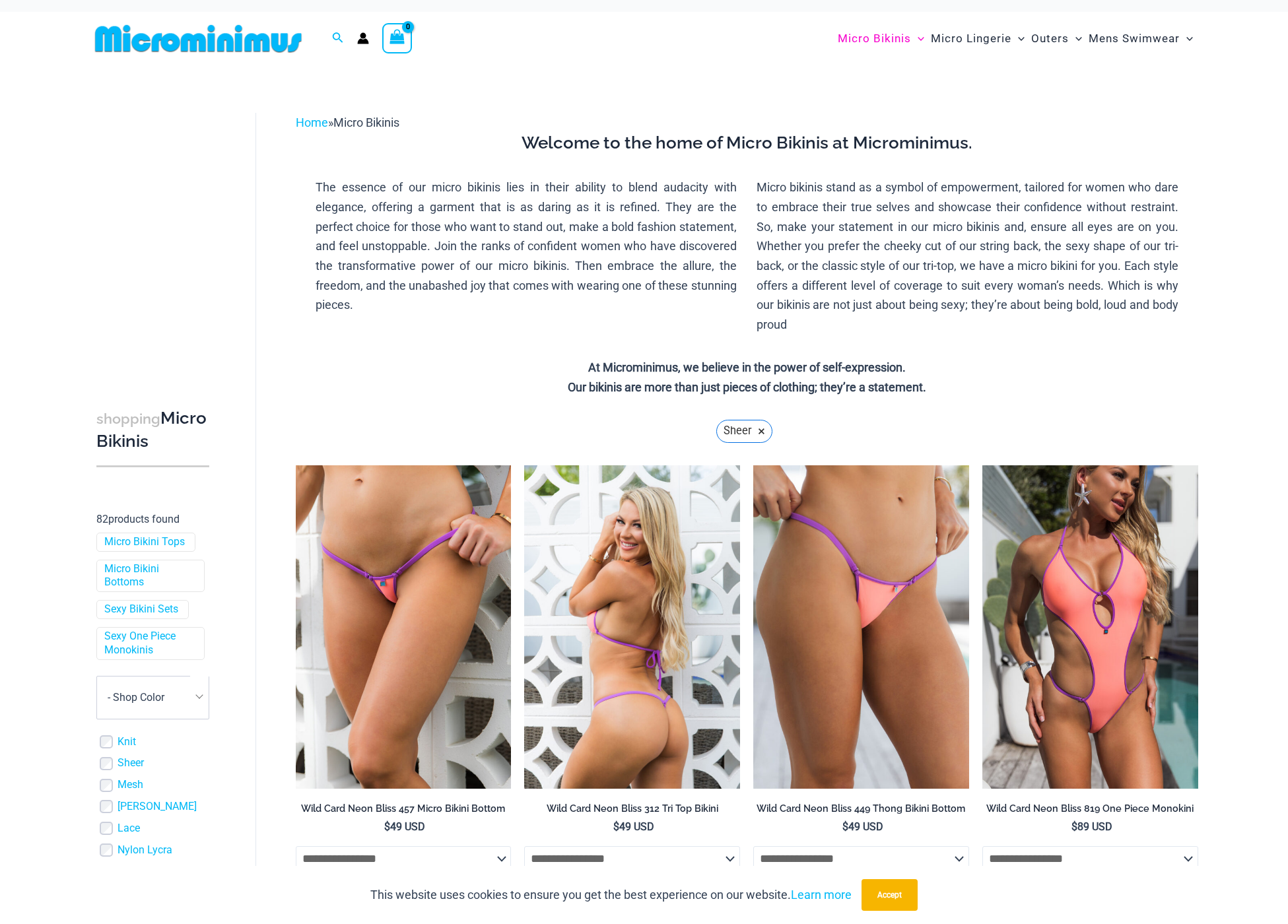
scroll to position [45, 0]
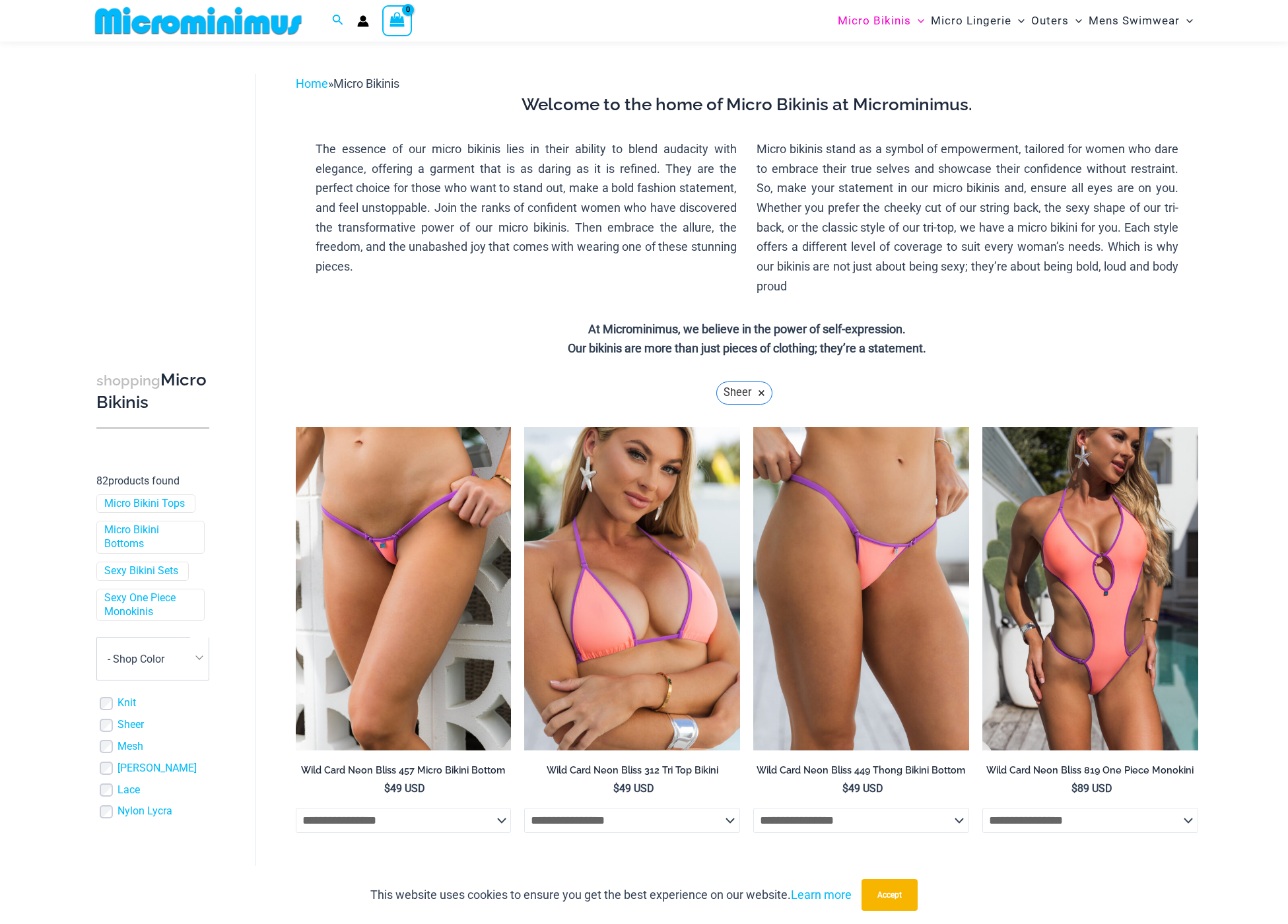
click at [109, 753] on div "Mesh" at bounding box center [154, 747] width 111 height 14
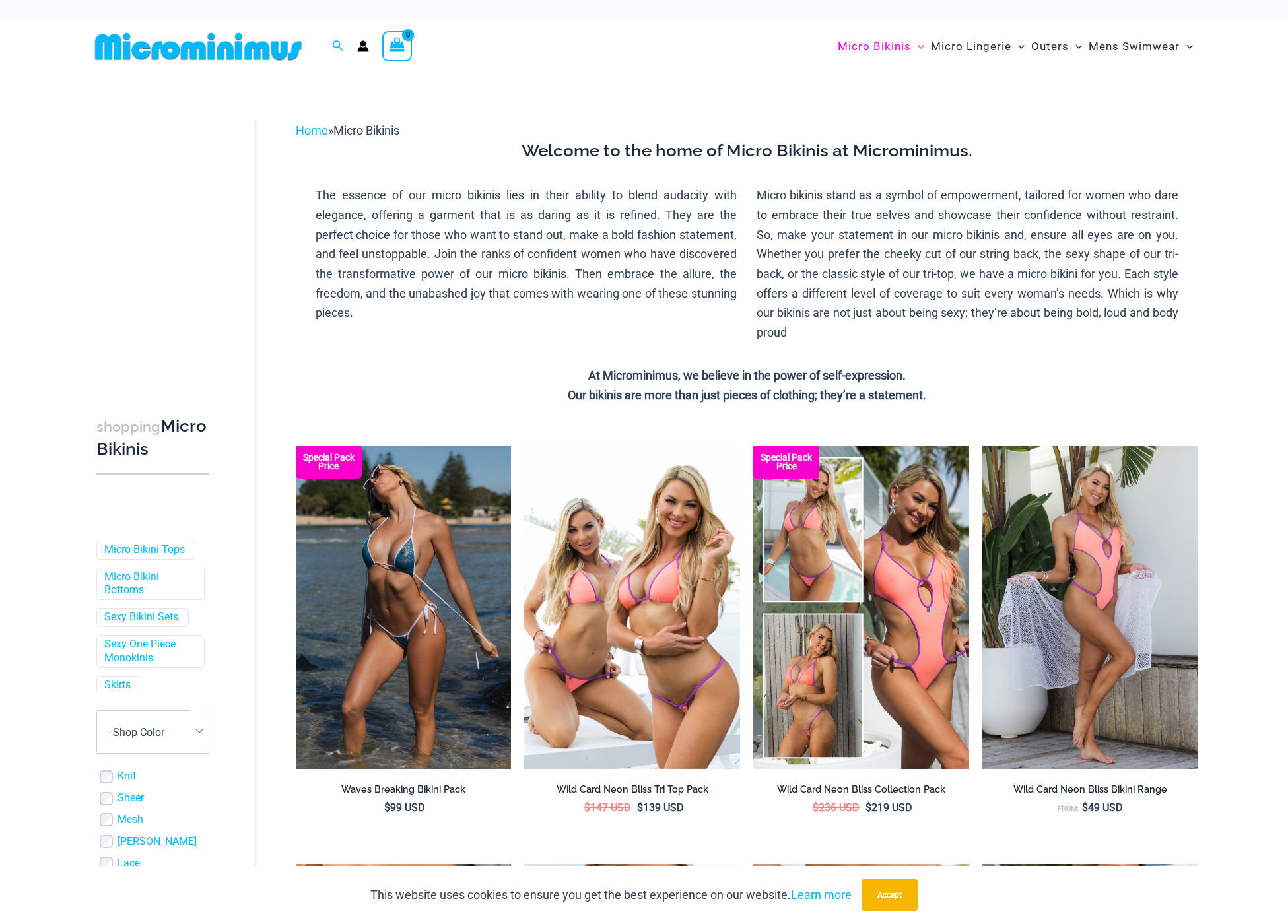
scroll to position [48, 0]
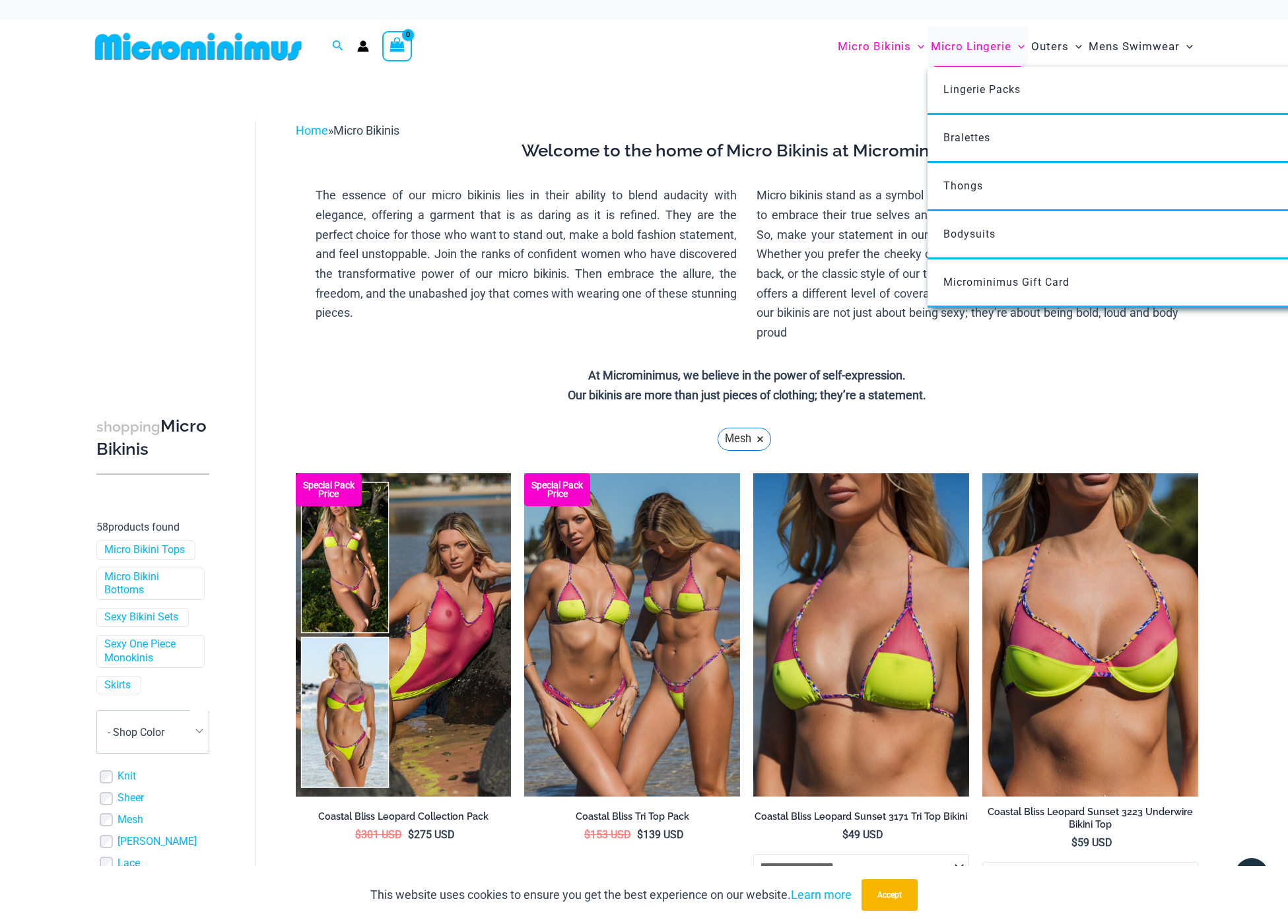
click at [993, 49] on span "Micro Lingerie" at bounding box center [970, 47] width 81 height 34
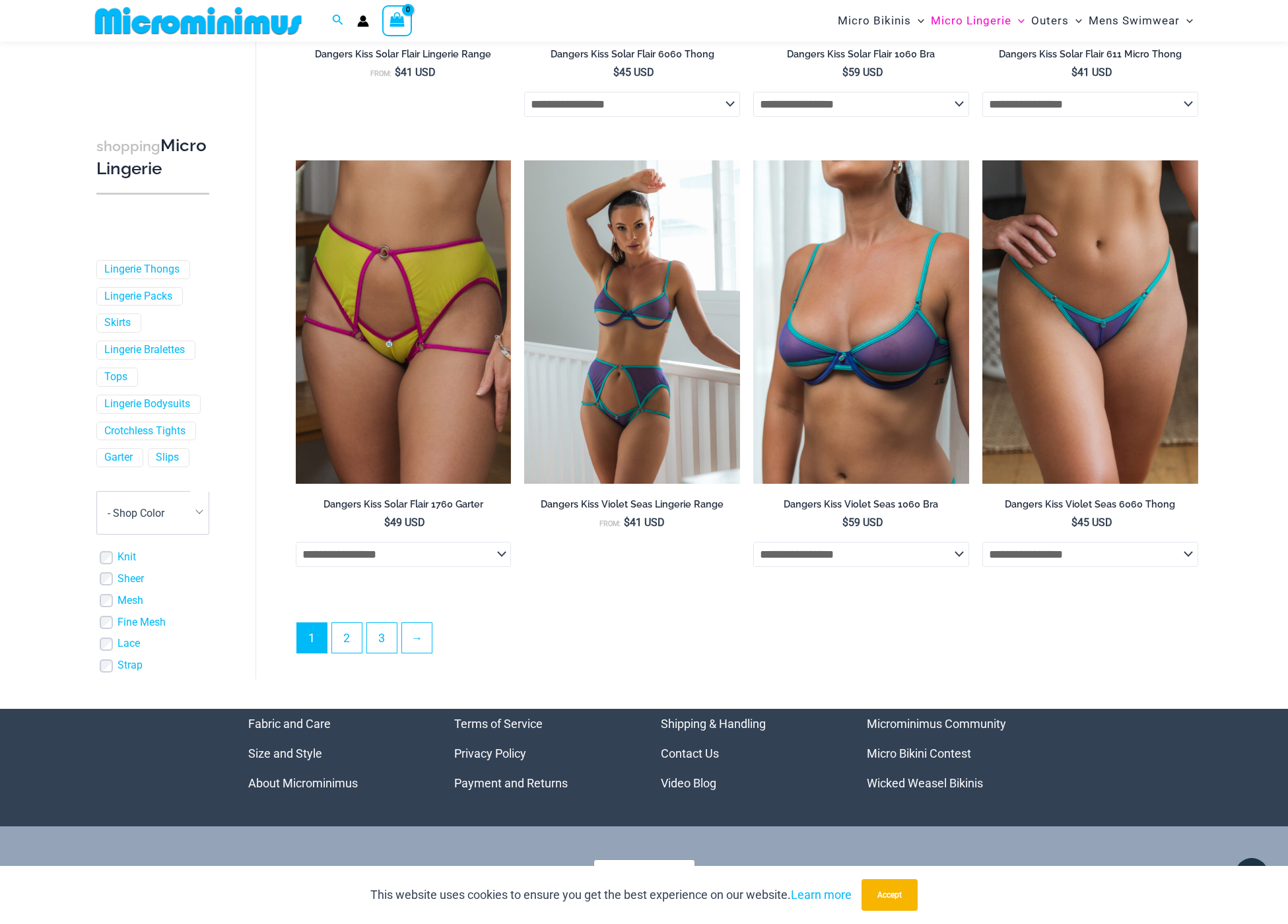
scroll to position [3279, 0]
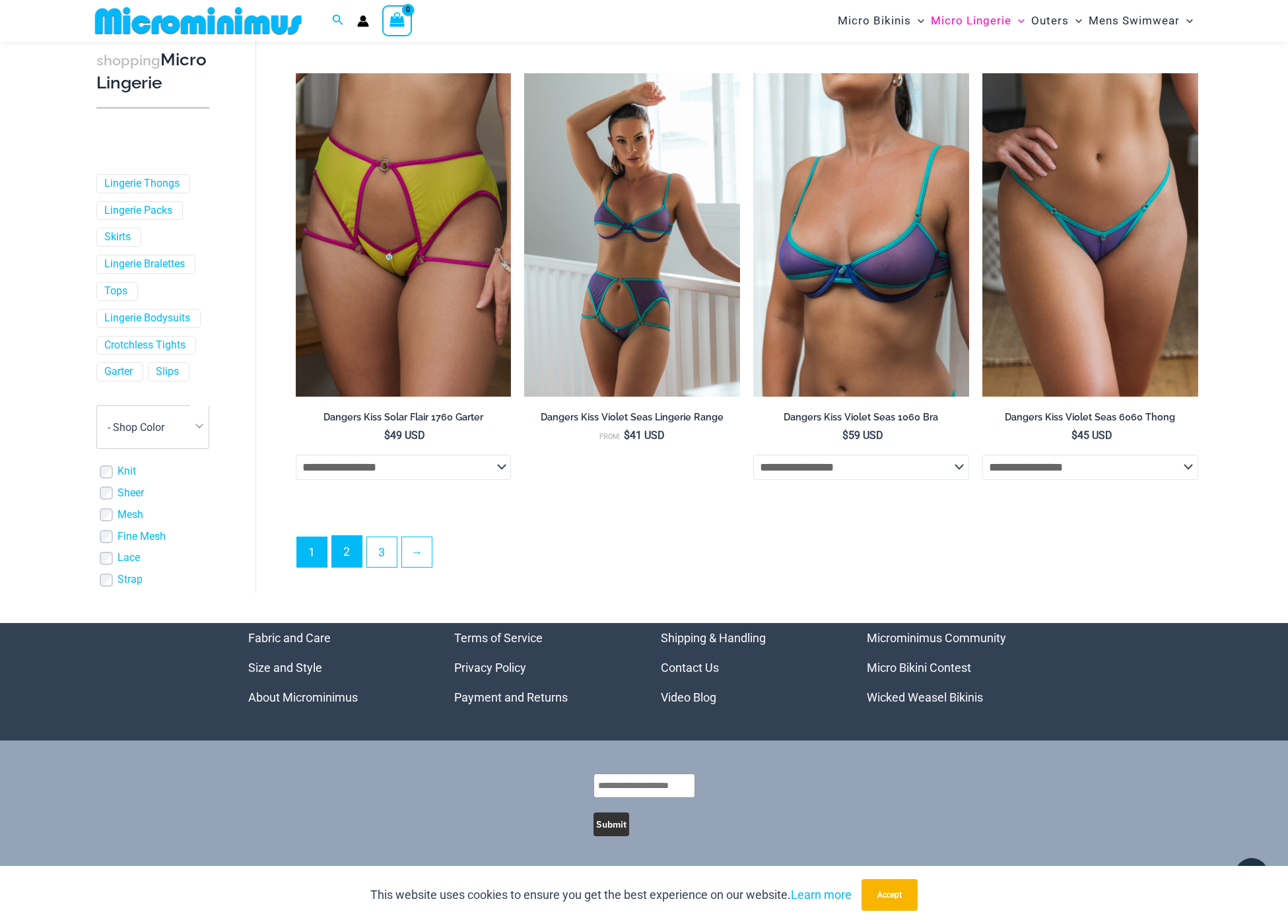
click at [356, 559] on link "2" at bounding box center [347, 551] width 30 height 31
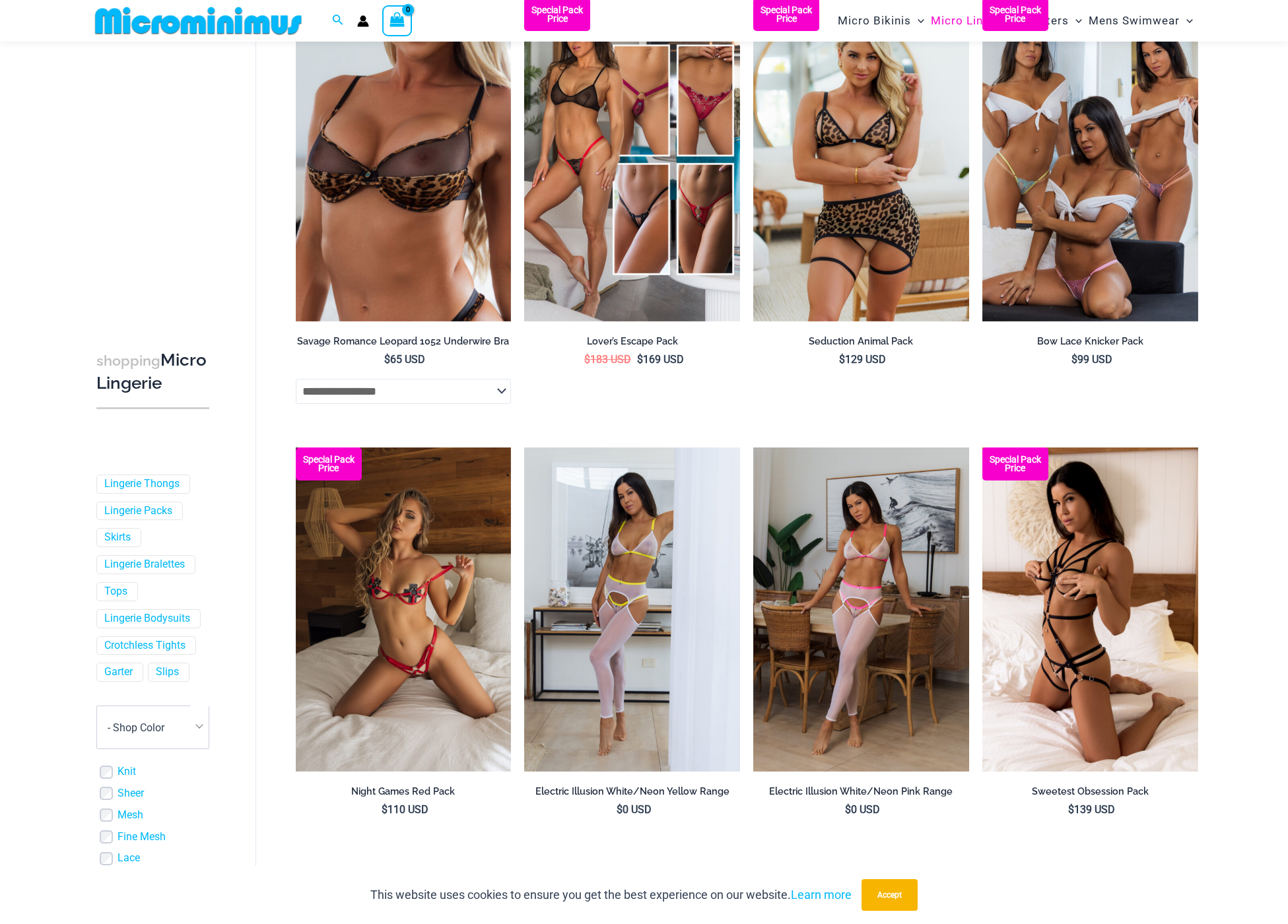
scroll to position [3081, 0]
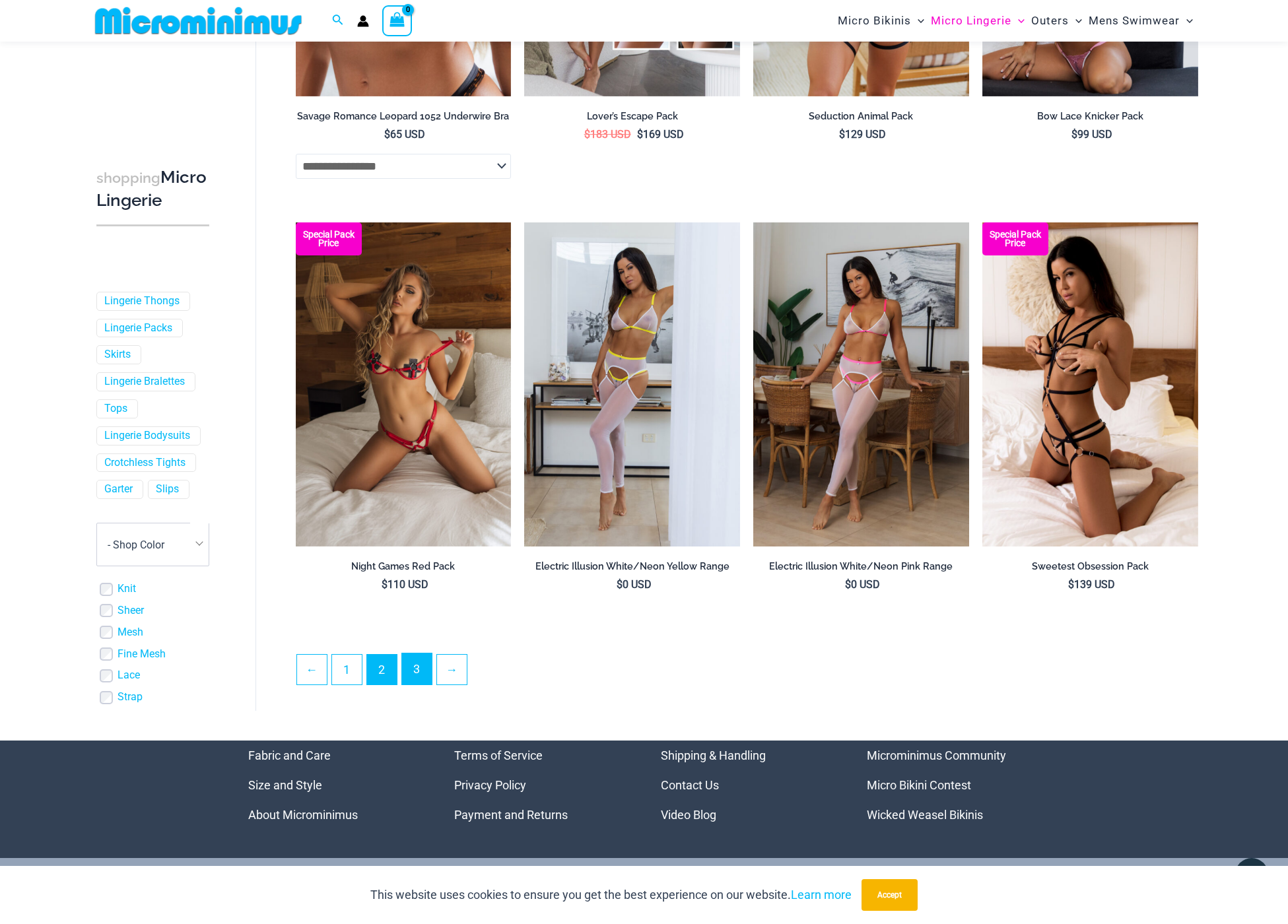
click at [411, 682] on link "3" at bounding box center [417, 668] width 30 height 31
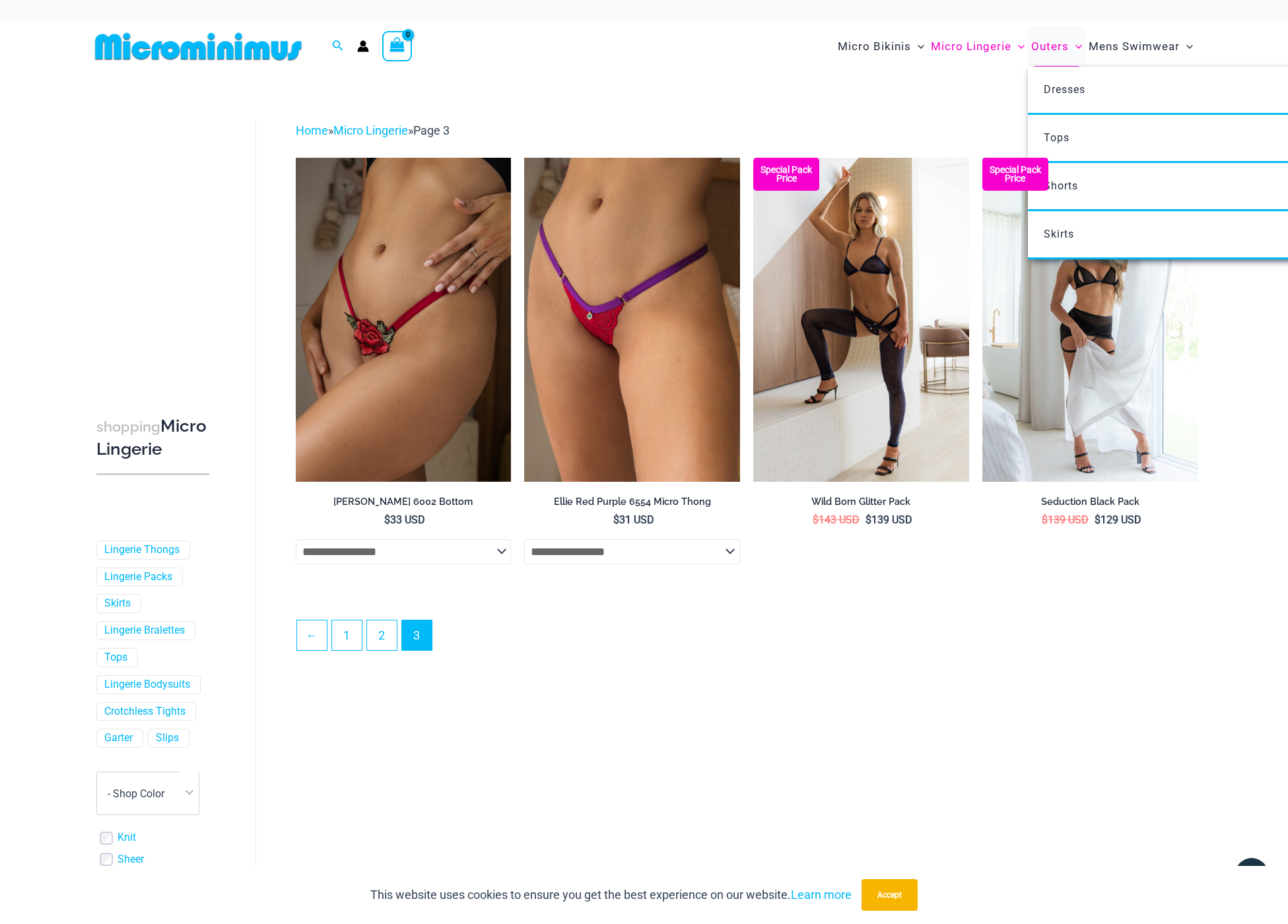
click at [1034, 48] on span "Outers" at bounding box center [1050, 47] width 38 height 34
